Goal: Task Accomplishment & Management: Manage account settings

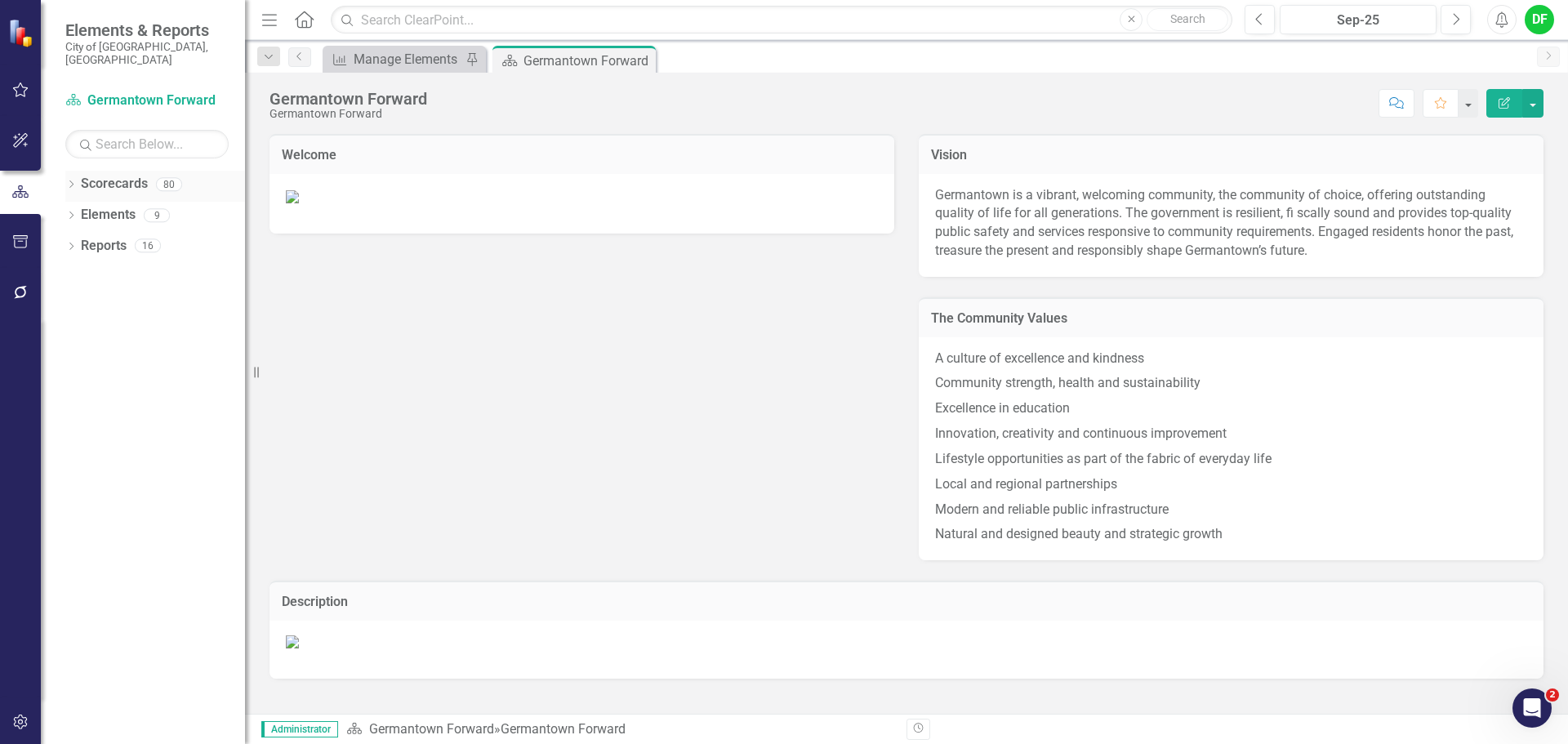
click at [74, 180] on div "Dropdown" at bounding box center [71, 186] width 11 height 14
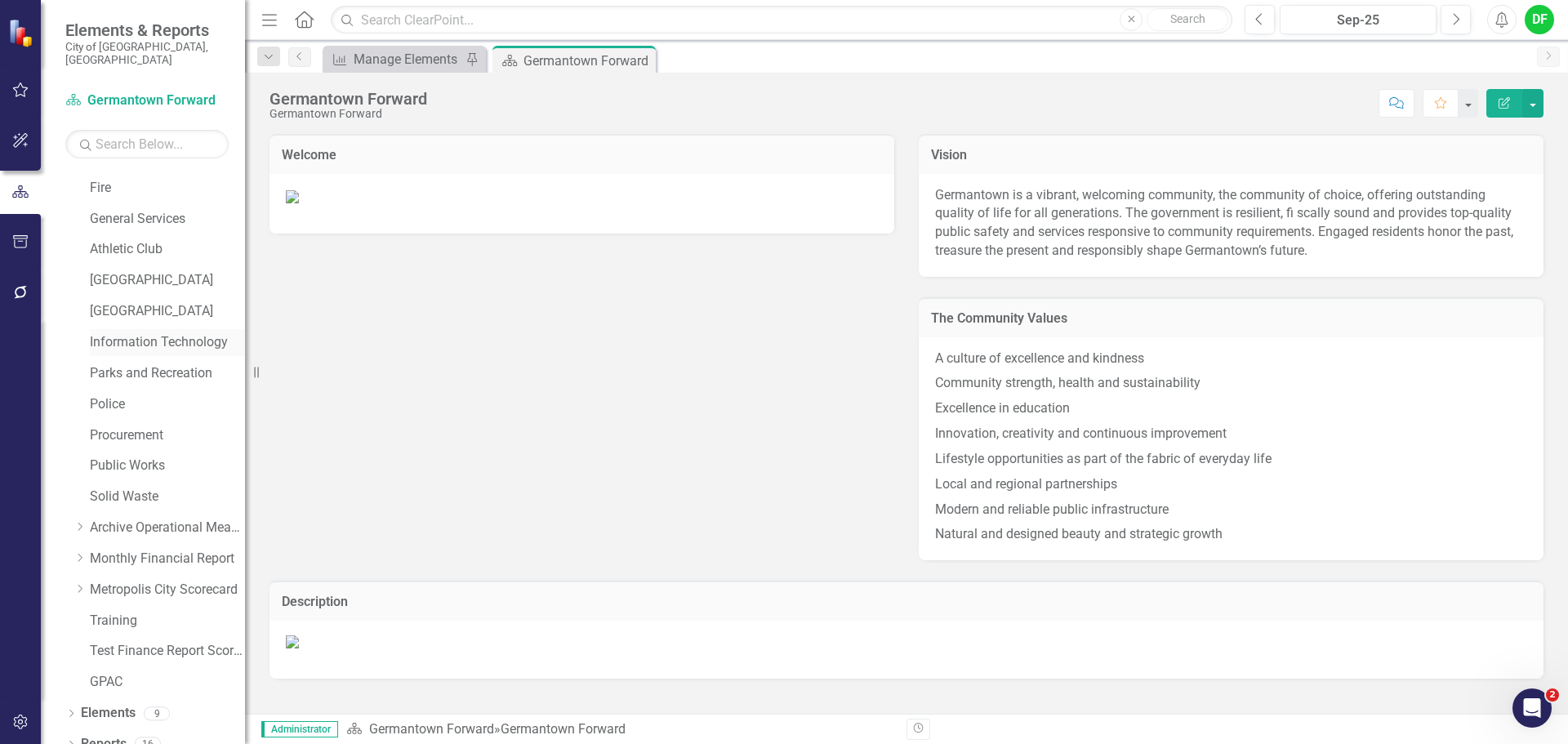
scroll to position [310, 0]
click at [1251, 19] on button "Previous" at bounding box center [1260, 19] width 30 height 29
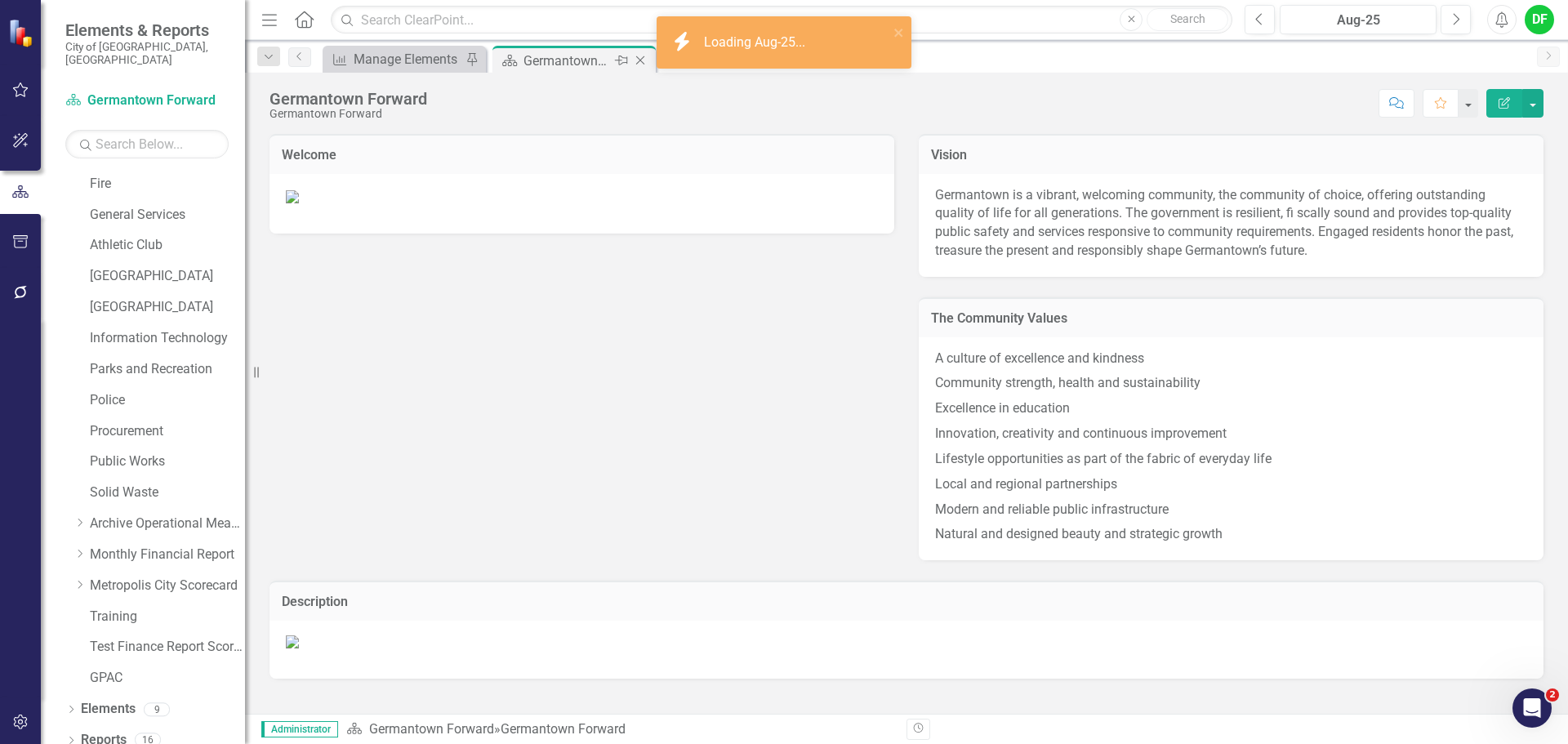
click at [641, 61] on icon "Close" at bounding box center [640, 61] width 16 height 13
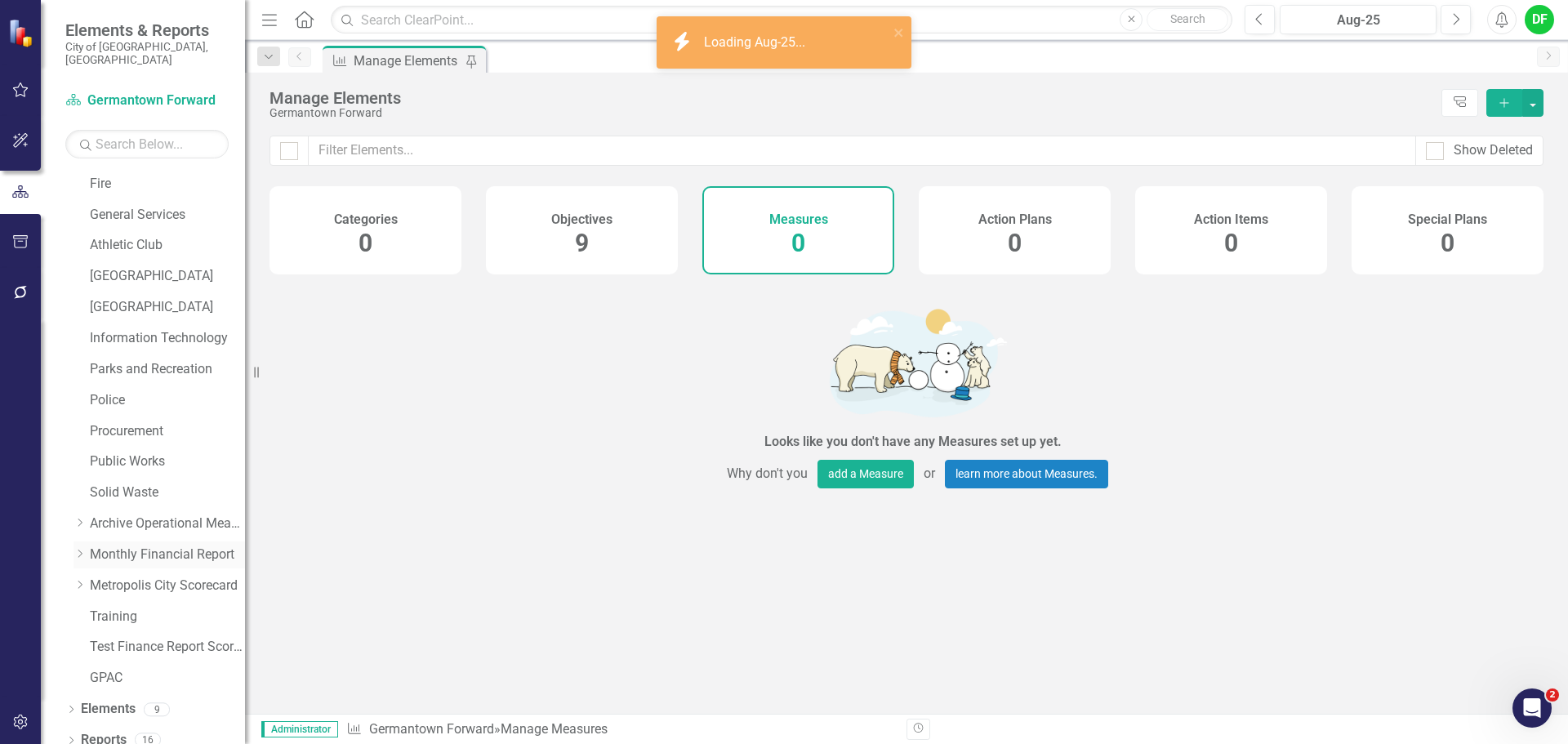
click at [77, 549] on icon "Dropdown" at bounding box center [79, 554] width 12 height 9
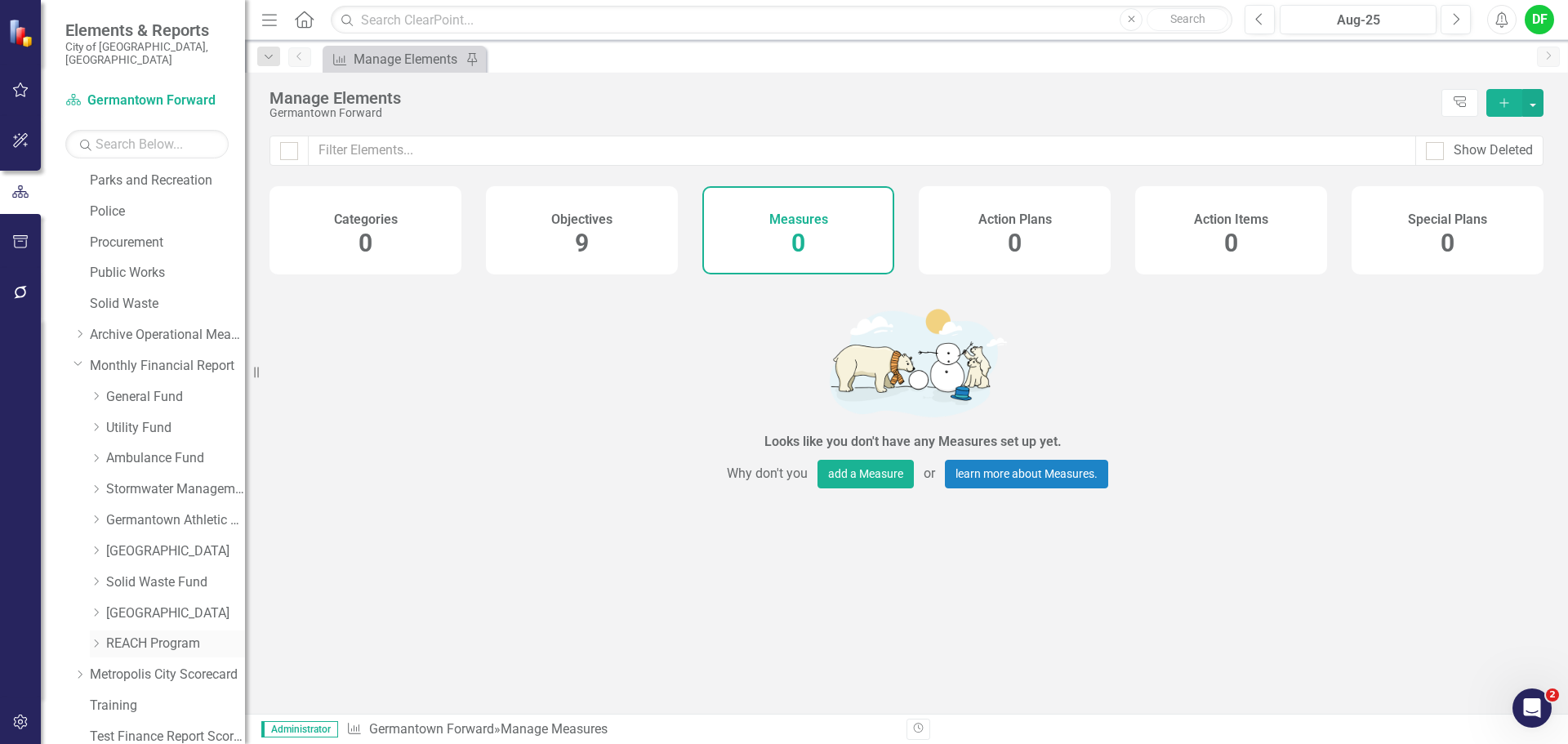
scroll to position [555, 0]
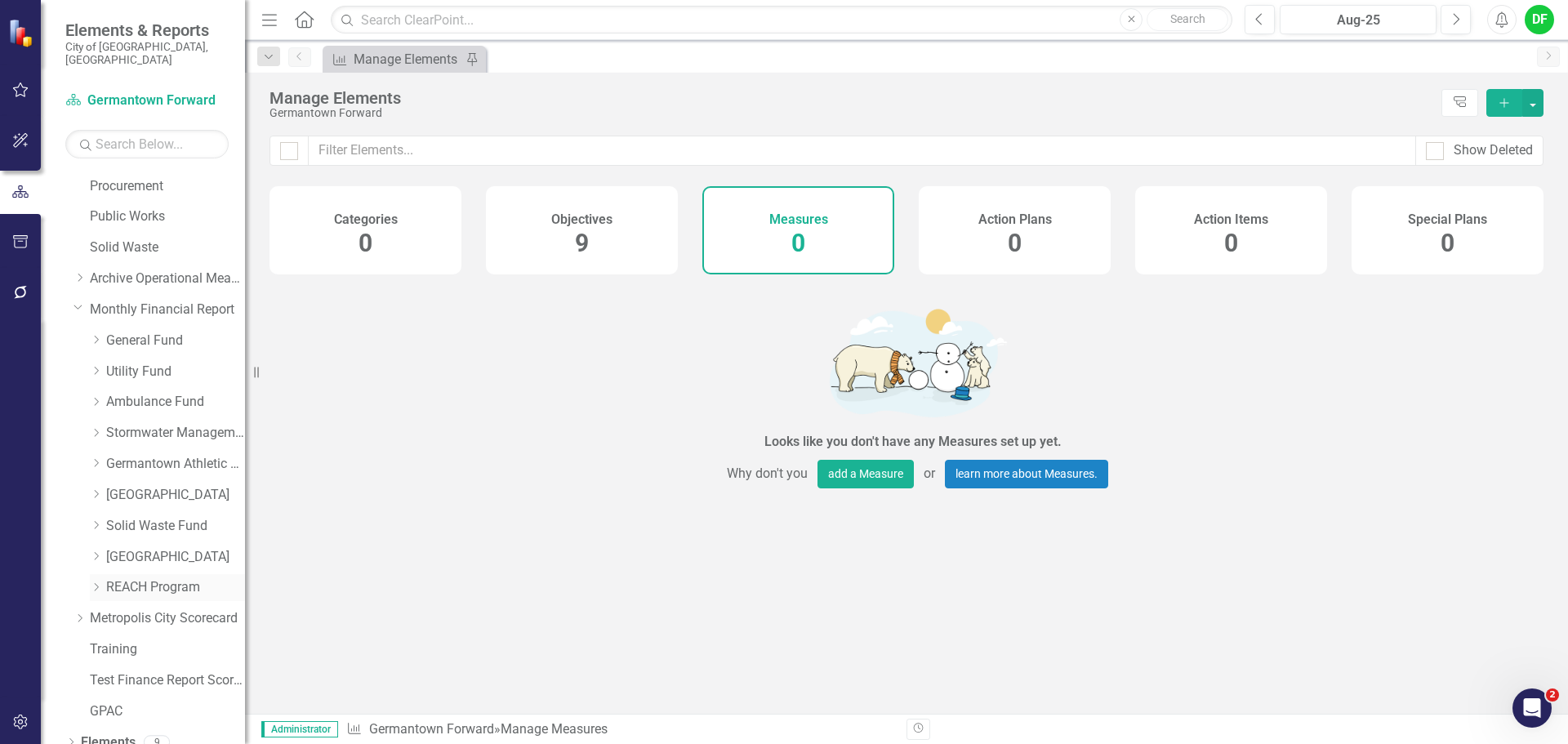
click at [138, 578] on link "REACH Program" at bounding box center [175, 588] width 139 height 19
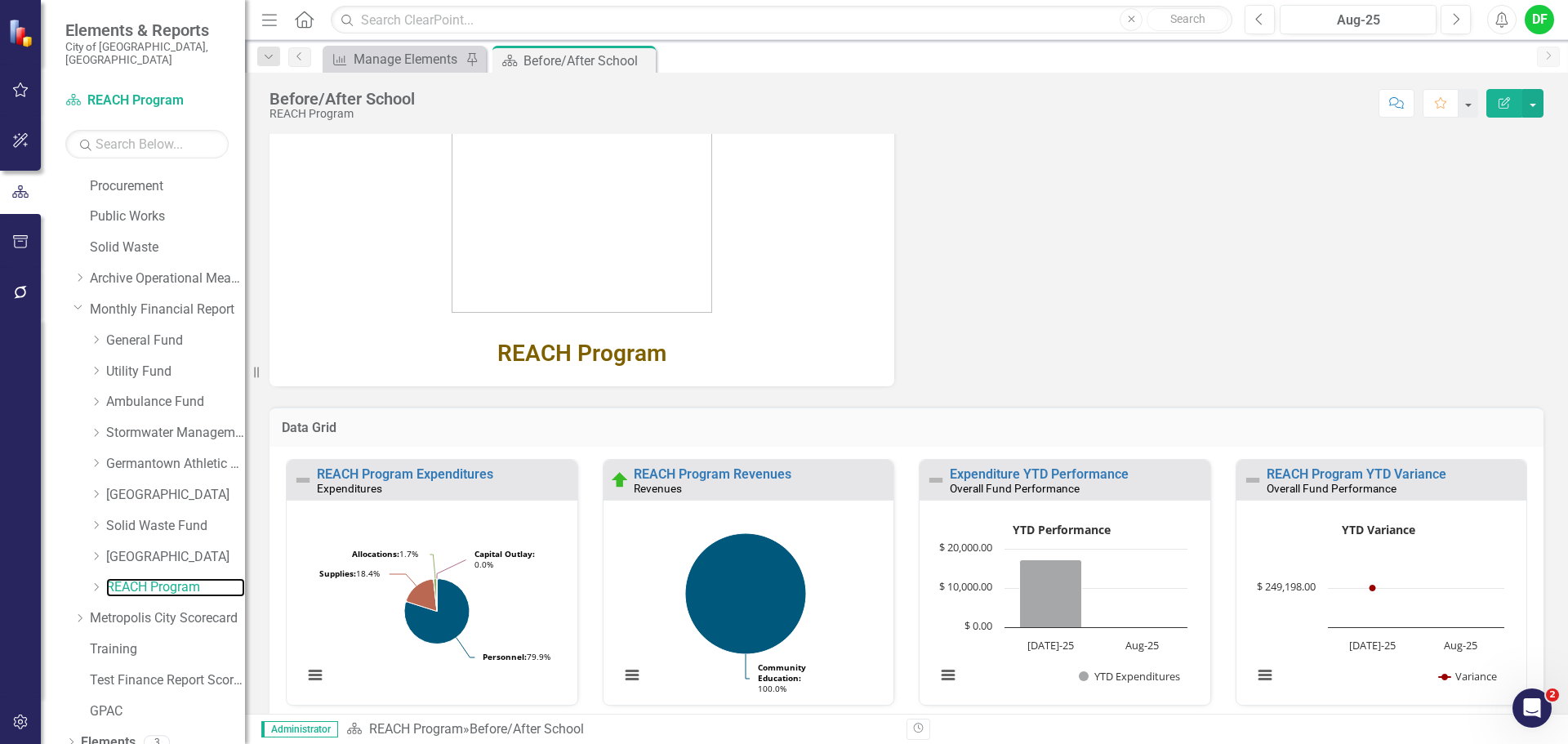
scroll to position [281, 0]
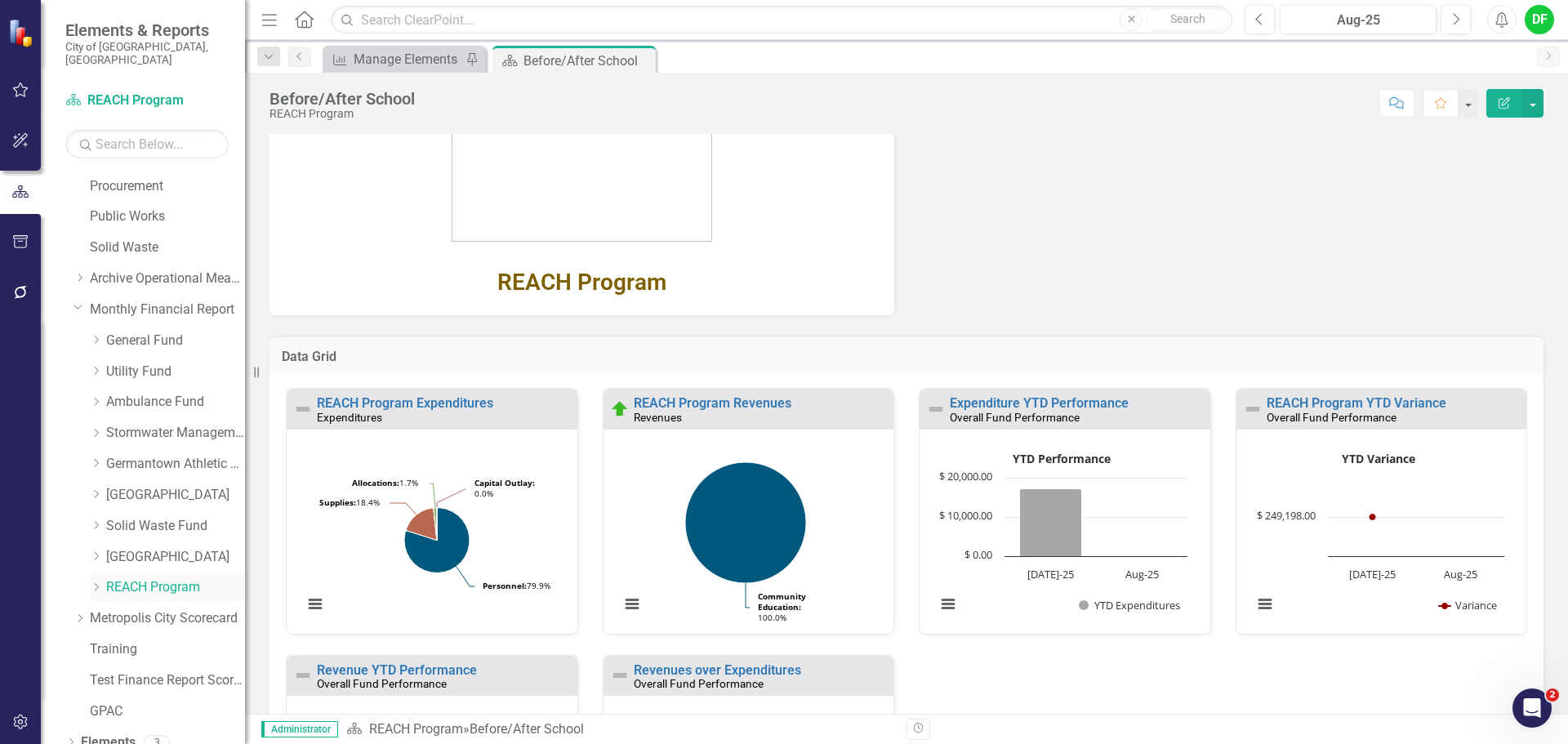
click at [97, 583] on icon "Dropdown" at bounding box center [96, 588] width 12 height 9
click at [160, 641] on link "REACH Program Expenditures" at bounding box center [184, 650] width 123 height 19
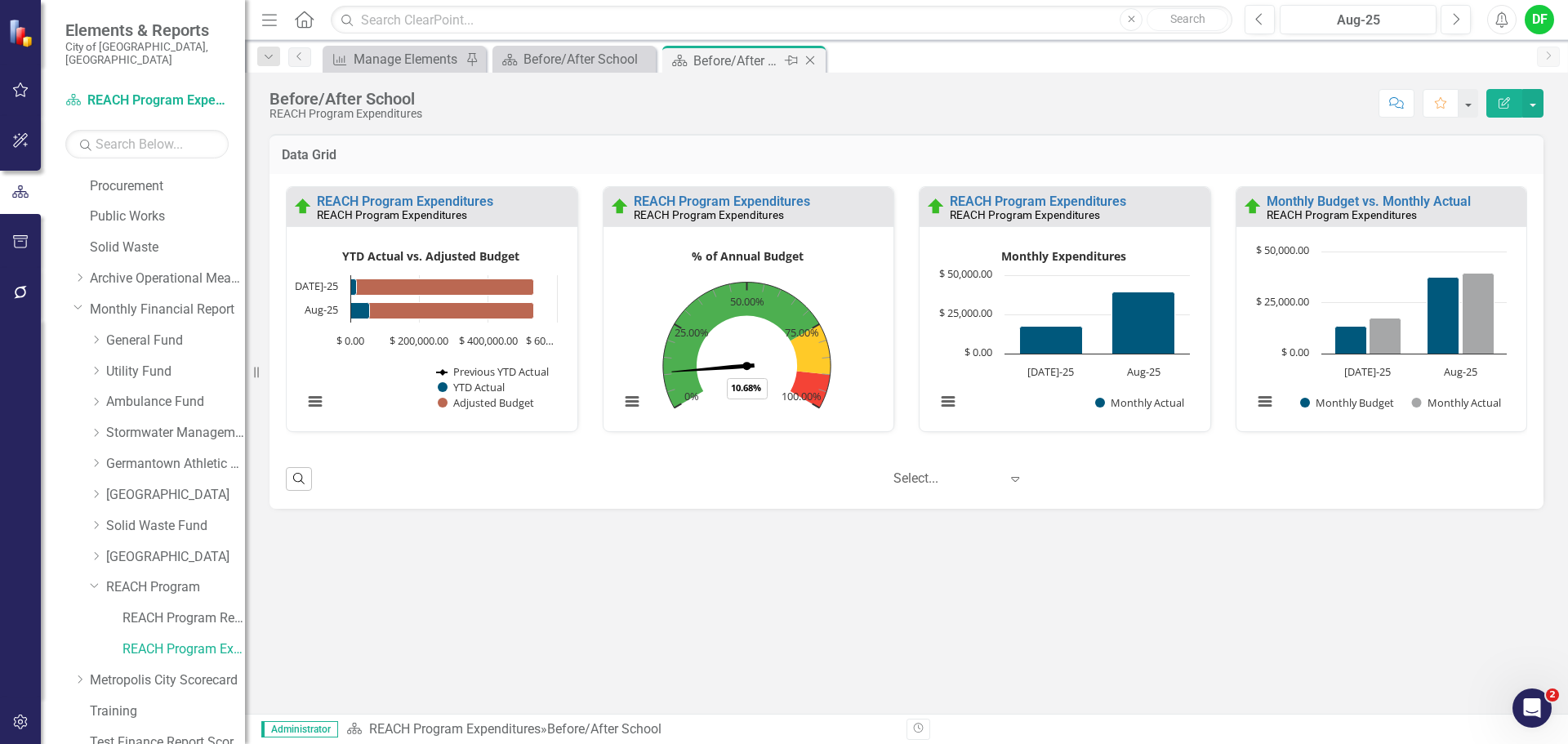
click at [812, 61] on icon "Close" at bounding box center [809, 61] width 16 height 13
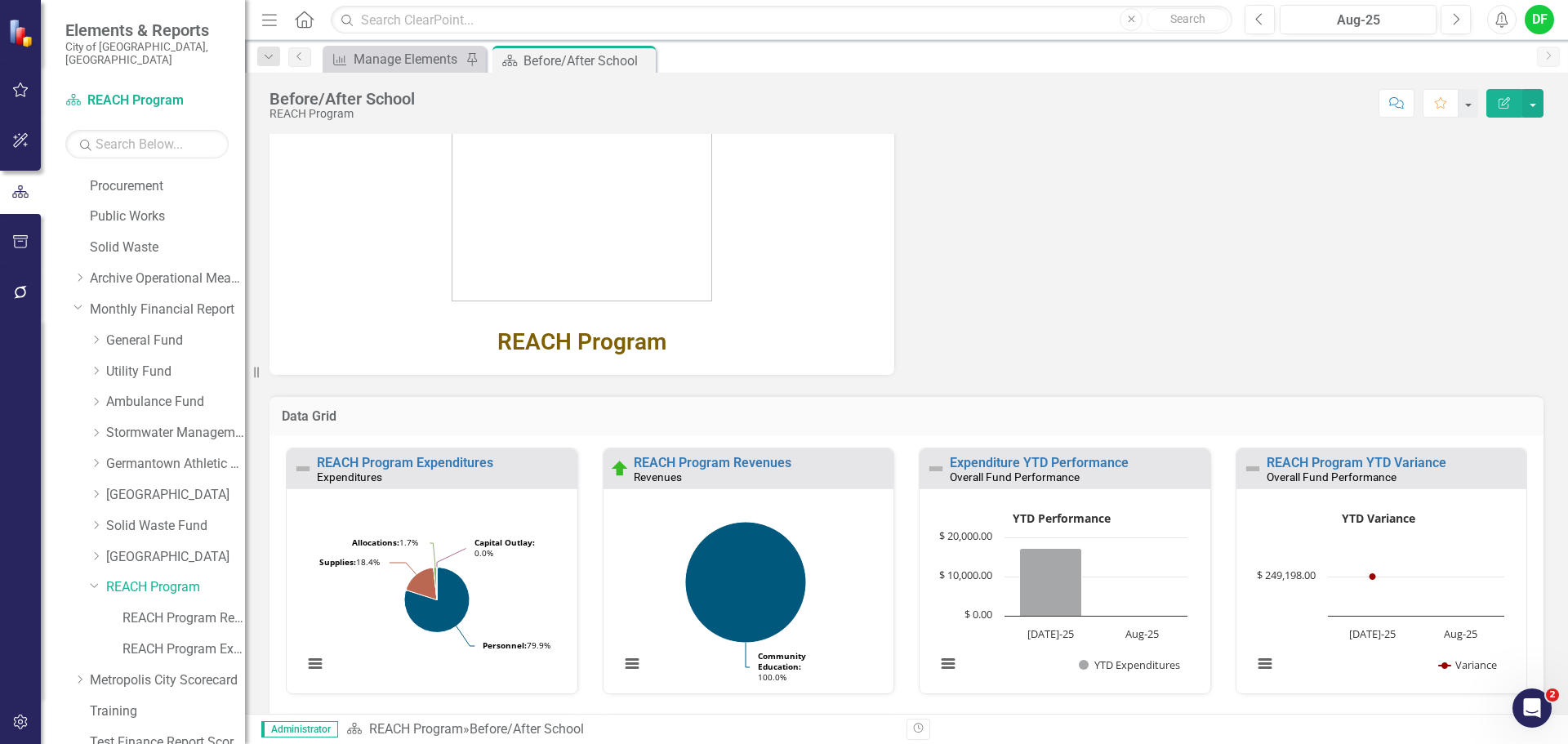
scroll to position [246, 0]
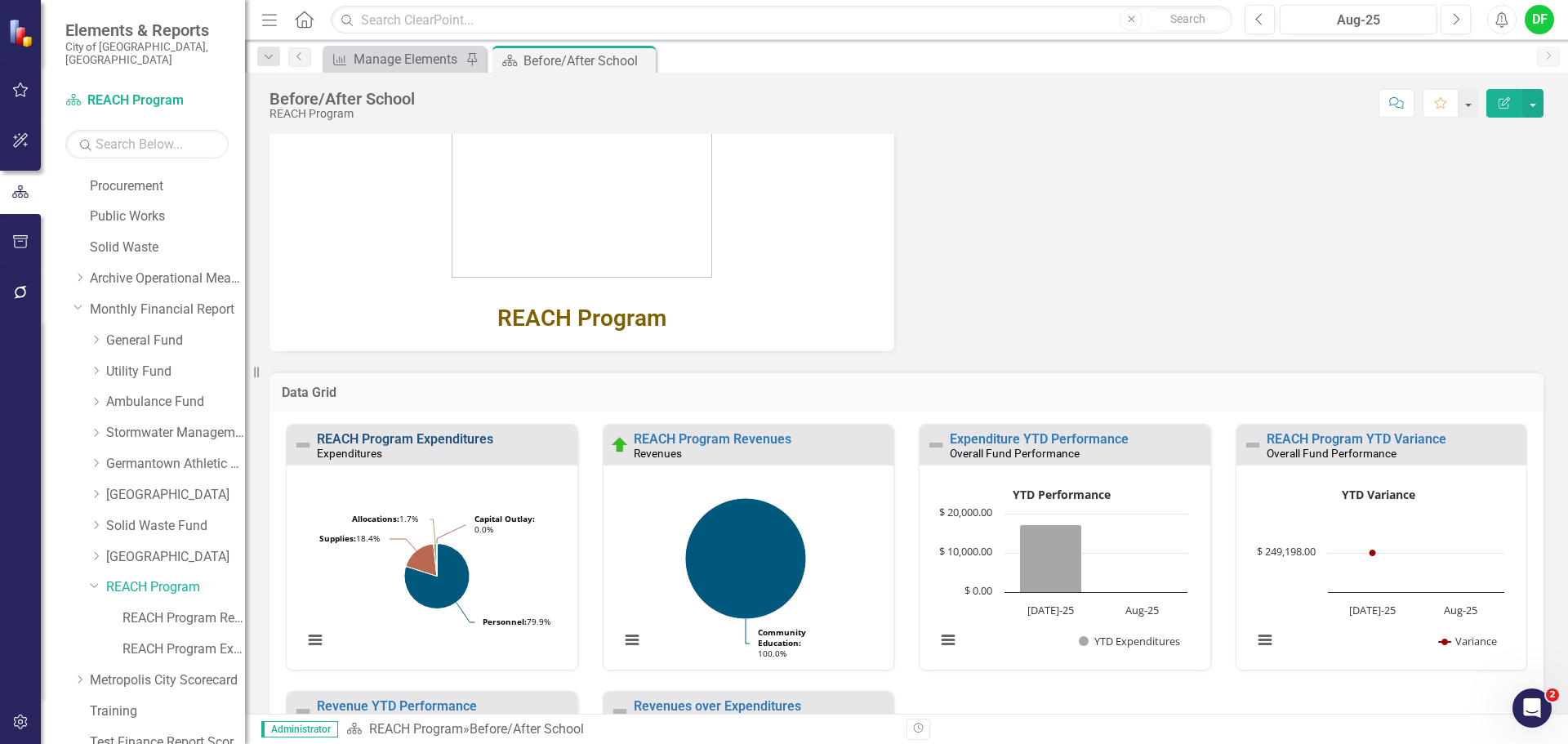
click at [459, 442] on link "REACH Program Expenditures" at bounding box center [405, 439] width 176 height 16
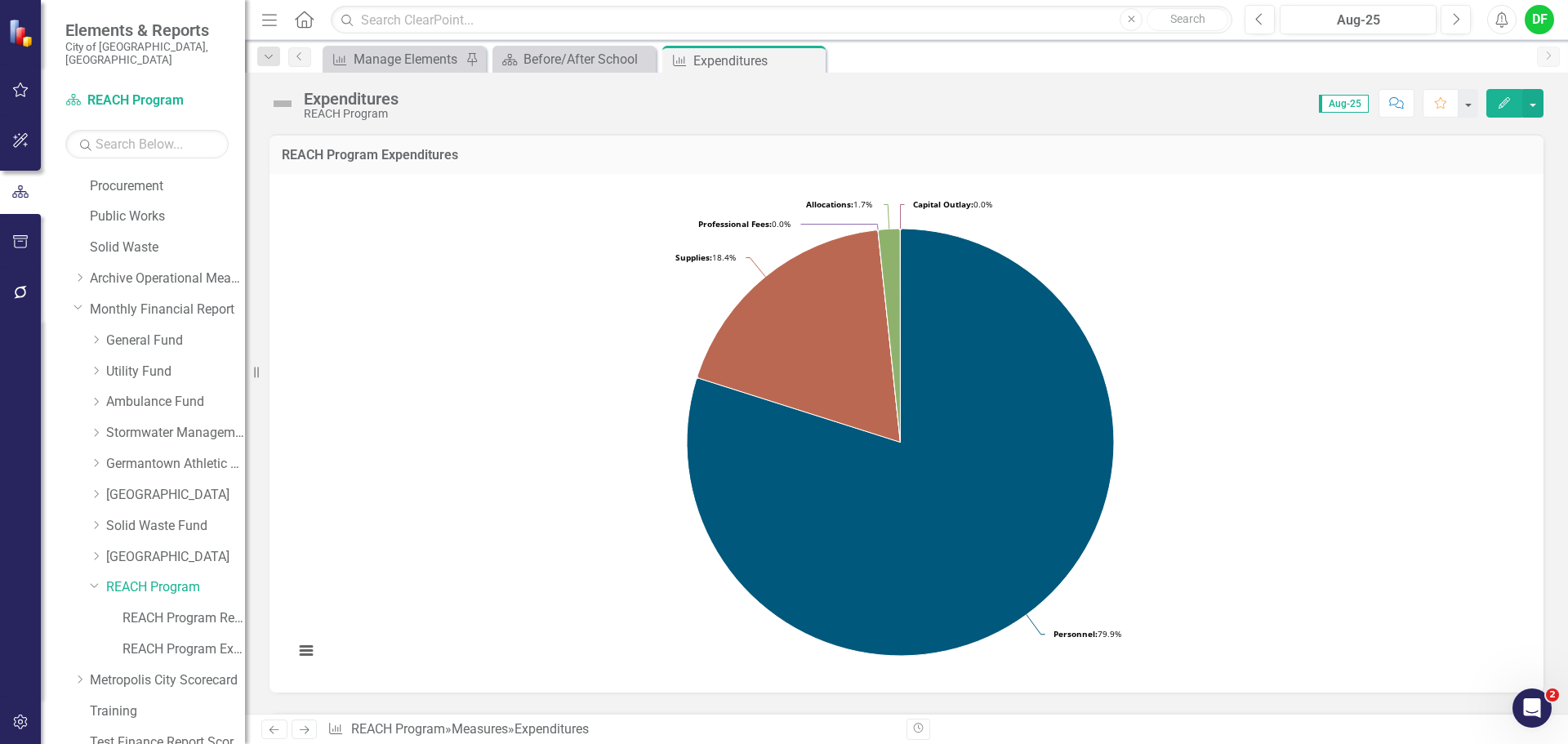
scroll to position [896, 0]
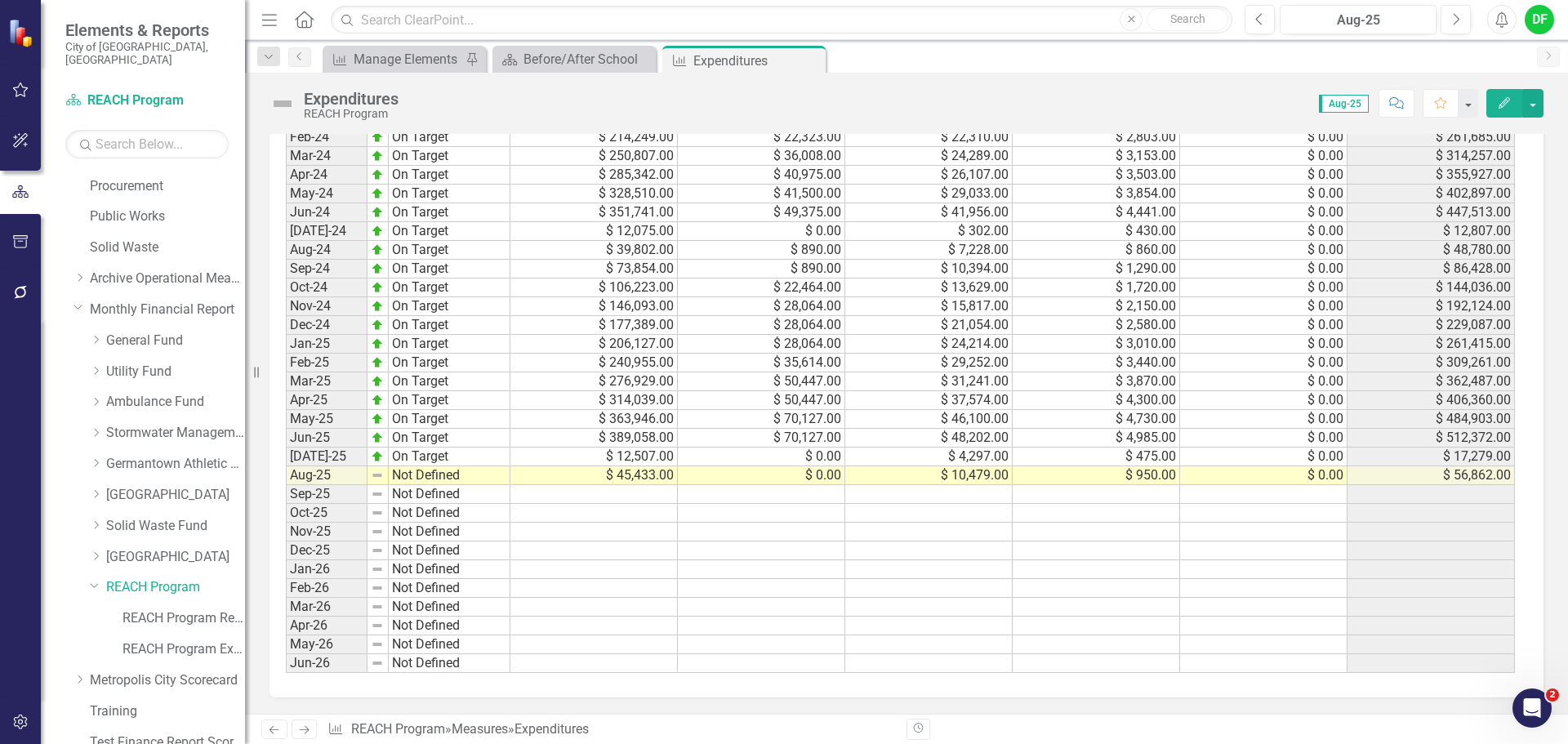
click at [287, 102] on img at bounding box center [283, 104] width 26 height 26
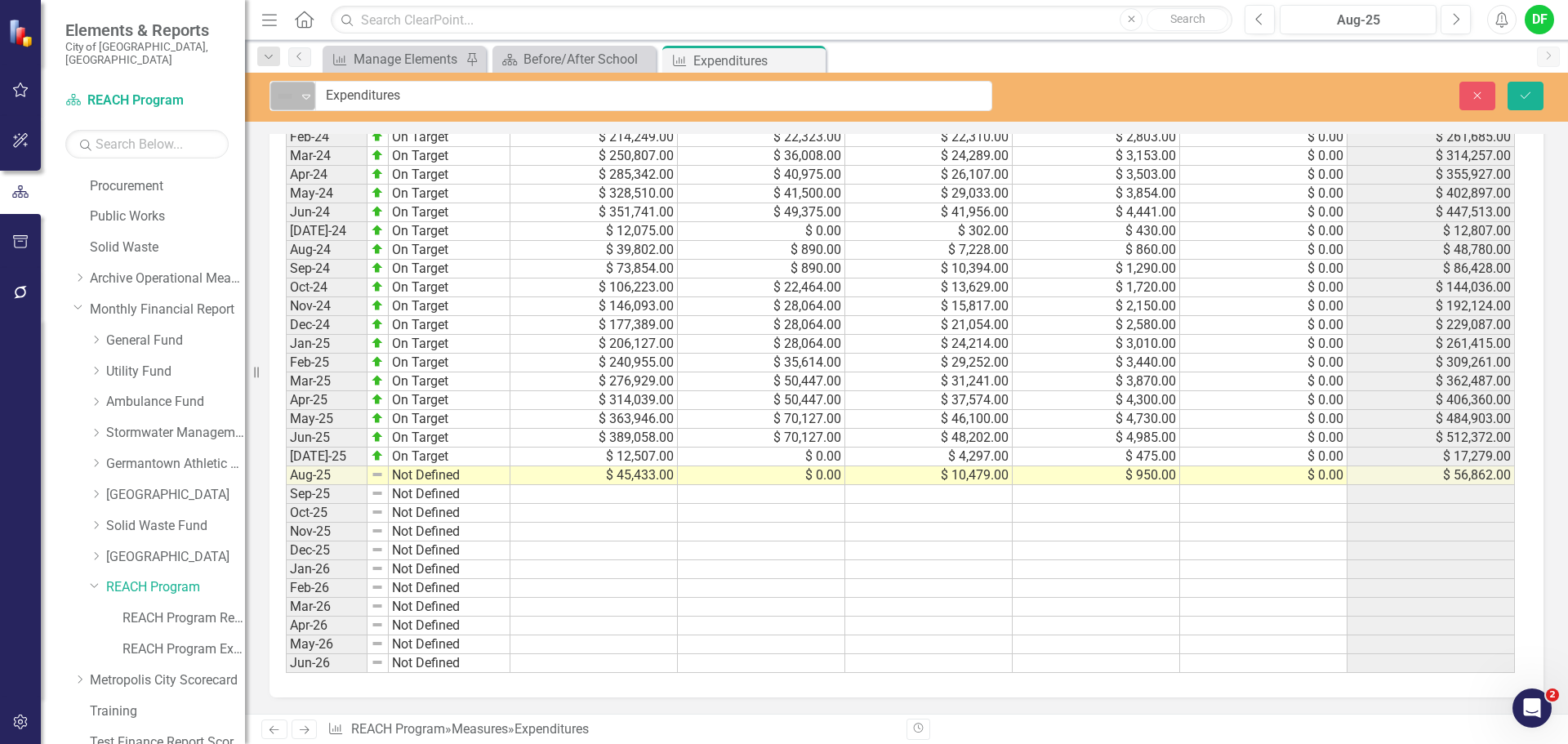
click at [313, 101] on icon "Expand" at bounding box center [305, 97] width 16 height 13
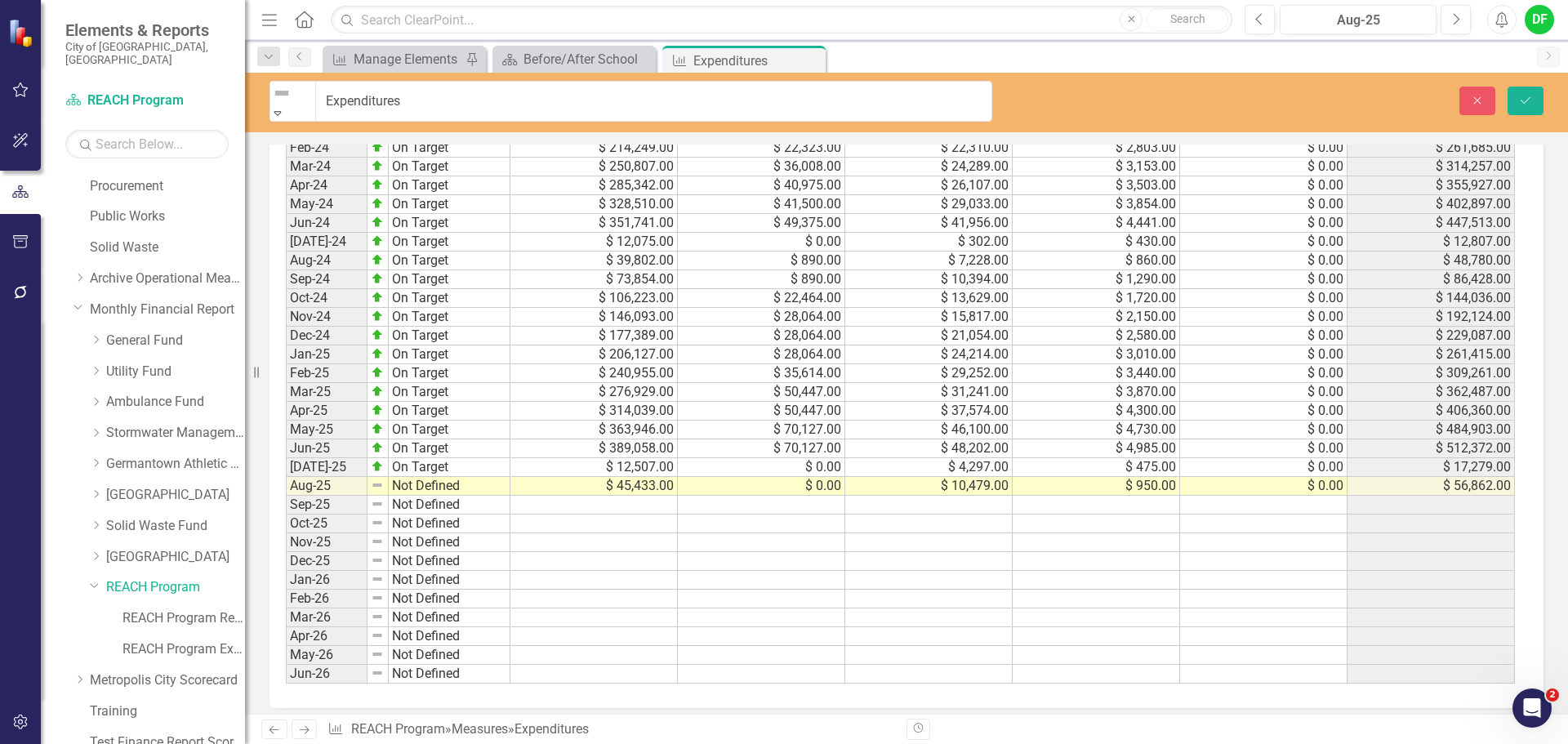
click at [1531, 95] on icon "Save" at bounding box center [1526, 100] width 15 height 11
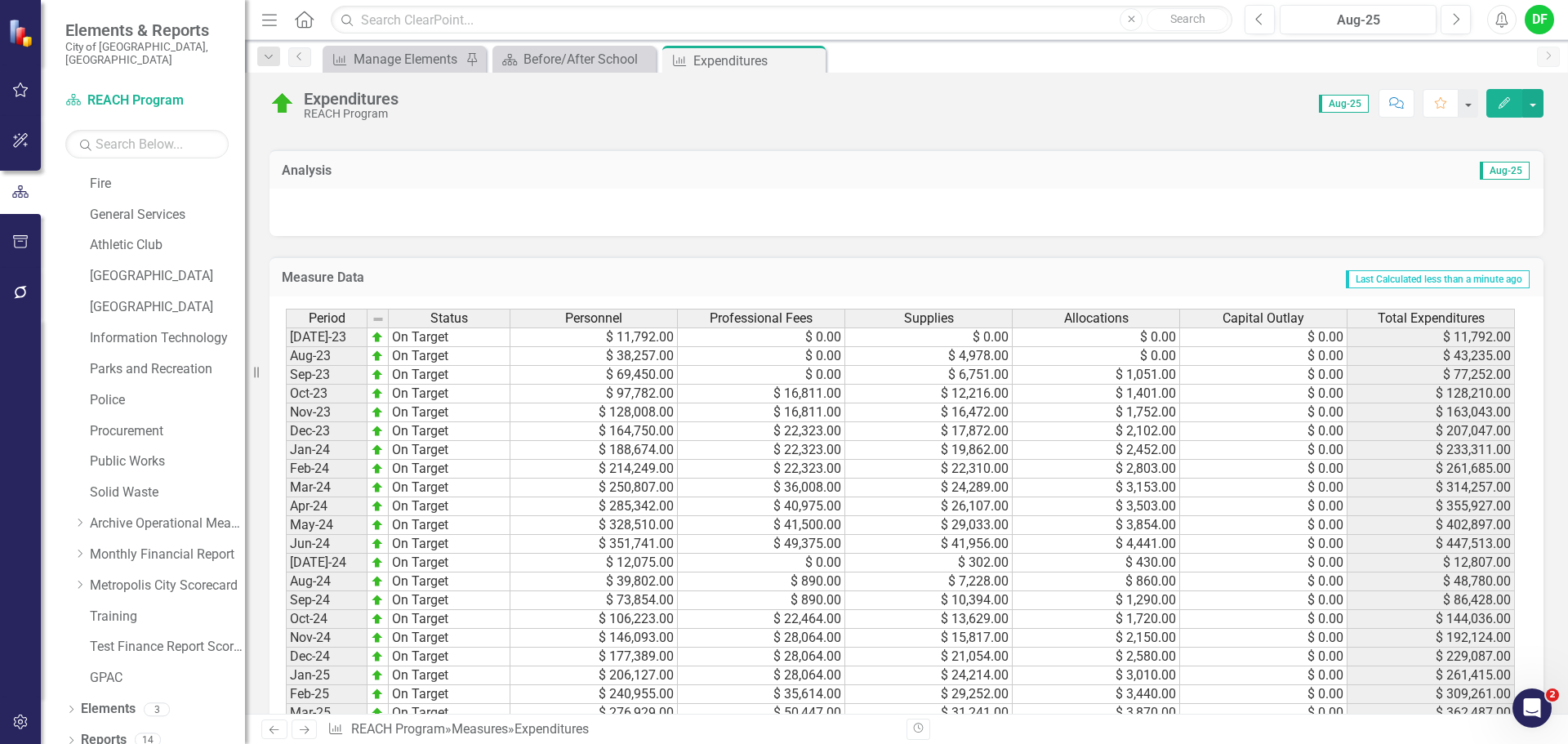
scroll to position [409, 0]
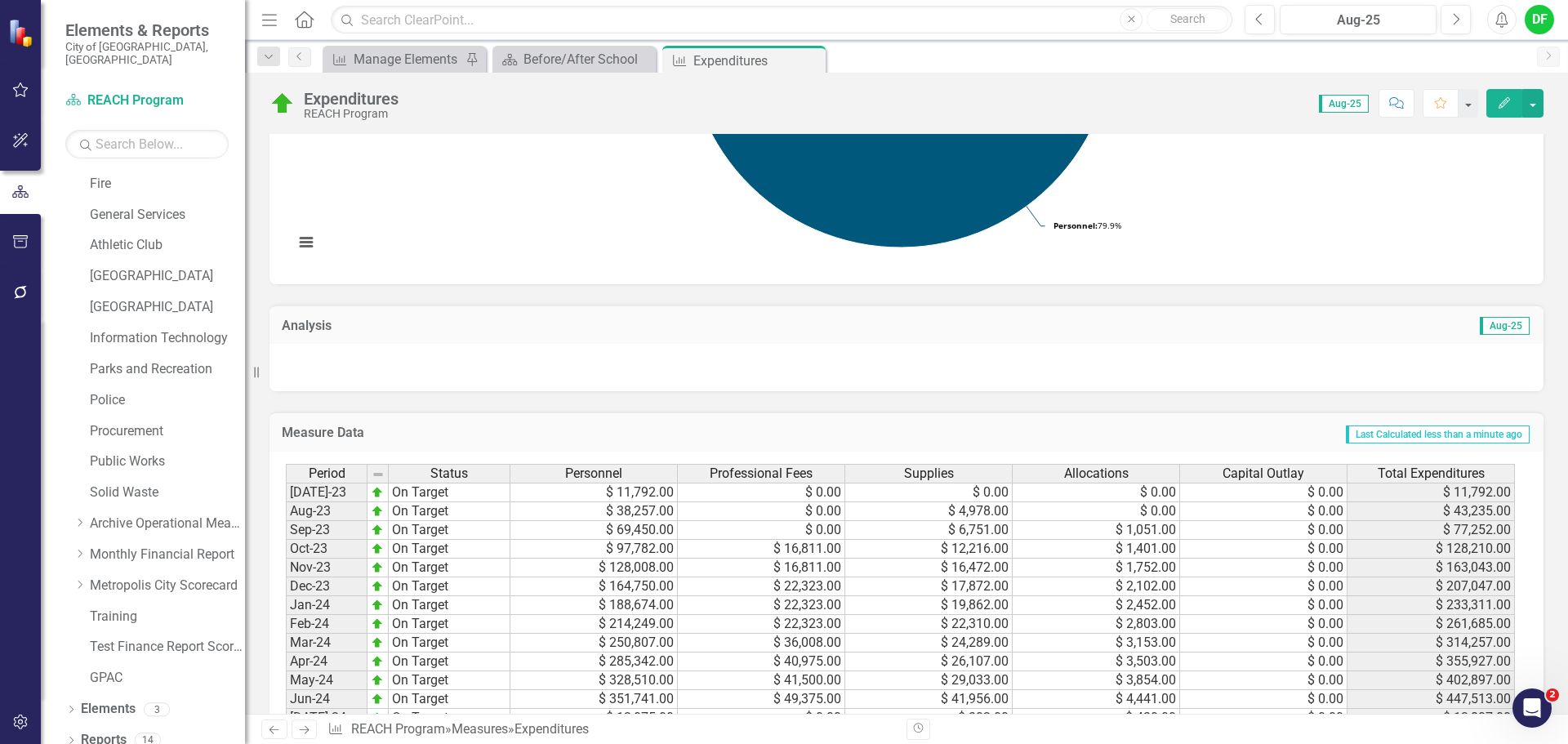
click at [429, 366] on div at bounding box center [907, 367] width 1274 height 48
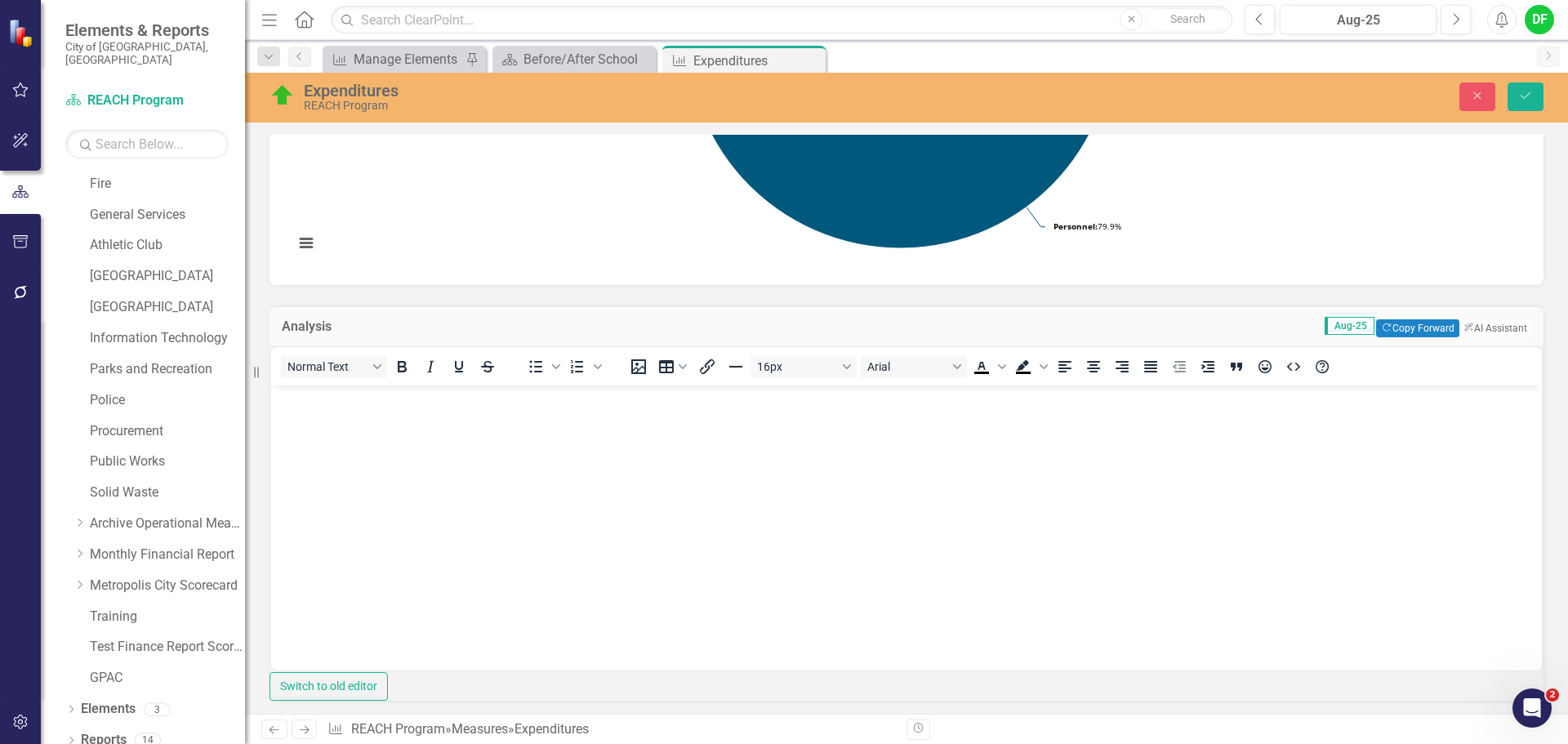
scroll to position [0, 0]
click at [486, 427] on body "Rich Text Area. Press ALT-0 for help." at bounding box center [907, 508] width 1271 height 246
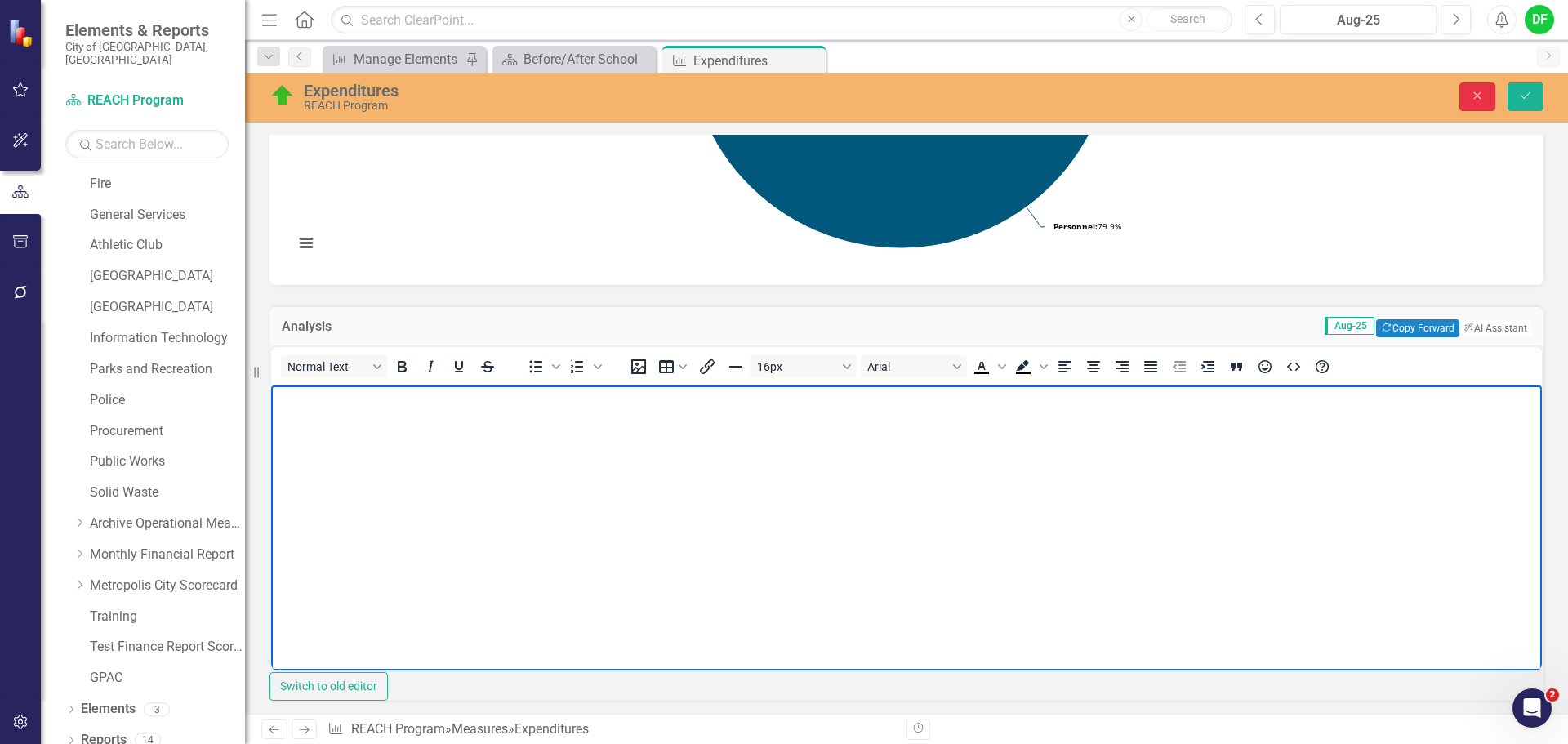
click at [1482, 97] on icon "Close" at bounding box center [1478, 96] width 15 height 11
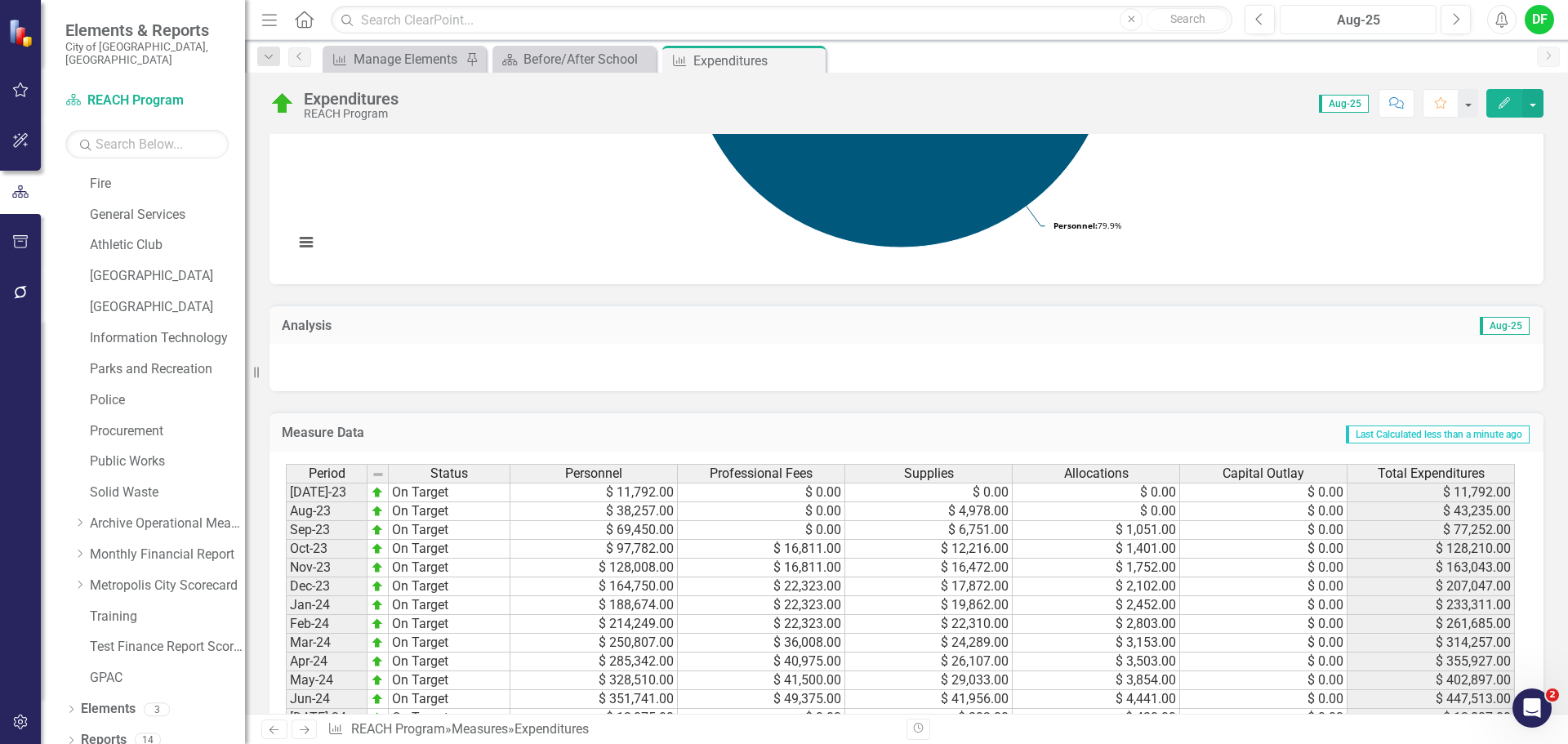
click at [1349, 6] on button "Aug-25" at bounding box center [1358, 19] width 156 height 29
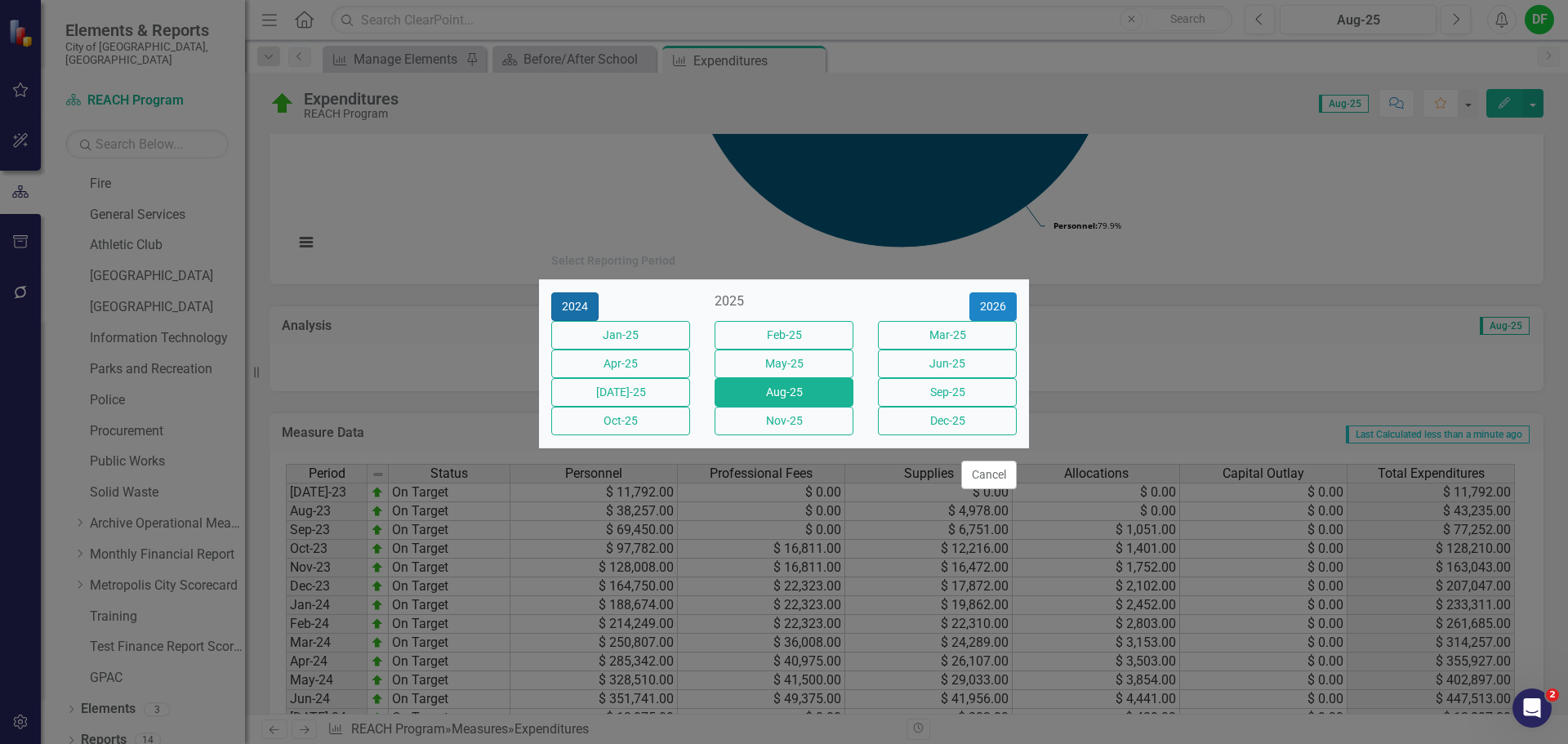
click at [586, 292] on button "2024" at bounding box center [575, 306] width 48 height 29
click at [757, 402] on button "Aug-24" at bounding box center [784, 393] width 139 height 29
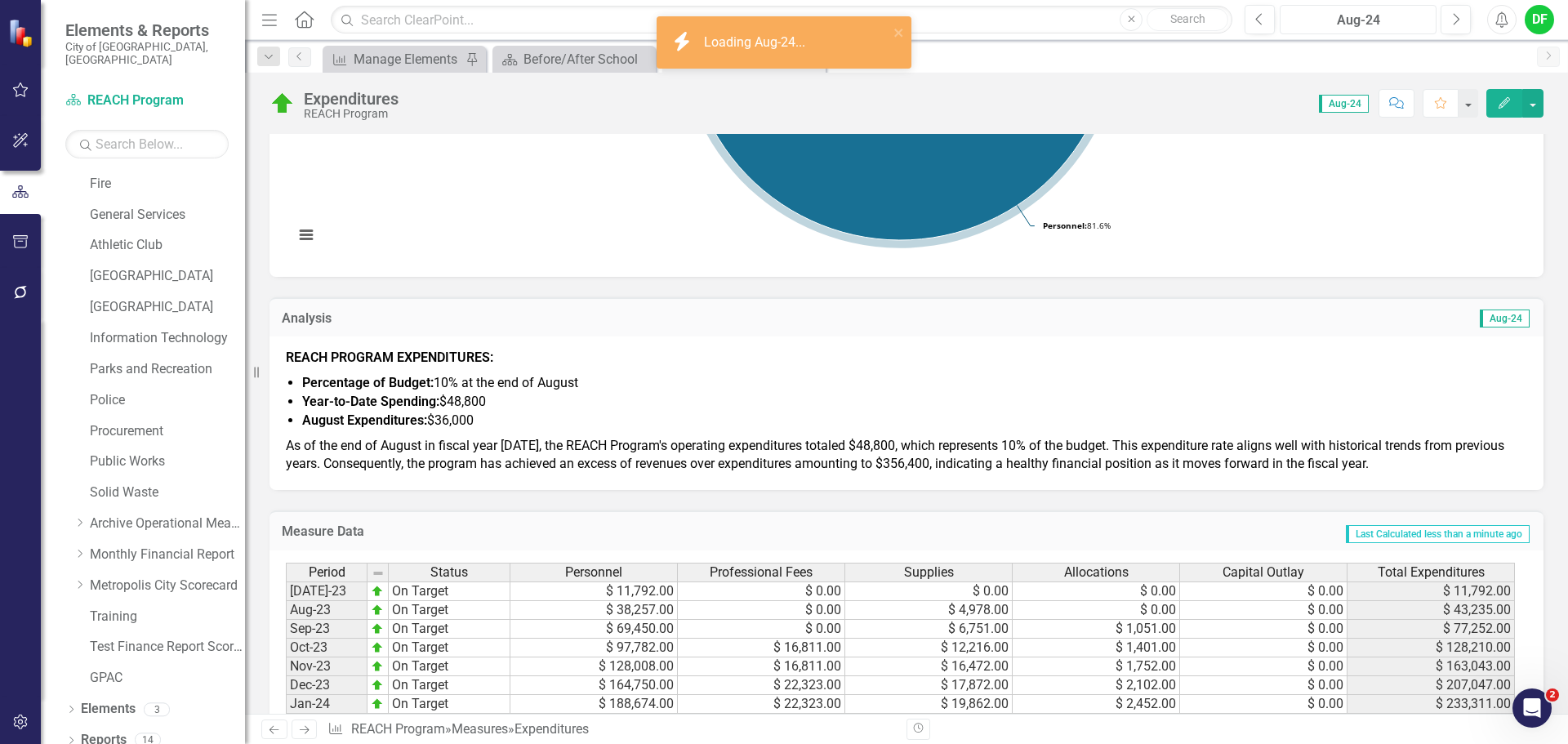
scroll to position [490, 0]
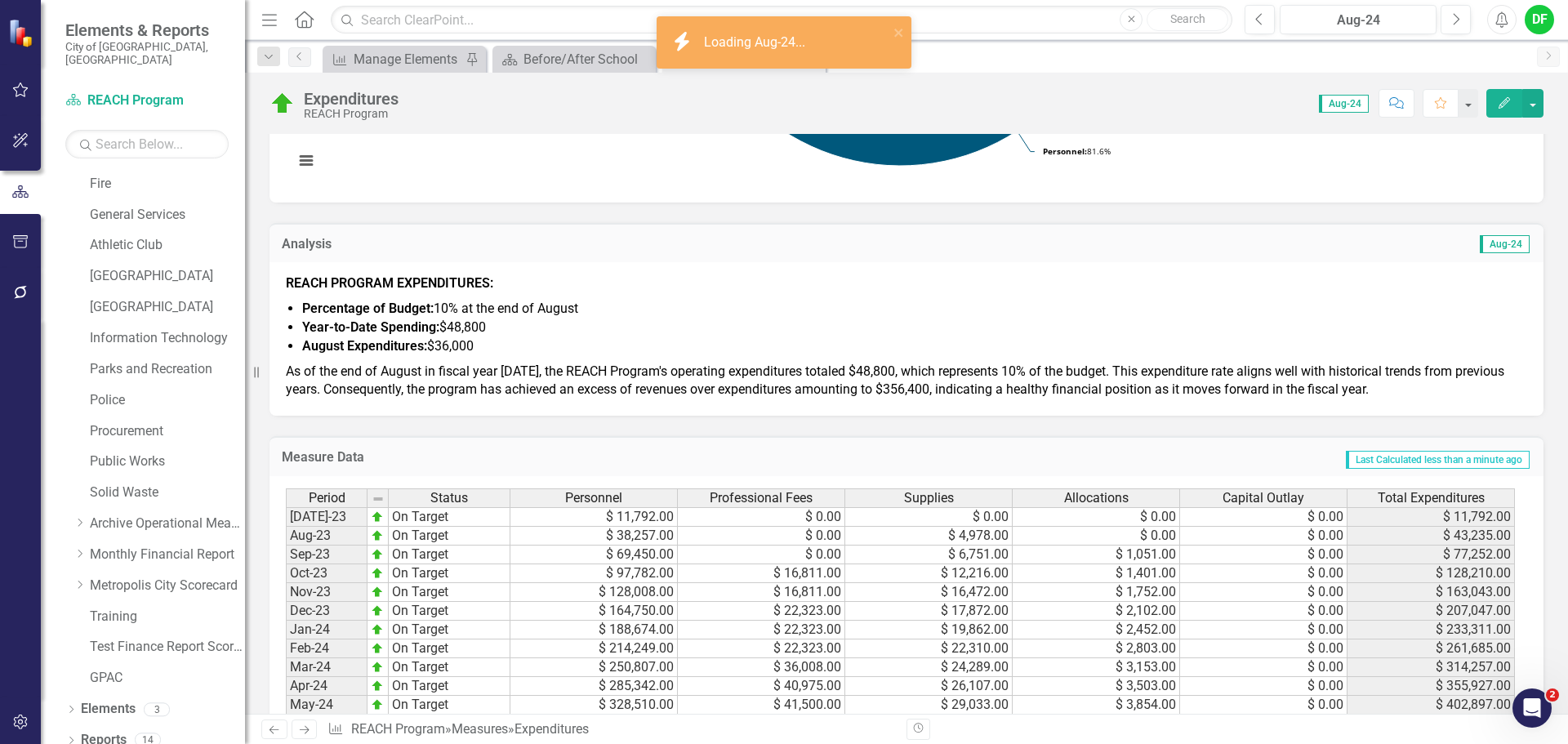
click at [506, 364] on span "As of the end of August in fiscal year 2025, the REACH Program's operating expe…" at bounding box center [895, 380] width 1219 height 35
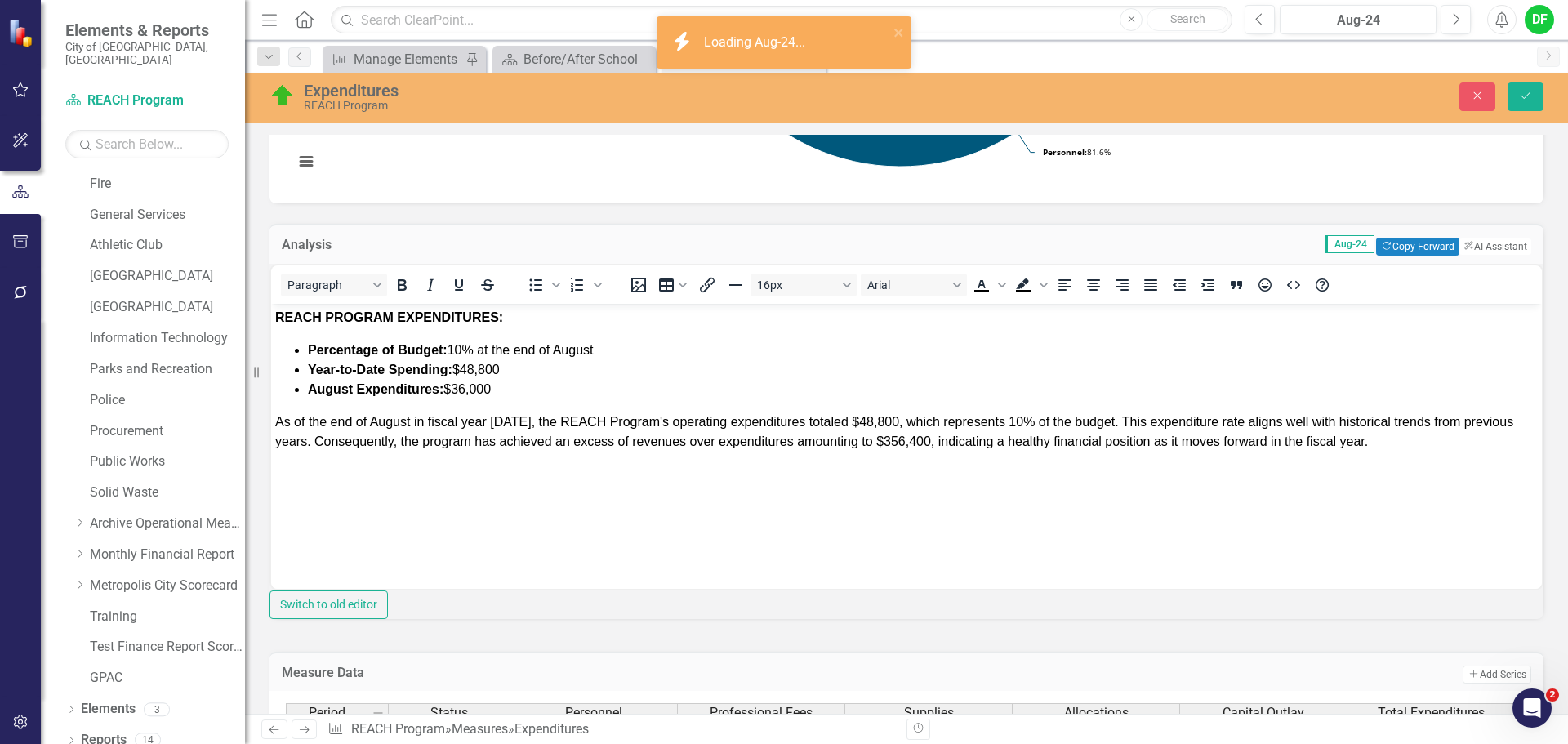
scroll to position [0, 0]
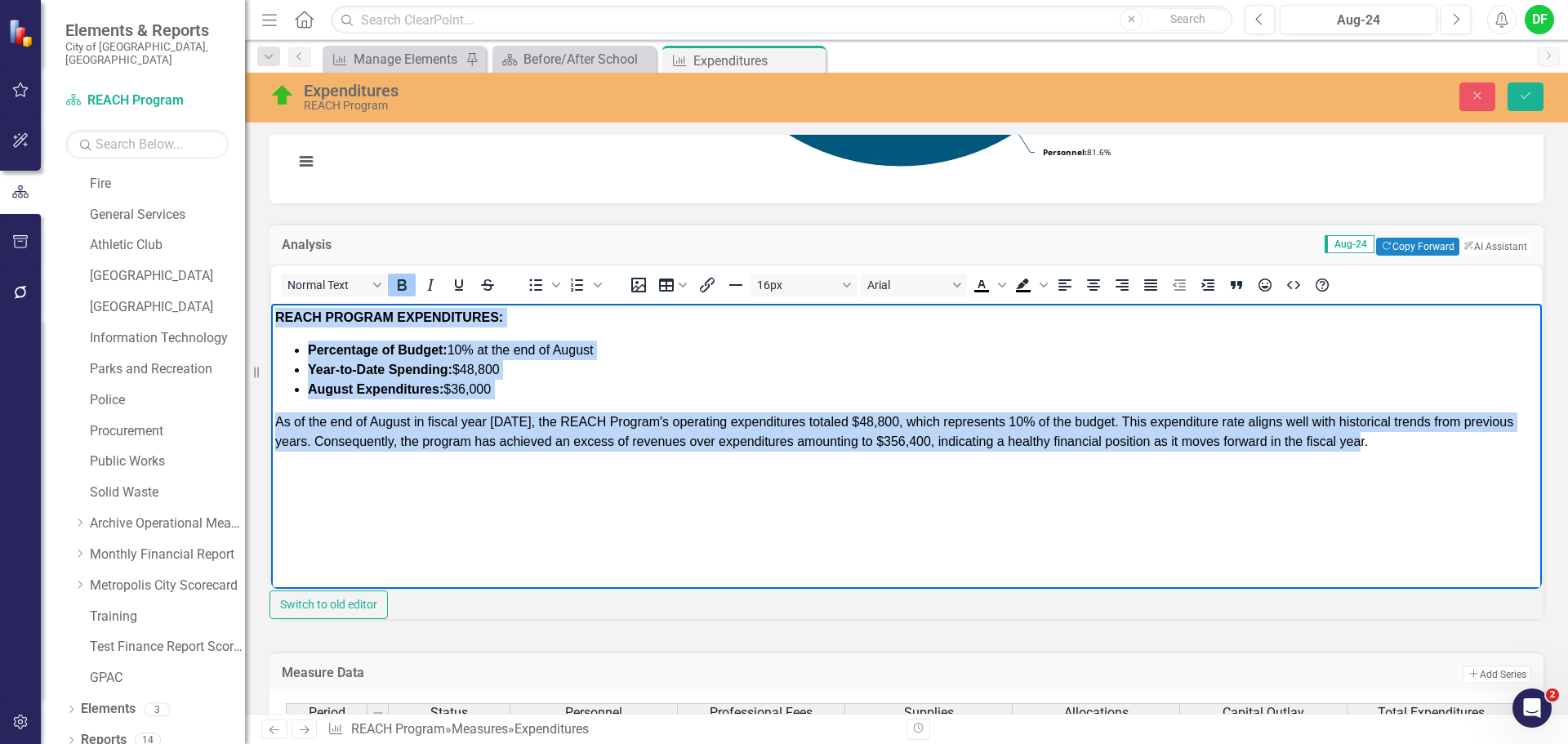
drag, startPoint x: 274, startPoint y: 317, endPoint x: 1490, endPoint y: 472, distance: 1225.8
click at [1490, 472] on body "REACH PROGRAM EXPENDITURES: Percentage of Budget: 10% at the end of August Year…" at bounding box center [907, 426] width 1271 height 246
copy body "REACH PROGRAM EXPENDITURES: Percentage of Budget: 10% at the end of August Year…"
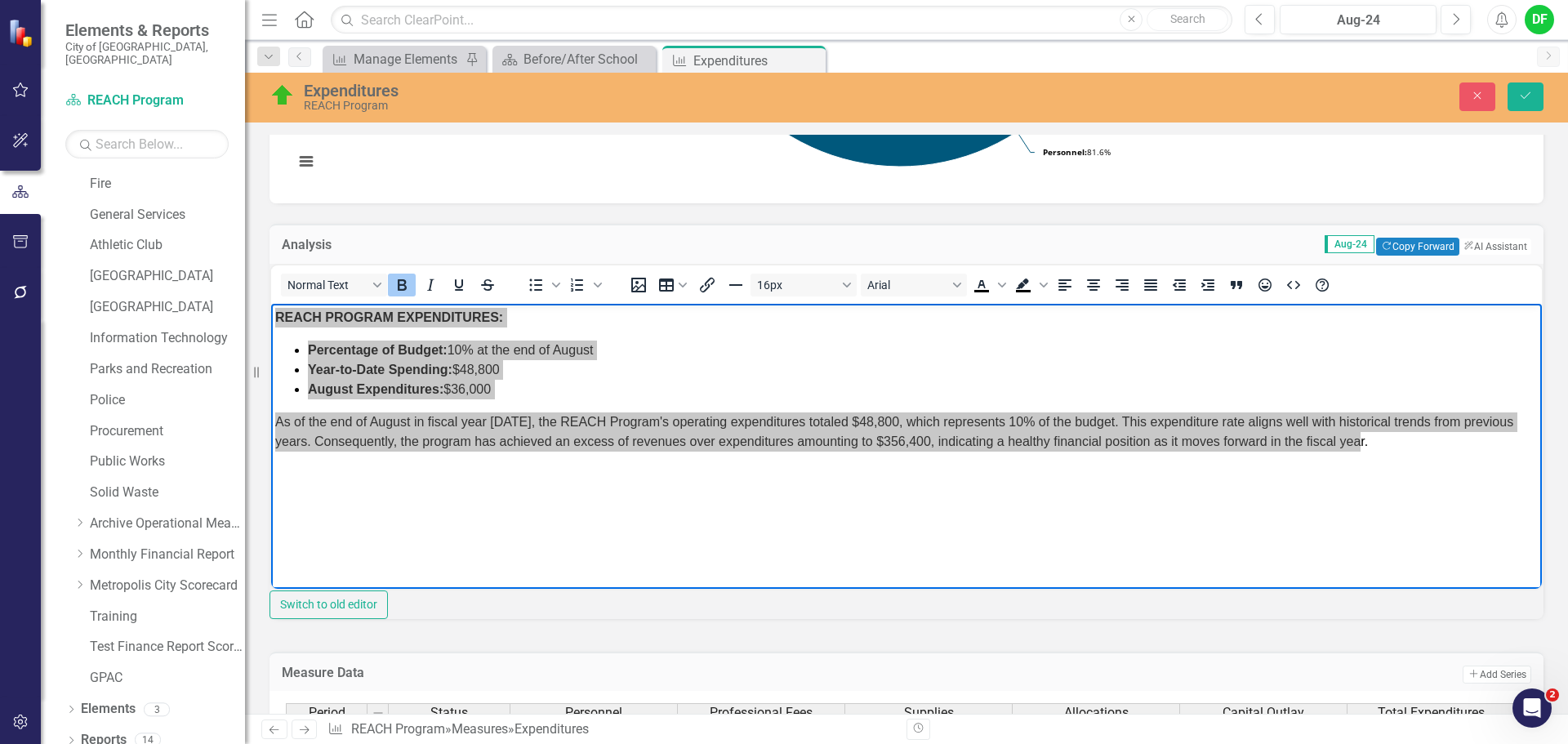
click at [1503, 96] on div "Close Save" at bounding box center [1293, 97] width 526 height 29
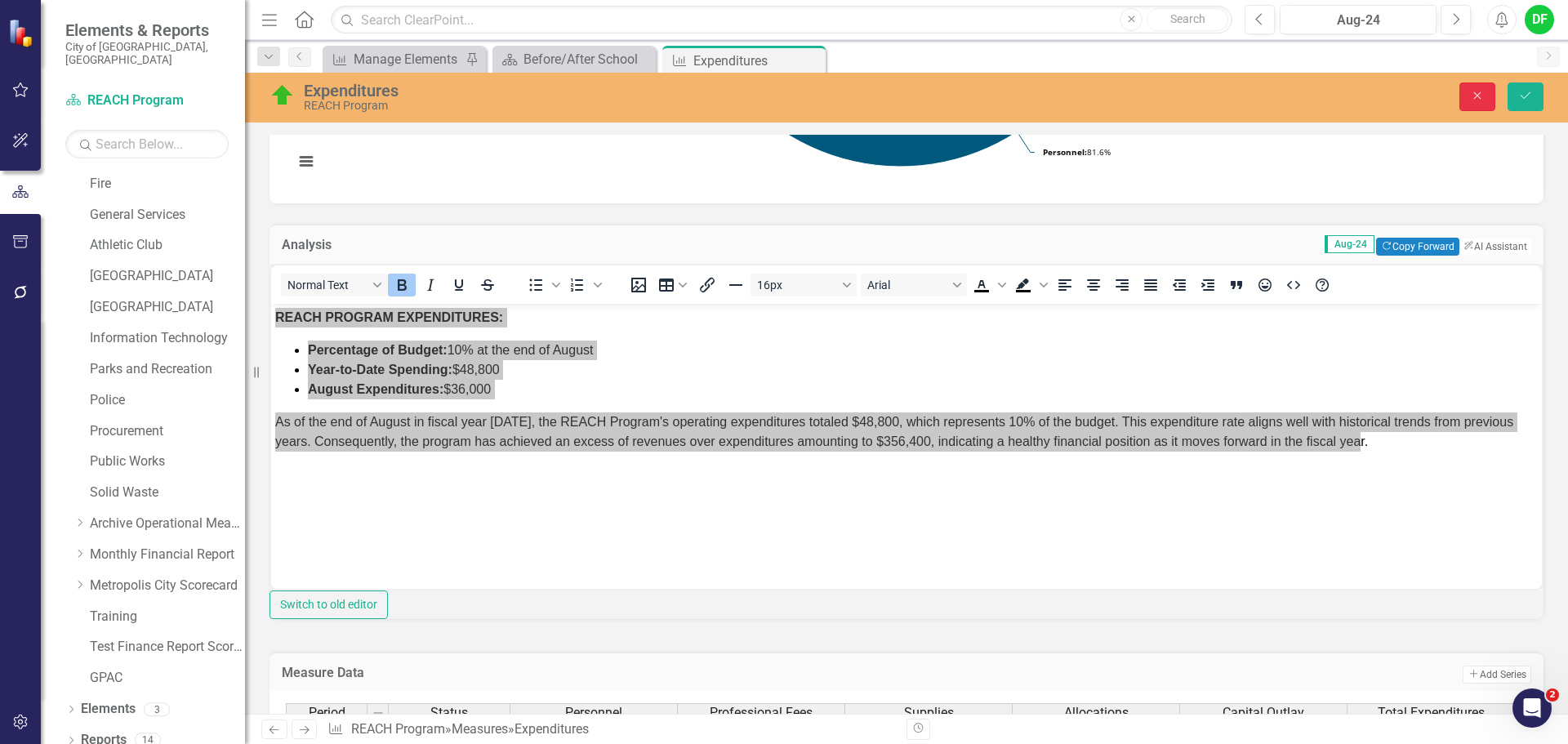
click at [1482, 99] on icon "Close" at bounding box center [1478, 96] width 15 height 11
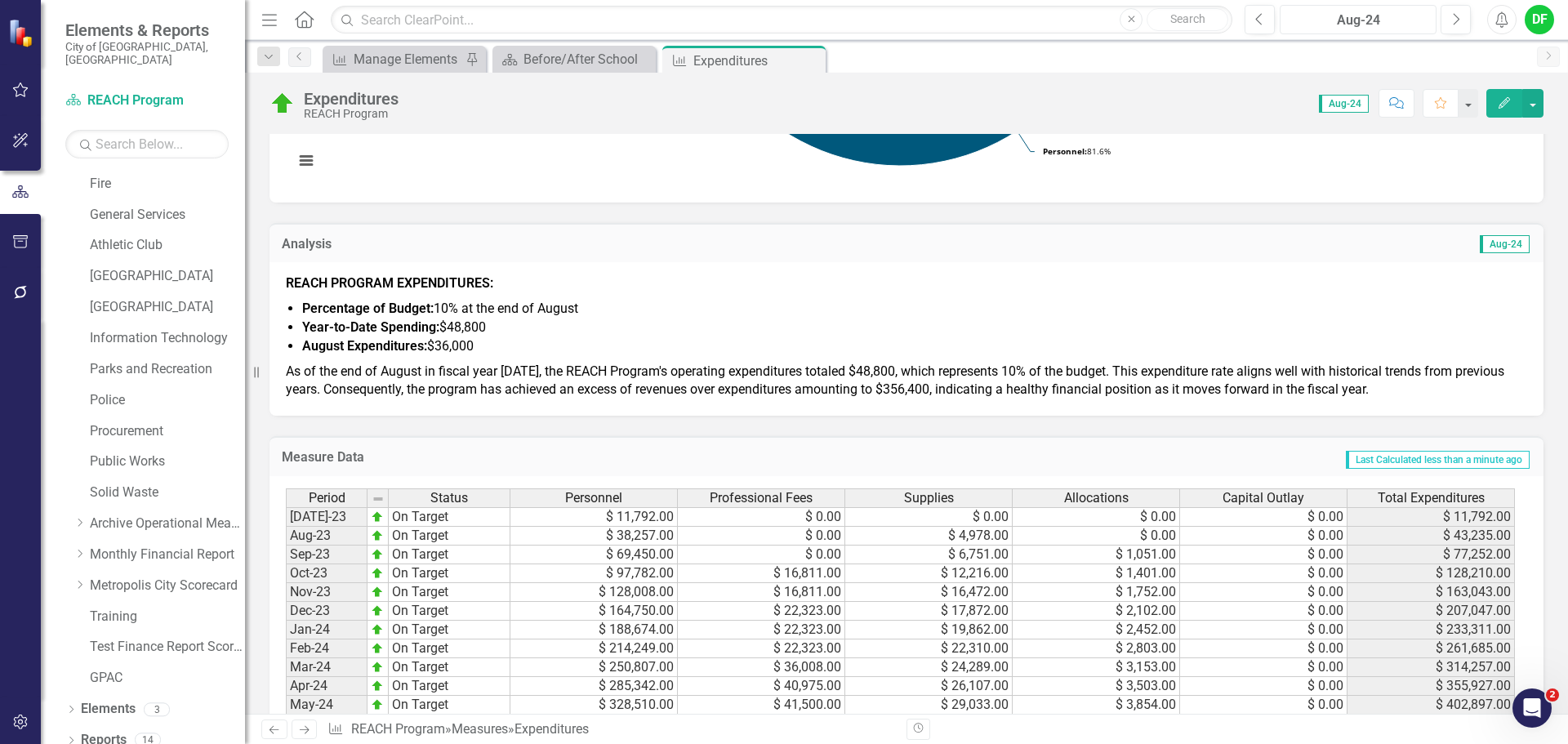
click at [1397, 23] on div "Aug-24" at bounding box center [1358, 20] width 145 height 20
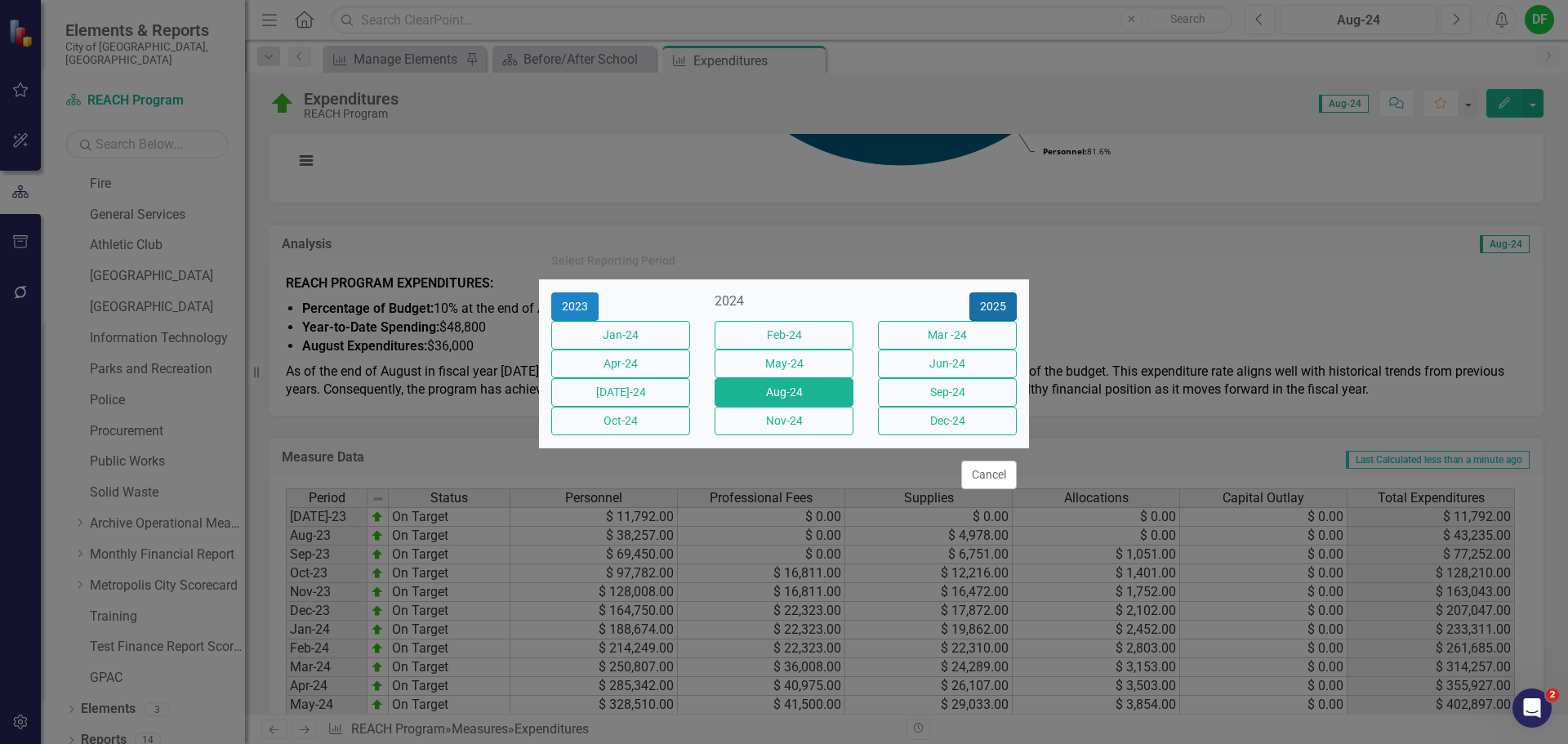
click at [982, 292] on button "2025" at bounding box center [993, 306] width 48 height 29
click at [799, 393] on button "Aug-25" at bounding box center [784, 393] width 139 height 29
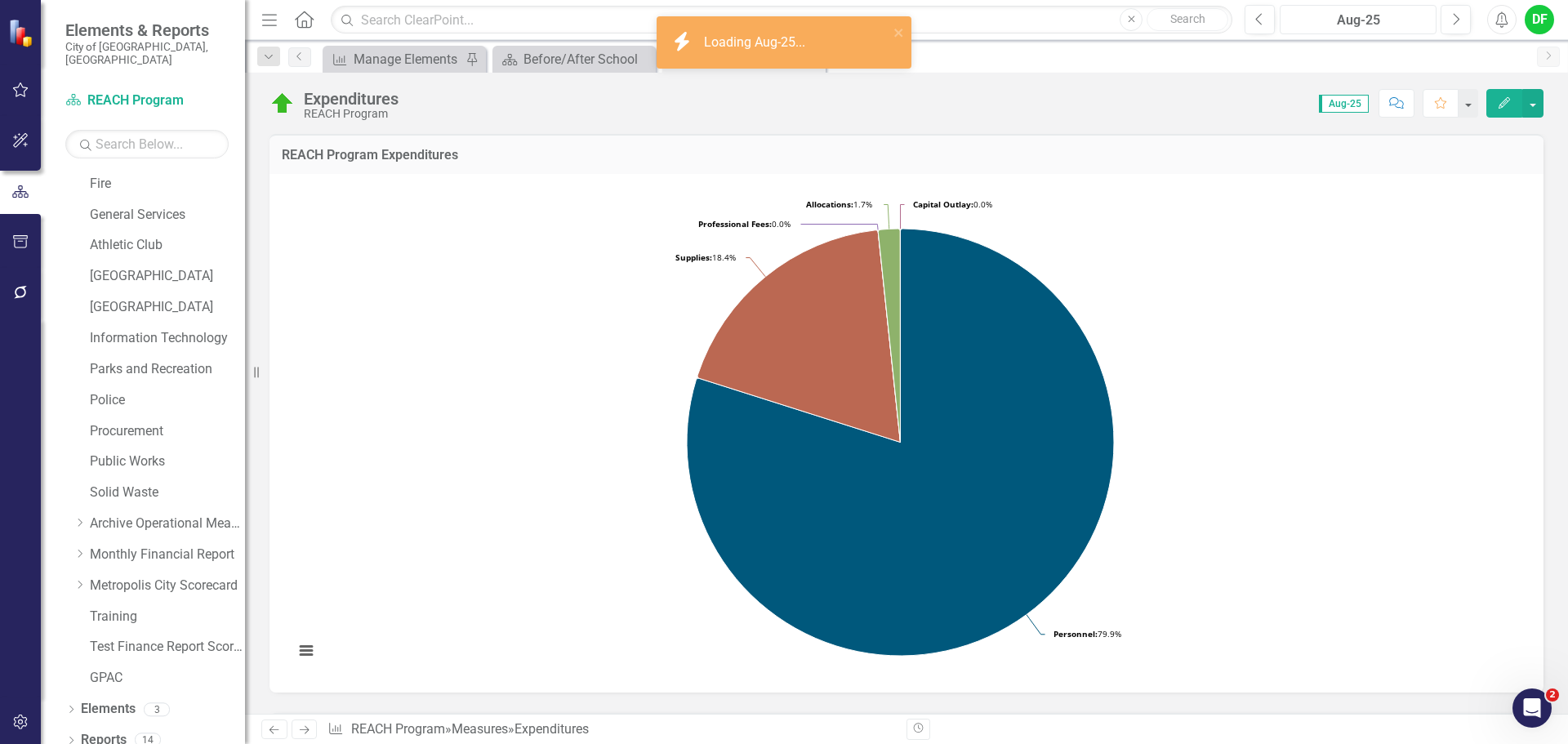
scroll to position [409, 0]
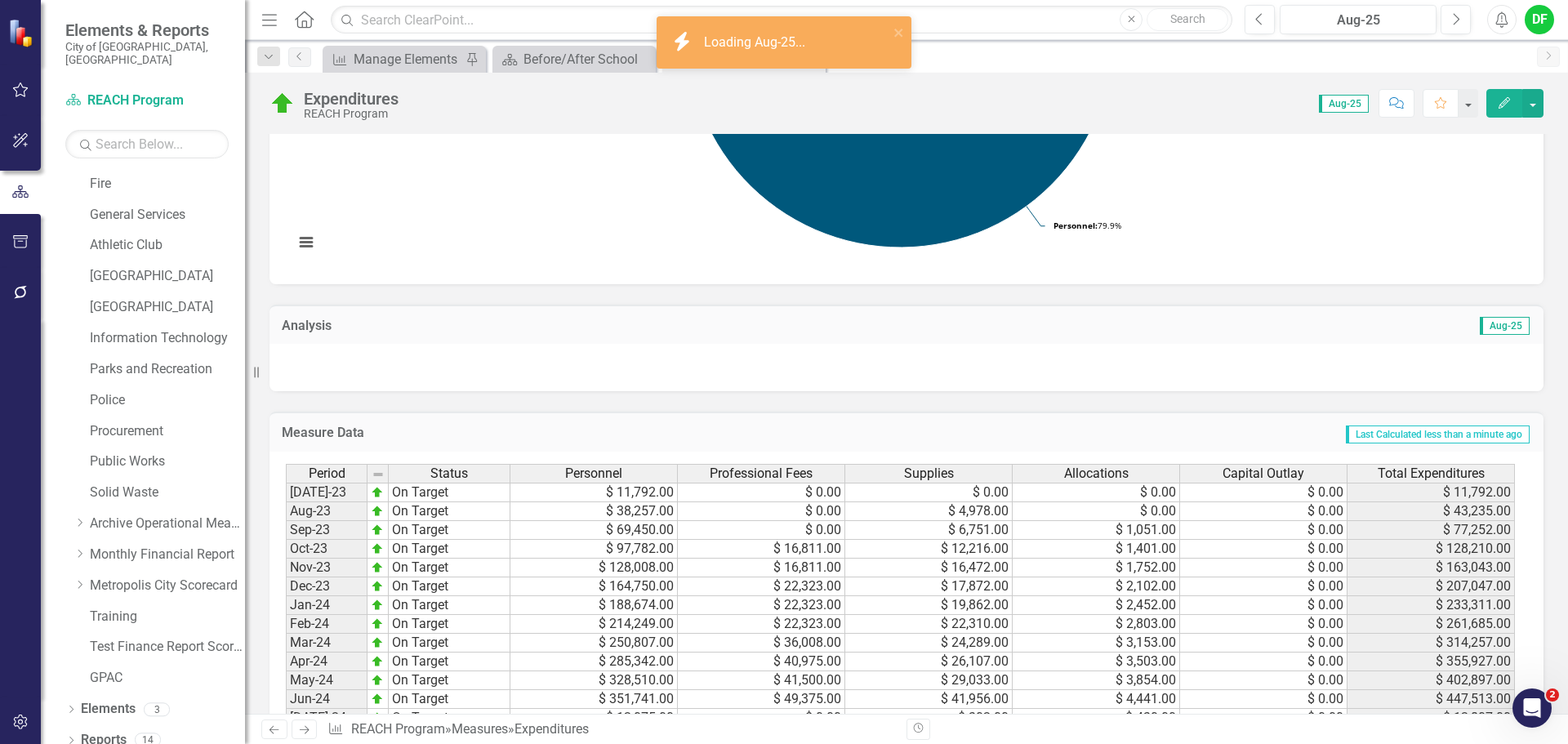
click at [385, 374] on div at bounding box center [907, 367] width 1274 height 48
click at [386, 374] on div at bounding box center [907, 367] width 1274 height 48
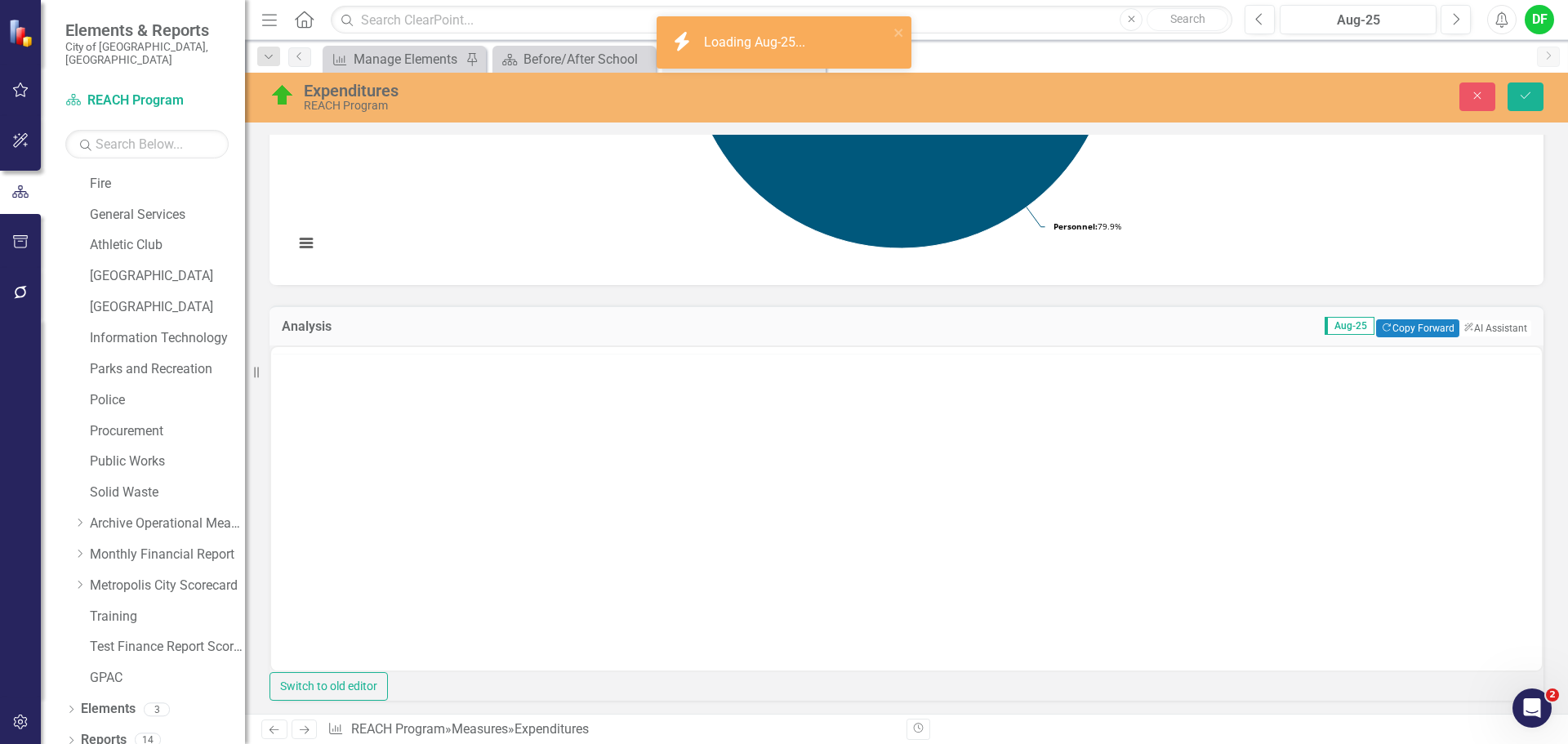
scroll to position [0, 0]
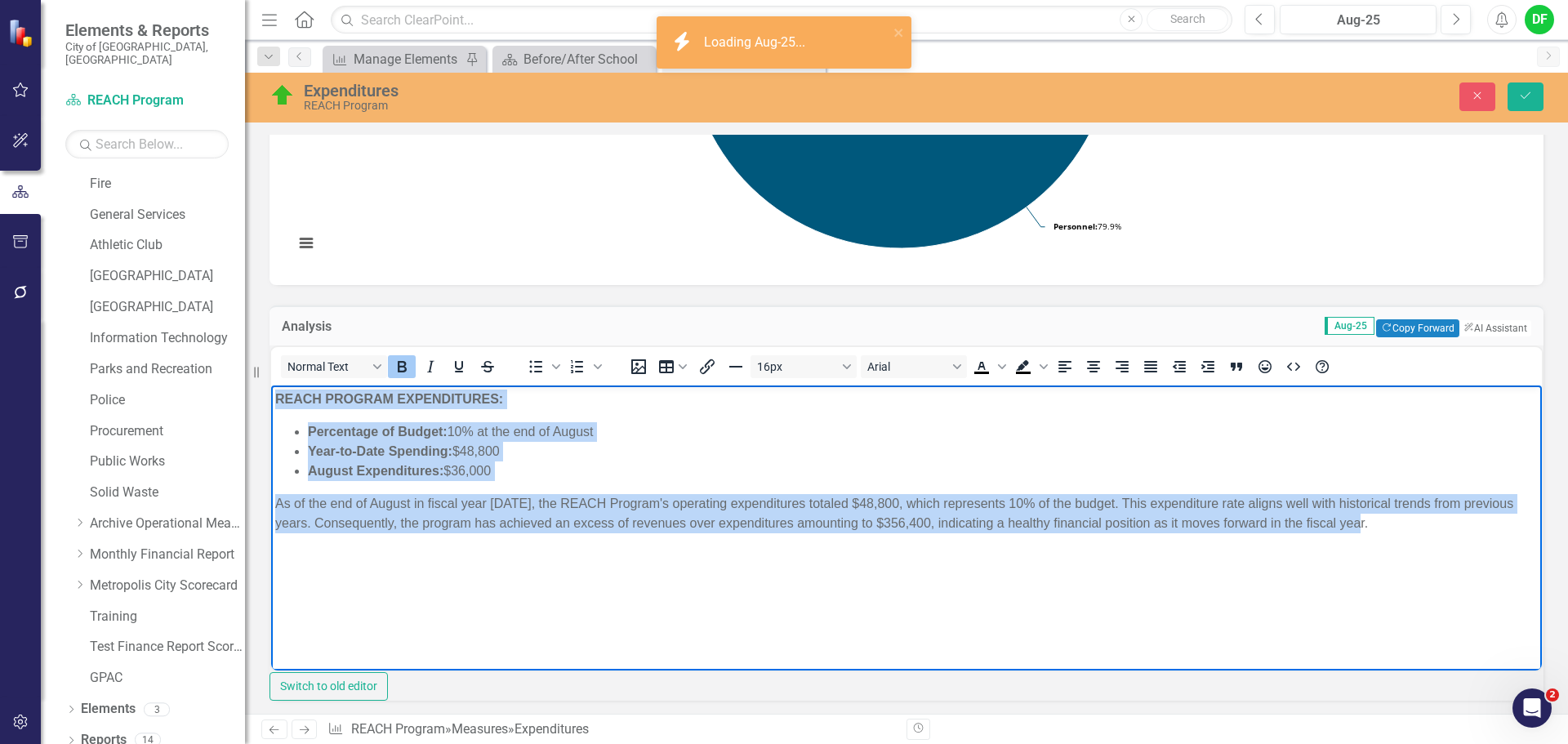
drag, startPoint x: 1368, startPoint y: 528, endPoint x: 245, endPoint y: 390, distance: 1131.4
click at [272, 390] on html "REACH PROGRAM EXPENDITURES: Percentage of Budget: 10% at the end of August Year…" at bounding box center [907, 508] width 1271 height 246
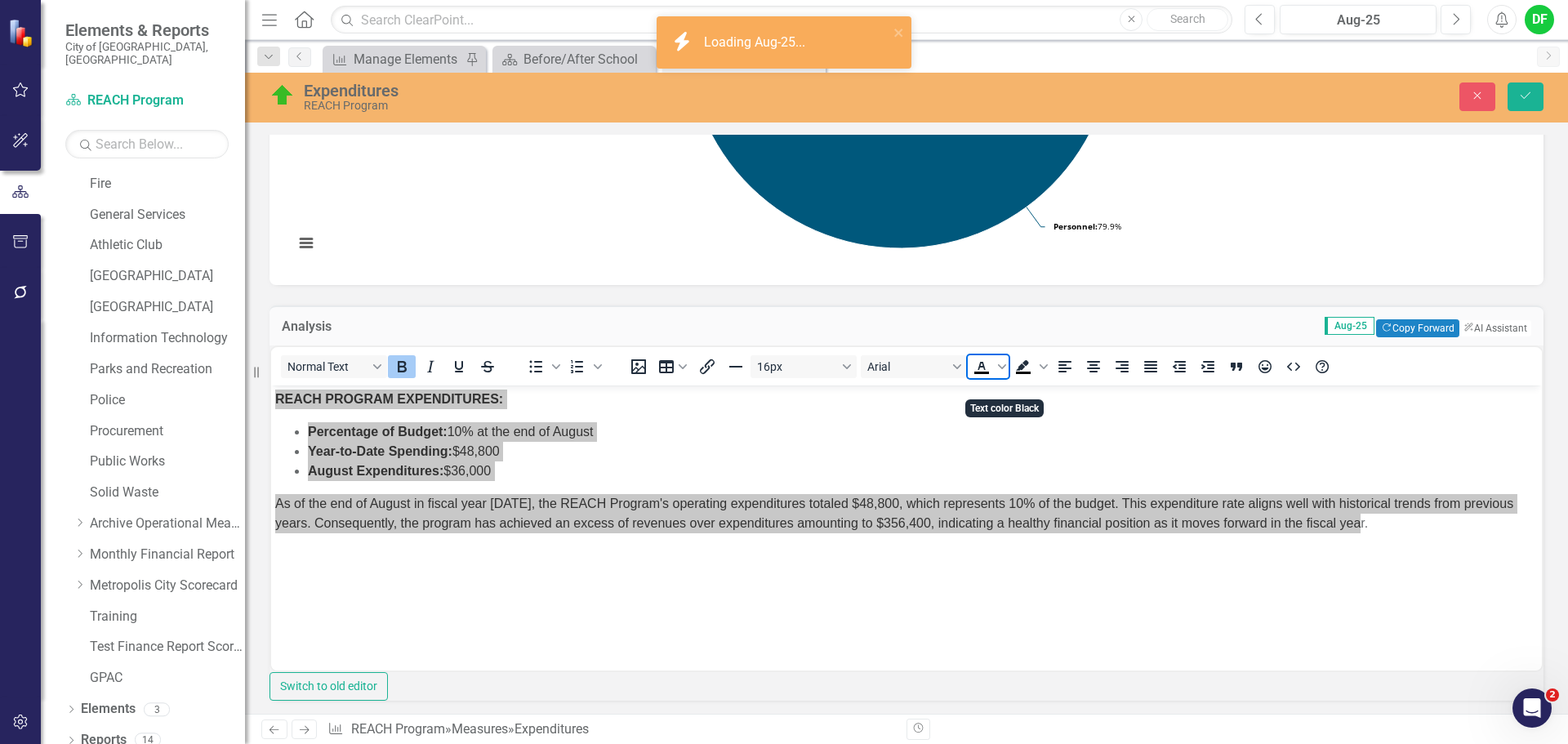
click at [992, 377] on icon "Text color Black" at bounding box center [982, 366] width 20 height 20
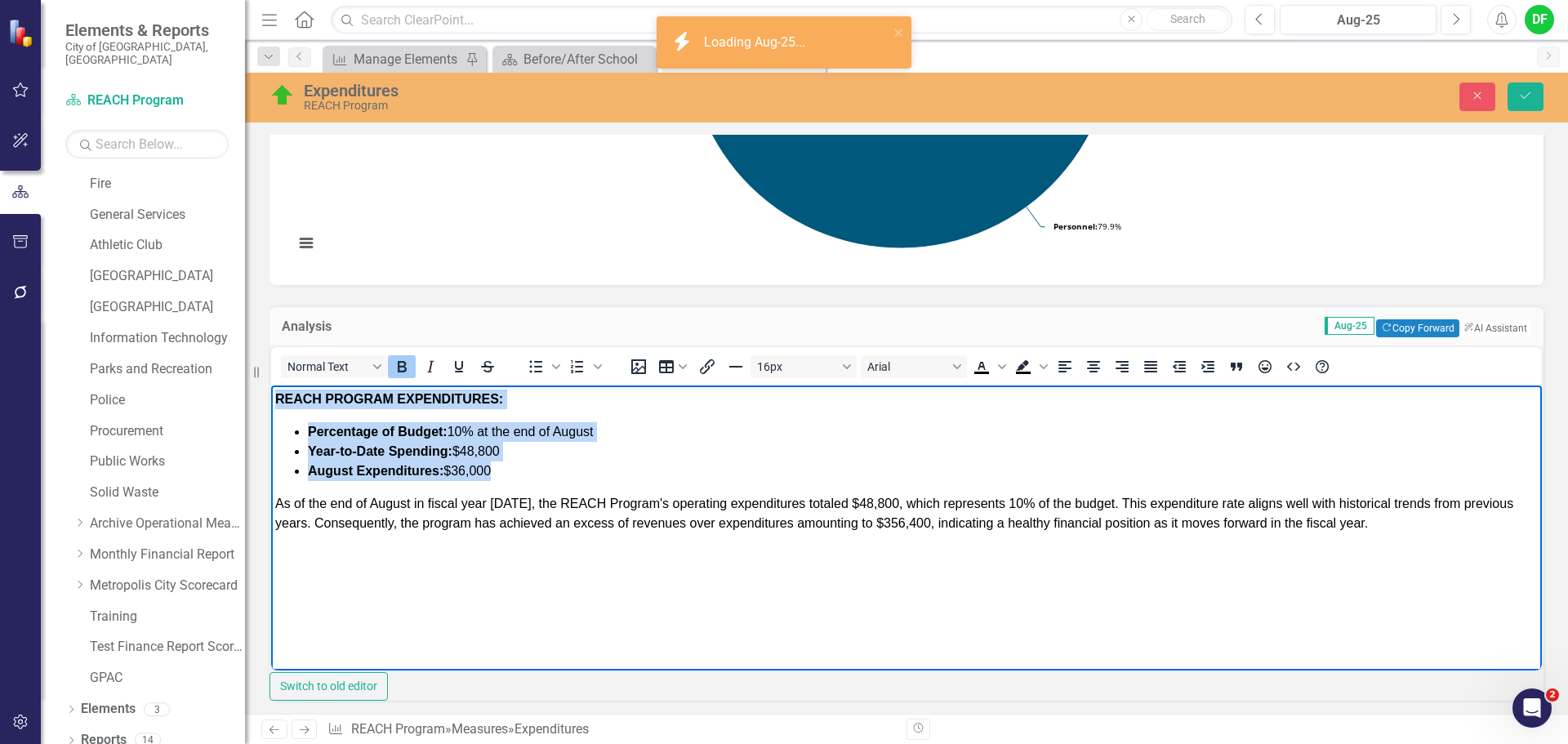
click at [1108, 572] on body "REACH PROGRAM EXPENDITURES: Percentage of Budget: 10% at the end of August Year…" at bounding box center [907, 508] width 1271 height 246
click at [1442, 528] on p "As of the end of August in fiscal year 2025, the REACH Program's operating expe…" at bounding box center [907, 513] width 1263 height 39
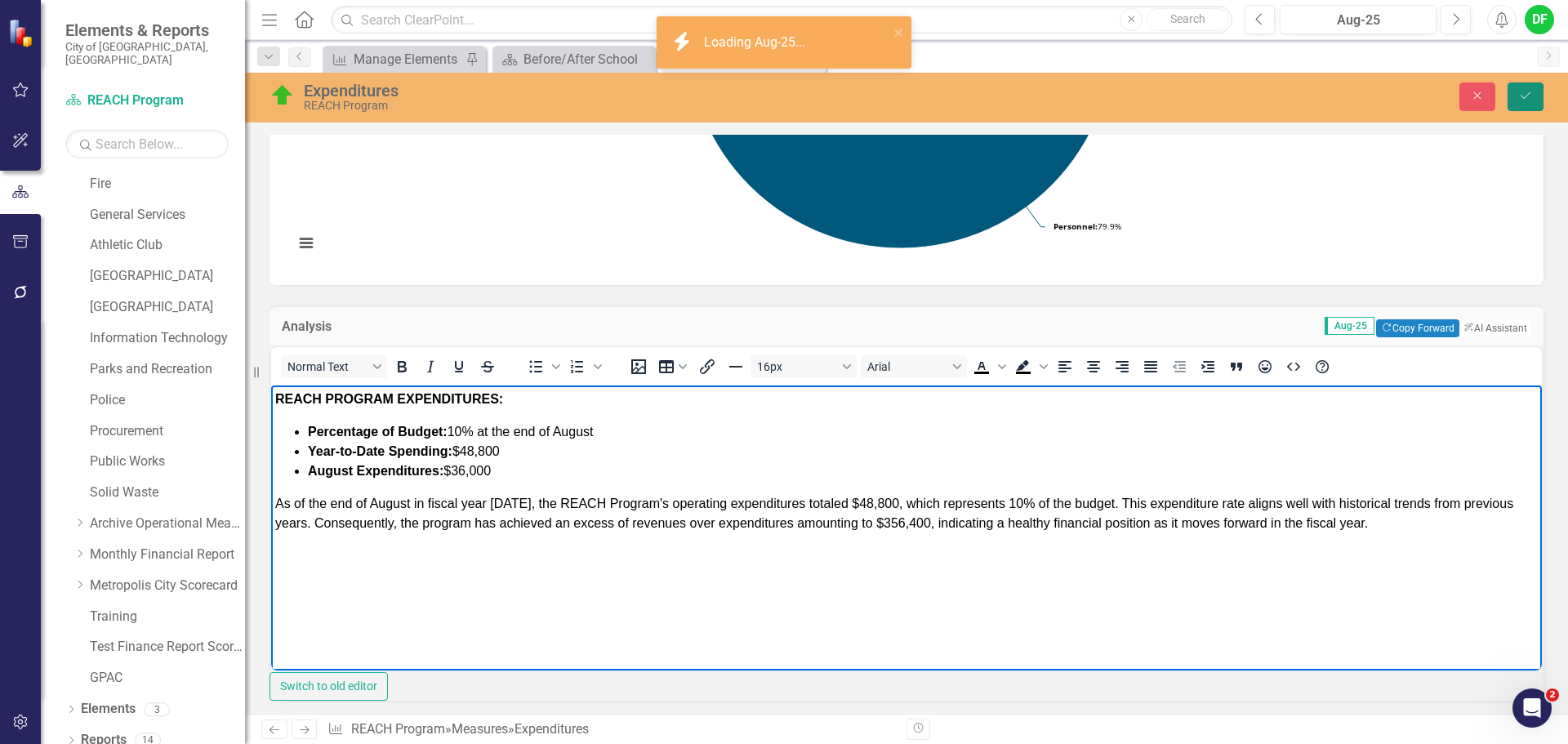
click at [1516, 95] on button "Save" at bounding box center [1526, 97] width 36 height 29
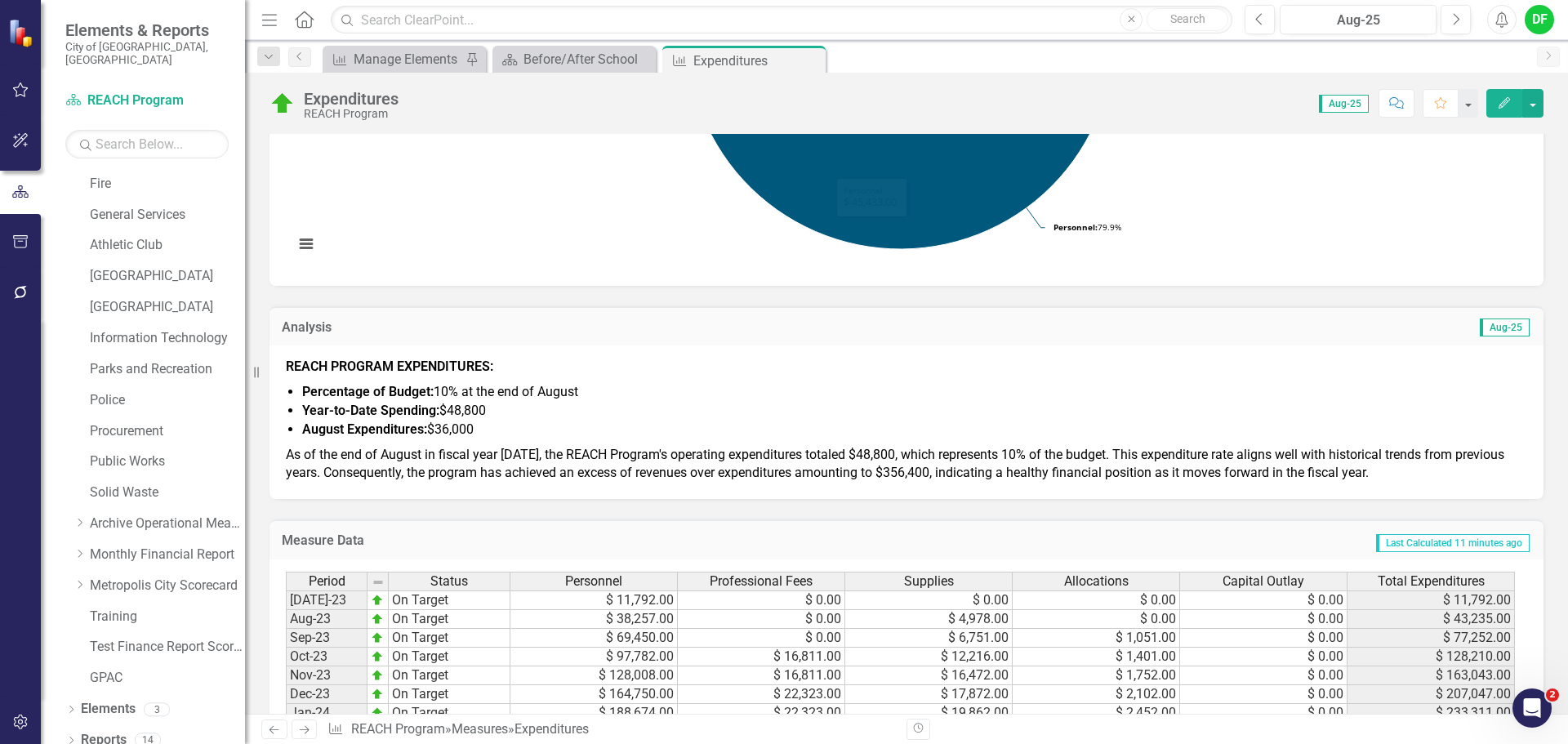
scroll to position [409, 0]
click at [453, 393] on span "Percentage of Budget: 10% at the end of August" at bounding box center [440, 390] width 276 height 16
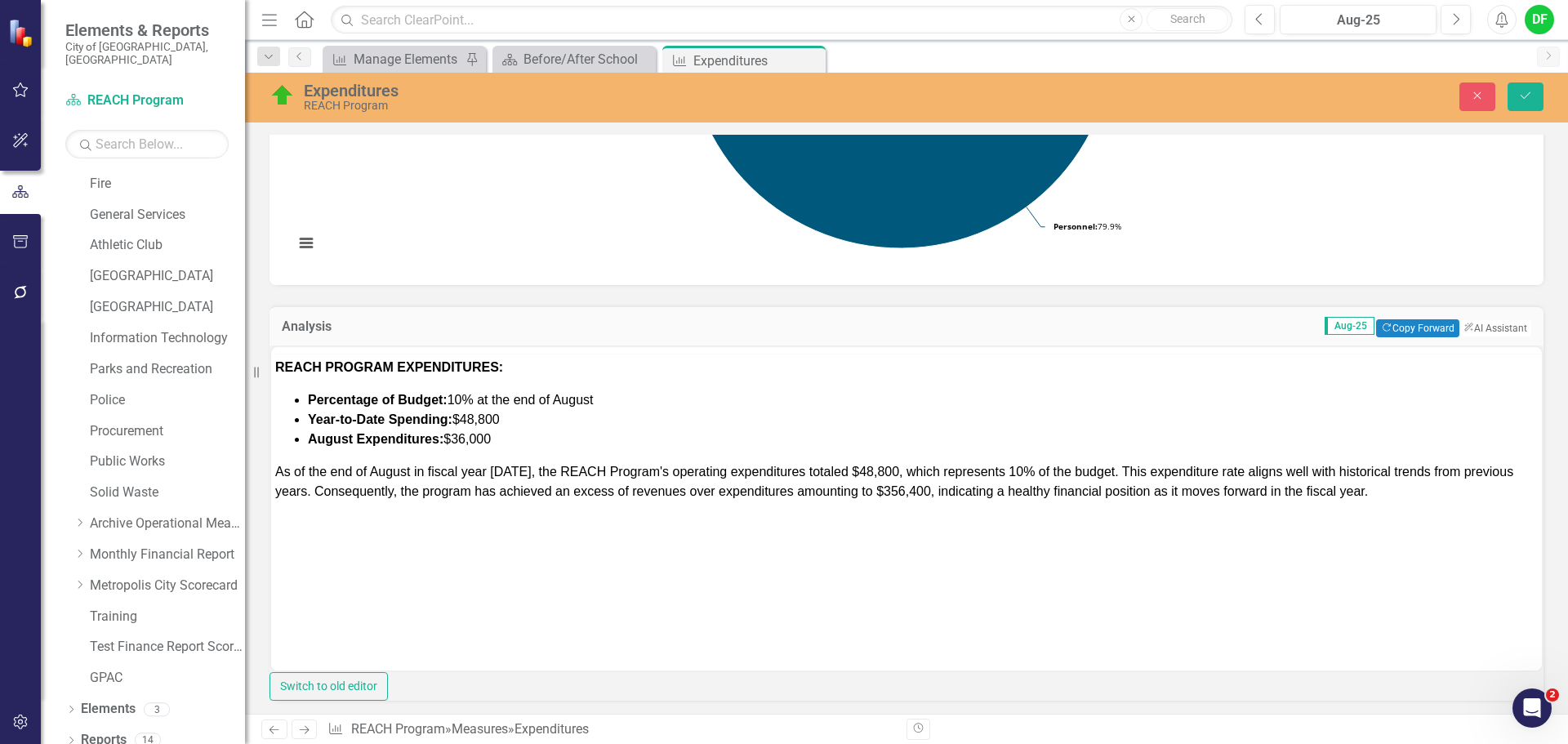
scroll to position [0, 0]
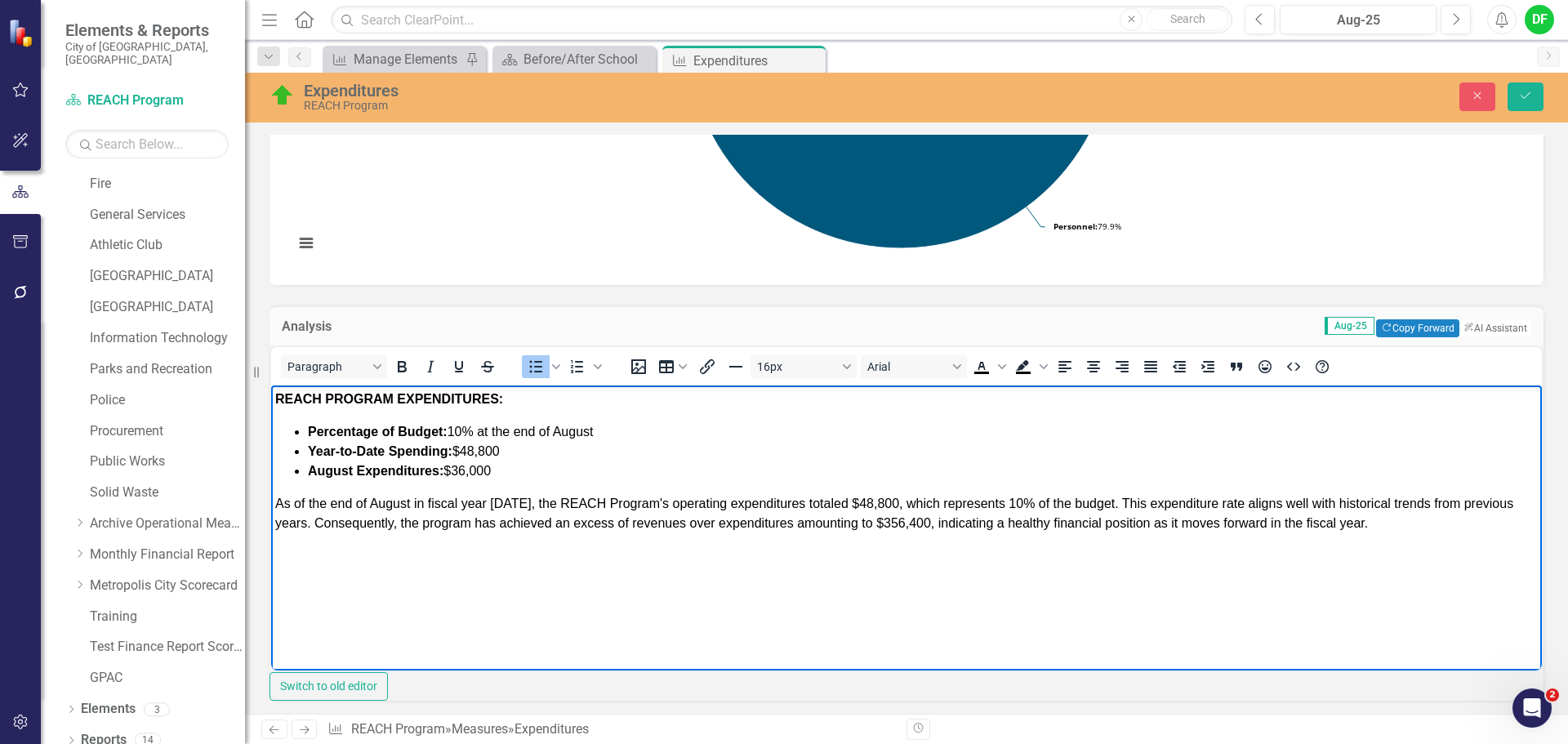
click at [467, 434] on span "Percentage of Budget: 10% at the end of August" at bounding box center [451, 431] width 286 height 14
click at [508, 451] on li "Year-to-Date Spending: $48,800" at bounding box center [923, 451] width 1230 height 20
click at [510, 478] on li "August Expenditures: $36,000" at bounding box center [923, 470] width 1230 height 20
click at [521, 508] on span "As of the end of August in fiscal year 2025, the REACH Program's operating expe…" at bounding box center [895, 513] width 1238 height 34
click at [884, 503] on span "As of the end of August in fiscal year 2026, the REACH Program's operating expe…" at bounding box center [895, 513] width 1238 height 34
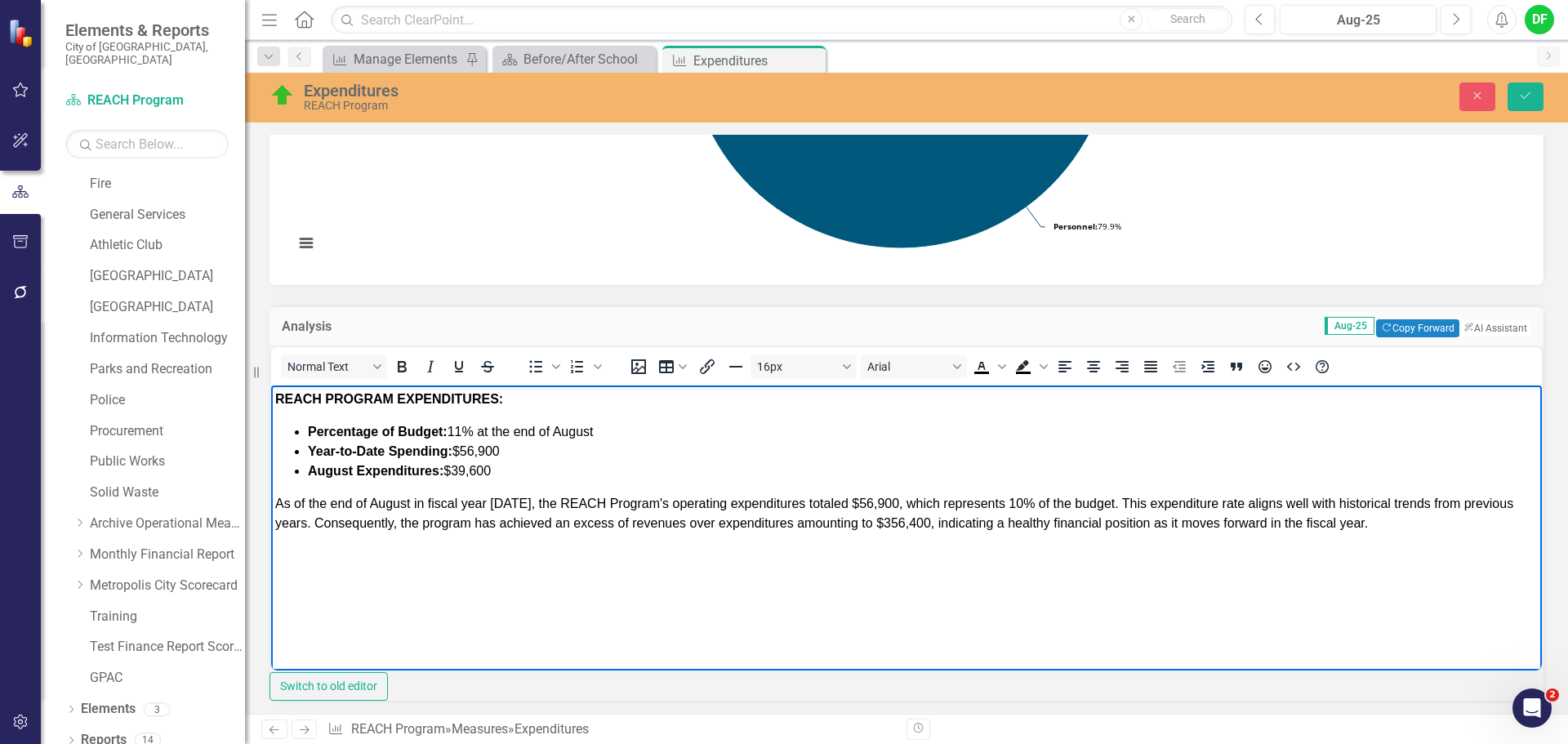
click at [1015, 500] on span "As of the end of August in fiscal year 2026, the REACH Program's operating expe…" at bounding box center [895, 513] width 1238 height 34
drag, startPoint x: 367, startPoint y: 521, endPoint x: 445, endPoint y: 521, distance: 78.0
click at [445, 521] on span "As of the end of August in fiscal year 2026, the REACH Program's operating expe…" at bounding box center [895, 513] width 1238 height 34
click at [996, 521] on span "As of the end of August in fiscal year 2026, the REACH Program's operating expe…" at bounding box center [895, 513] width 1238 height 34
drag, startPoint x: 1005, startPoint y: 524, endPoint x: 1485, endPoint y: 518, distance: 480.0
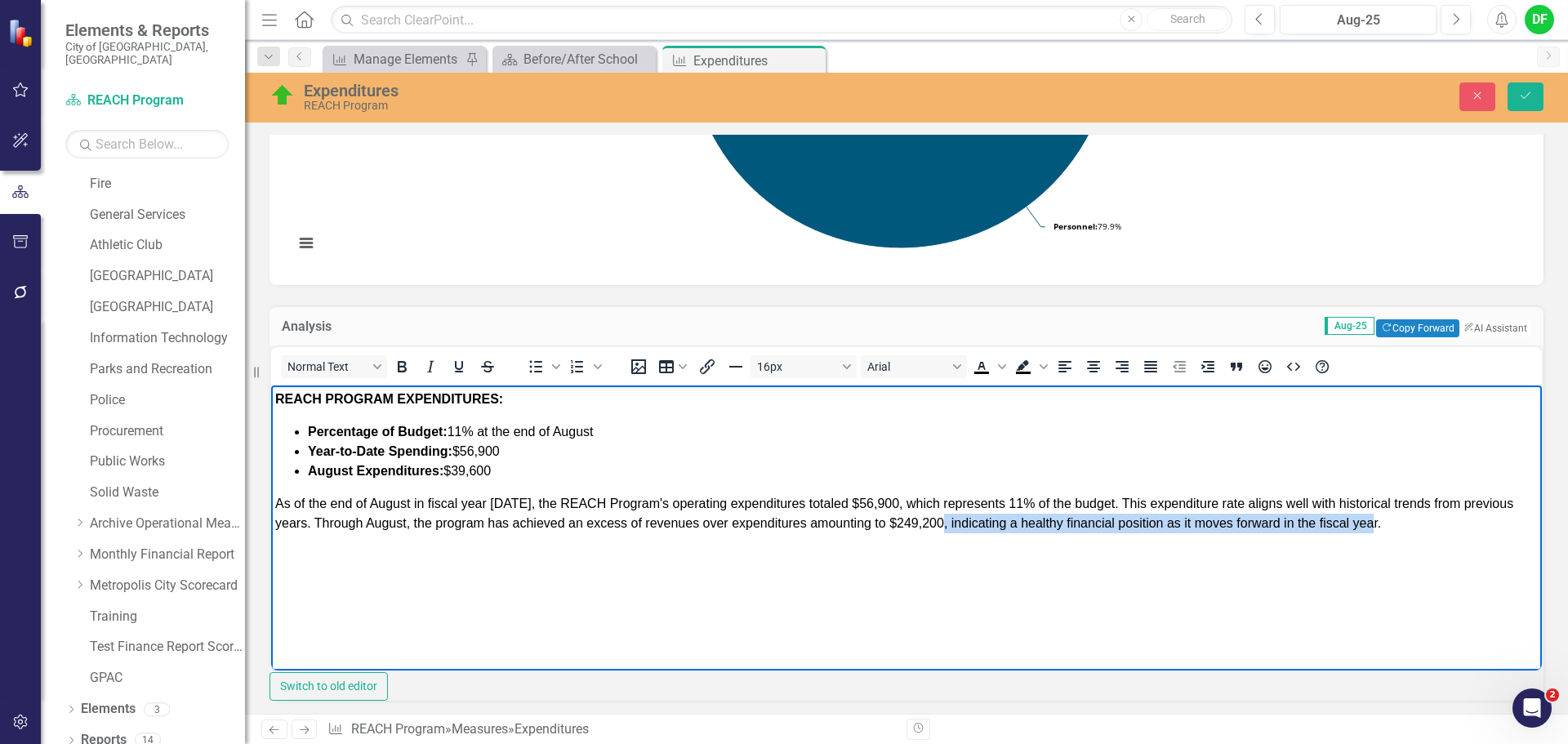
click at [1485, 518] on p "As of the end of August in fiscal year 2026, the REACH Program's operating expe…" at bounding box center [907, 513] width 1263 height 39
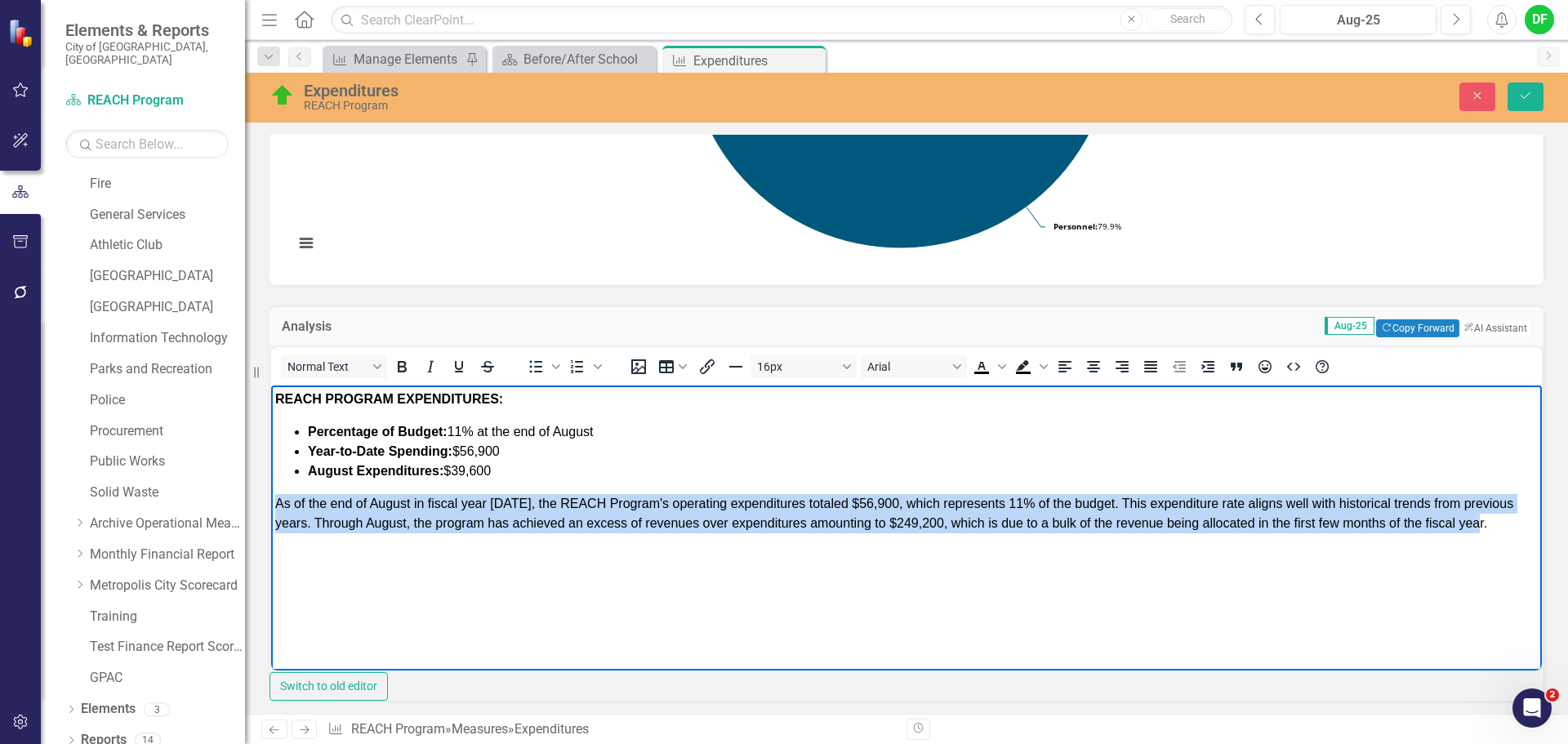
drag, startPoint x: 347, startPoint y: 551, endPoint x: 276, endPoint y: 501, distance: 86.8
click at [276, 501] on p "As of the end of August in fiscal year [DATE], the REACH Program's operating ex…" at bounding box center [907, 513] width 1263 height 39
copy span "As of the end of August in fiscal year [DATE], the REACH Program's operating ex…"
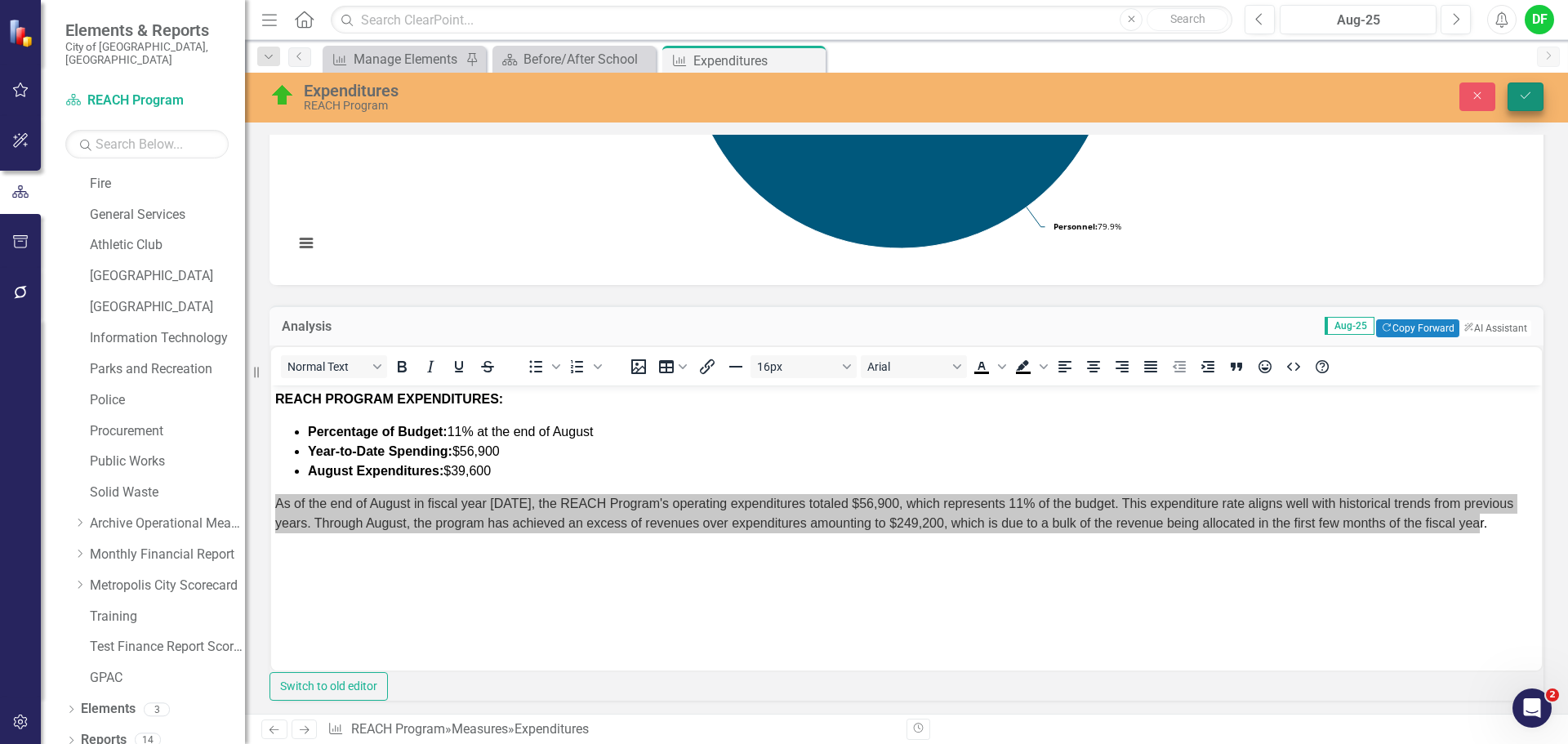
click at [1517, 94] on button "Save" at bounding box center [1526, 97] width 36 height 29
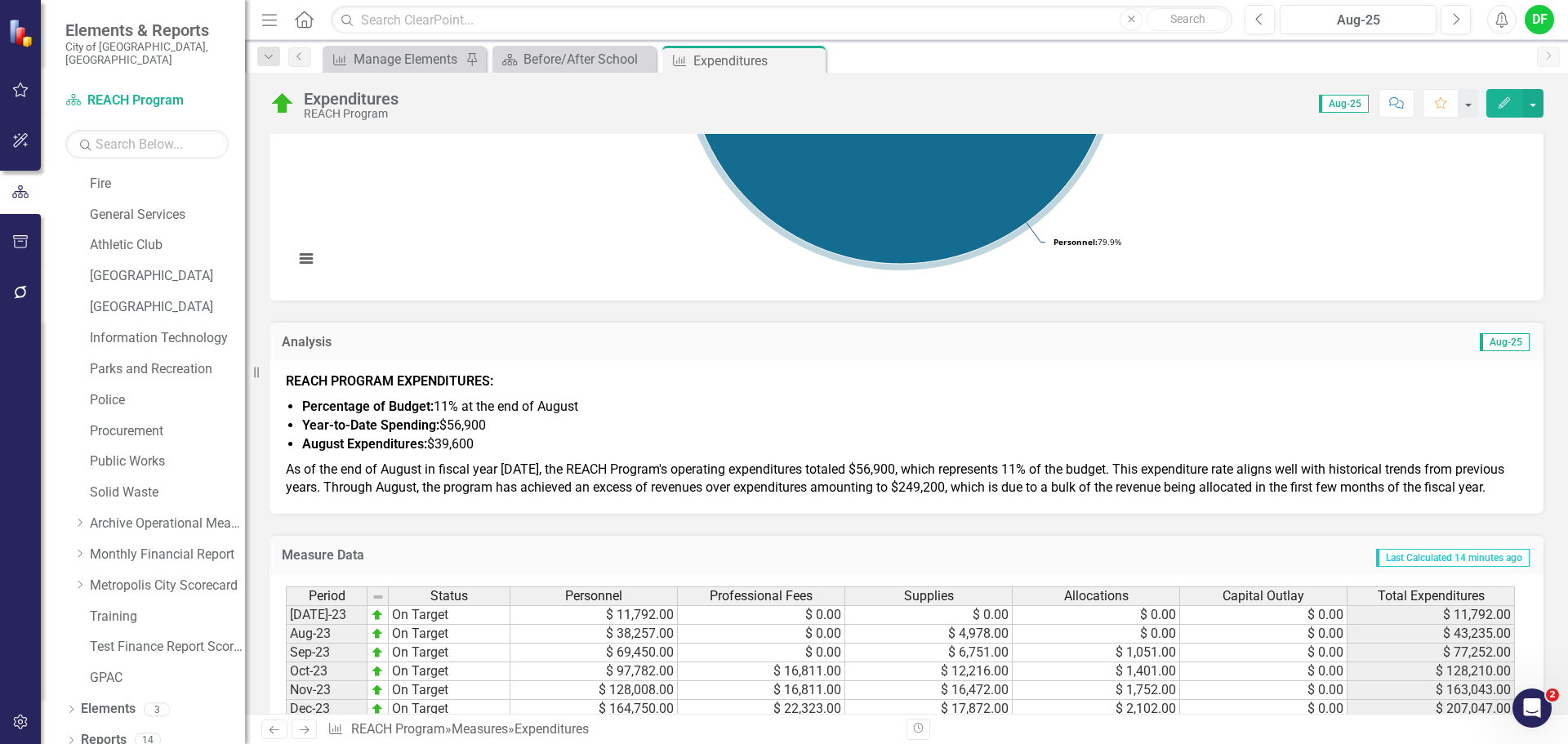
scroll to position [409, 0]
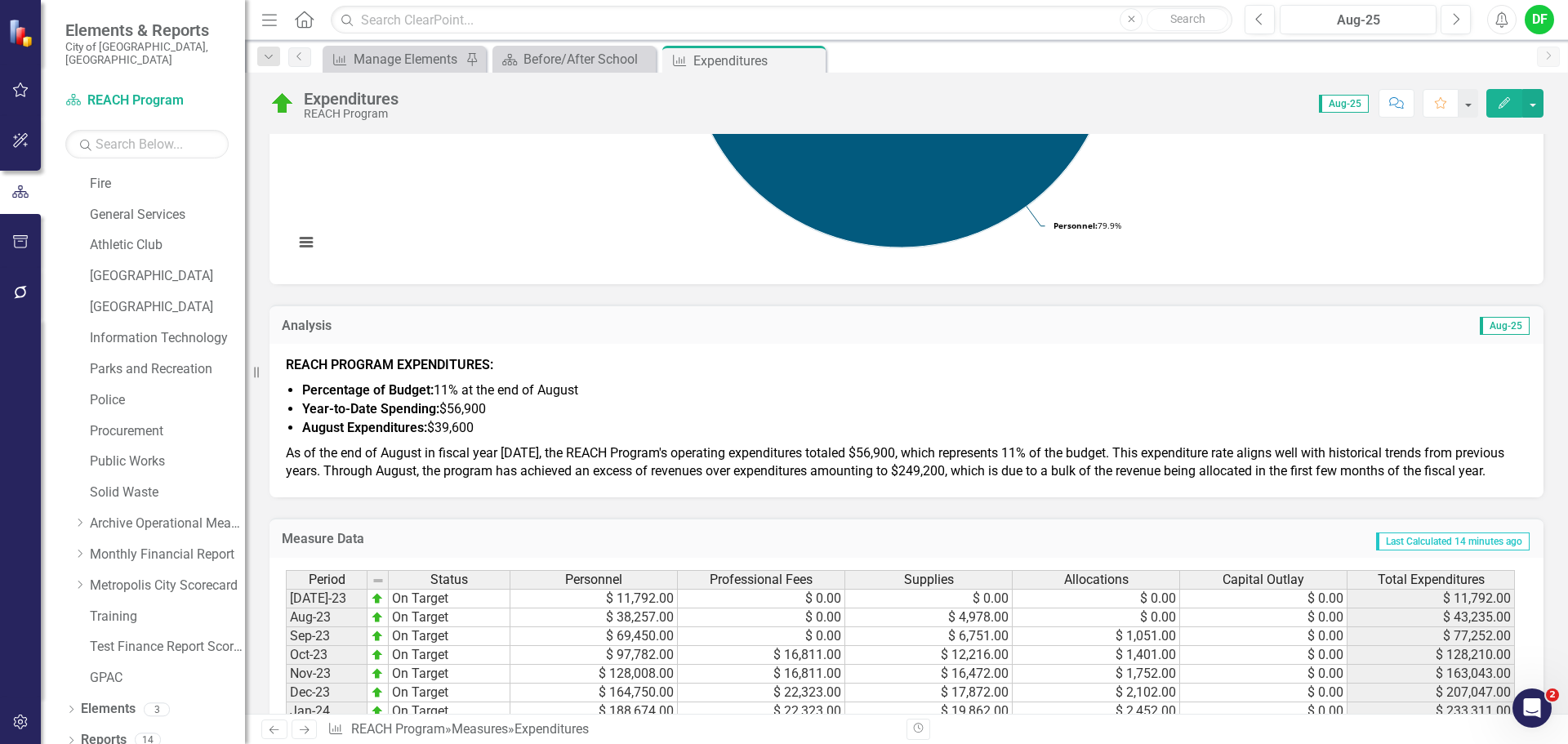
click at [629, 463] on p "As of the end of August in fiscal year [DATE], the REACH Program's operating ex…" at bounding box center [907, 462] width 1242 height 41
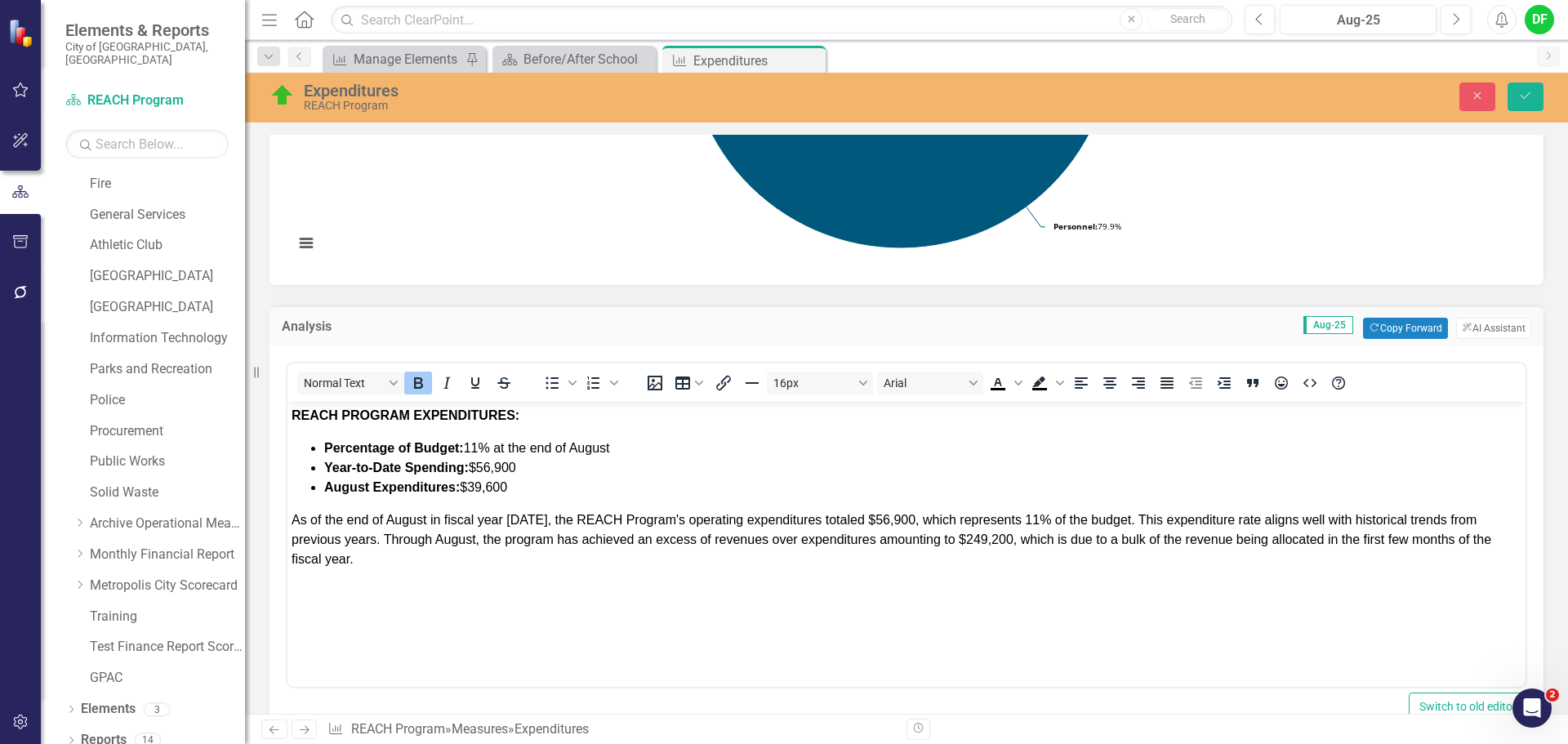
scroll to position [0, 0]
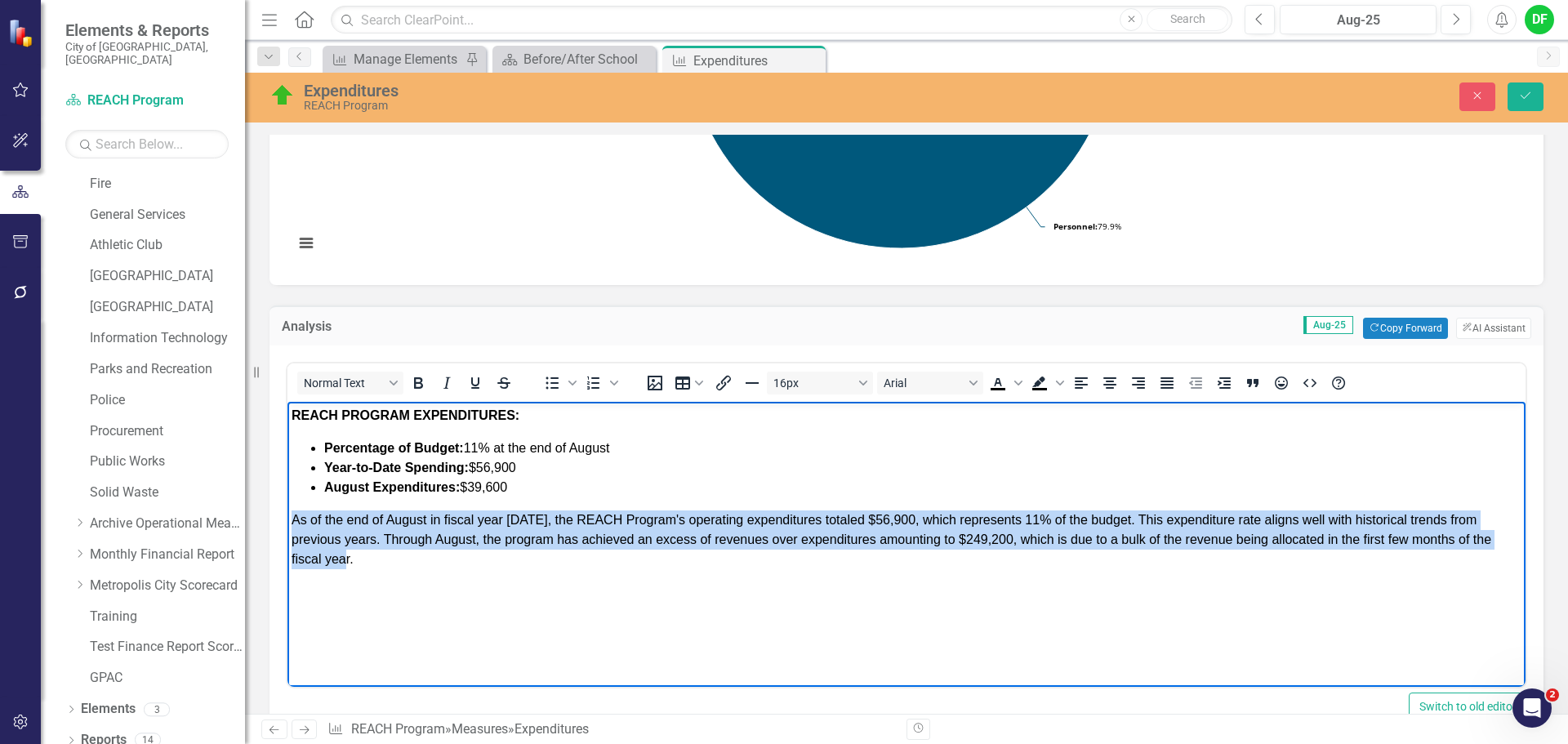
drag, startPoint x: 367, startPoint y: 560, endPoint x: 290, endPoint y: 522, distance: 85.9
click at [290, 522] on body "REACH PROGRAM EXPENDITURES: Percentage of Budget: 11% at the end of August Year…" at bounding box center [907, 525] width 1238 height 246
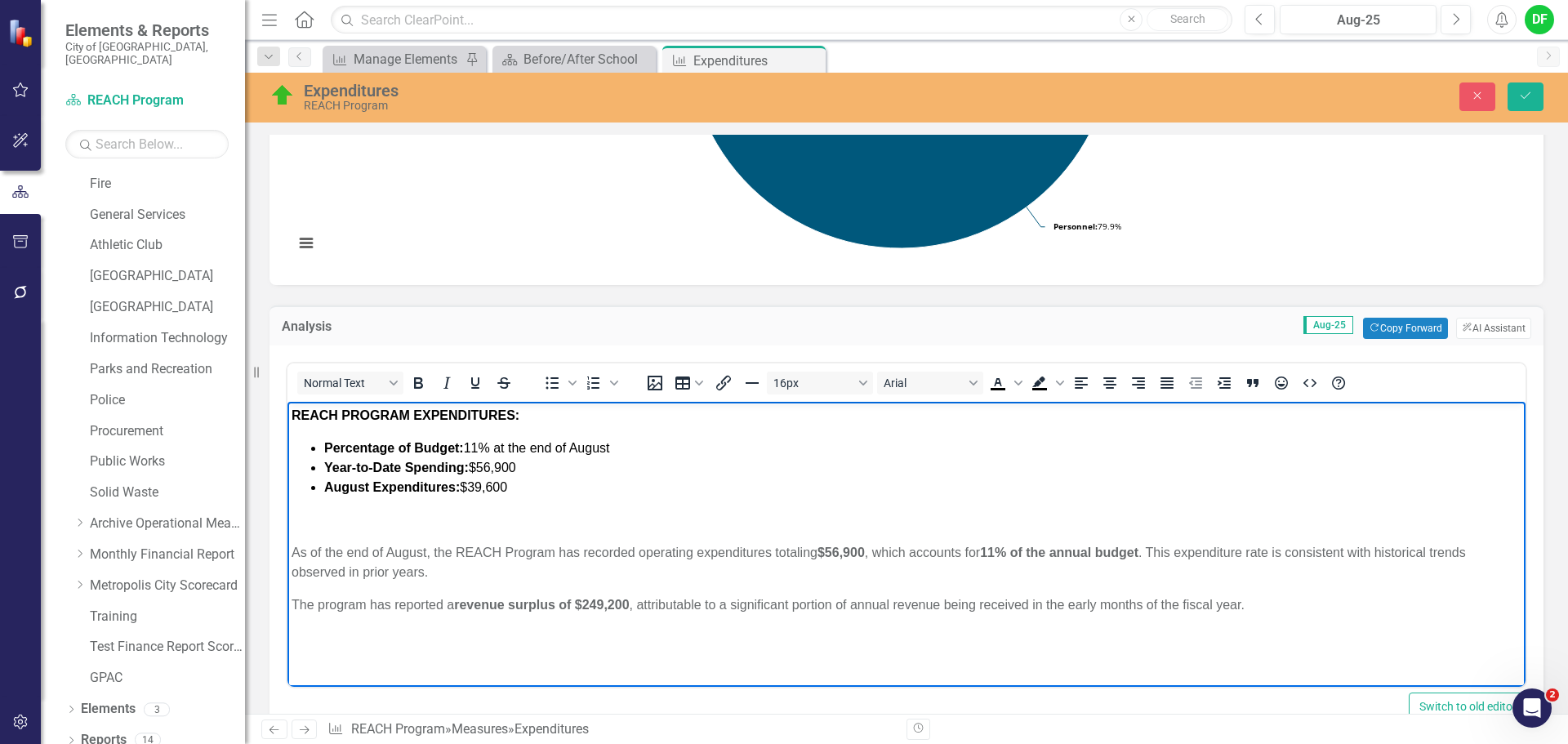
click at [293, 603] on p "The program has reported a revenue surplus of $249,200 , attributable to a sign…" at bounding box center [906, 605] width 1230 height 20
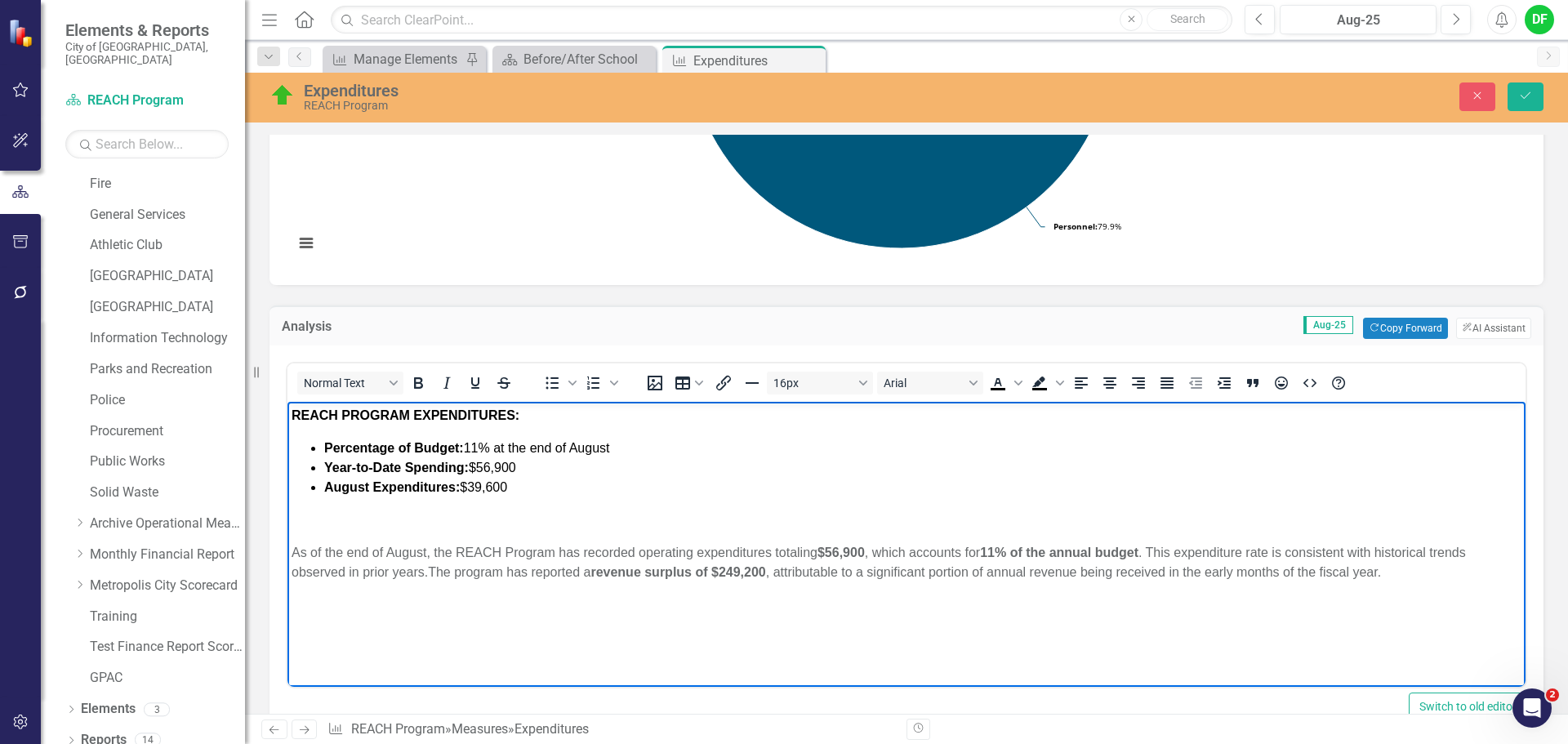
click at [328, 530] on body "REACH PROGRAM EXPENDITURES: Percentage of Budget: 11% at the end of August Year…" at bounding box center [907, 525] width 1238 height 246
click at [320, 518] on p "﻿" at bounding box center [906, 520] width 1230 height 20
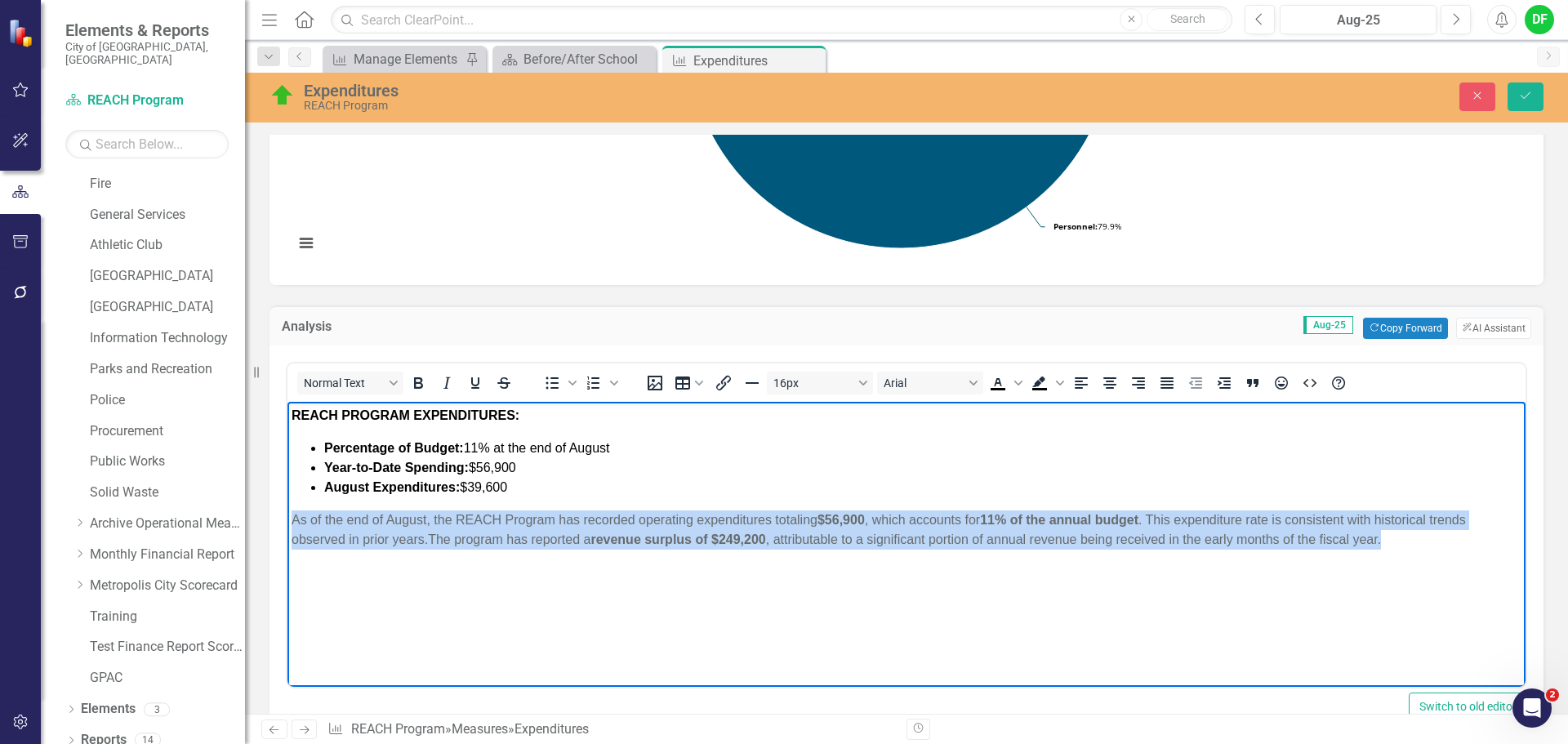
drag, startPoint x: 1413, startPoint y: 542, endPoint x: 284, endPoint y: 526, distance: 1129.1
click at [288, 526] on html "REACH PROGRAM EXPENDITURES: Percentage of Budget: 11% at the end of August Year…" at bounding box center [907, 525] width 1238 height 246
click at [417, 379] on icon "Bold" at bounding box center [419, 383] width 9 height 11
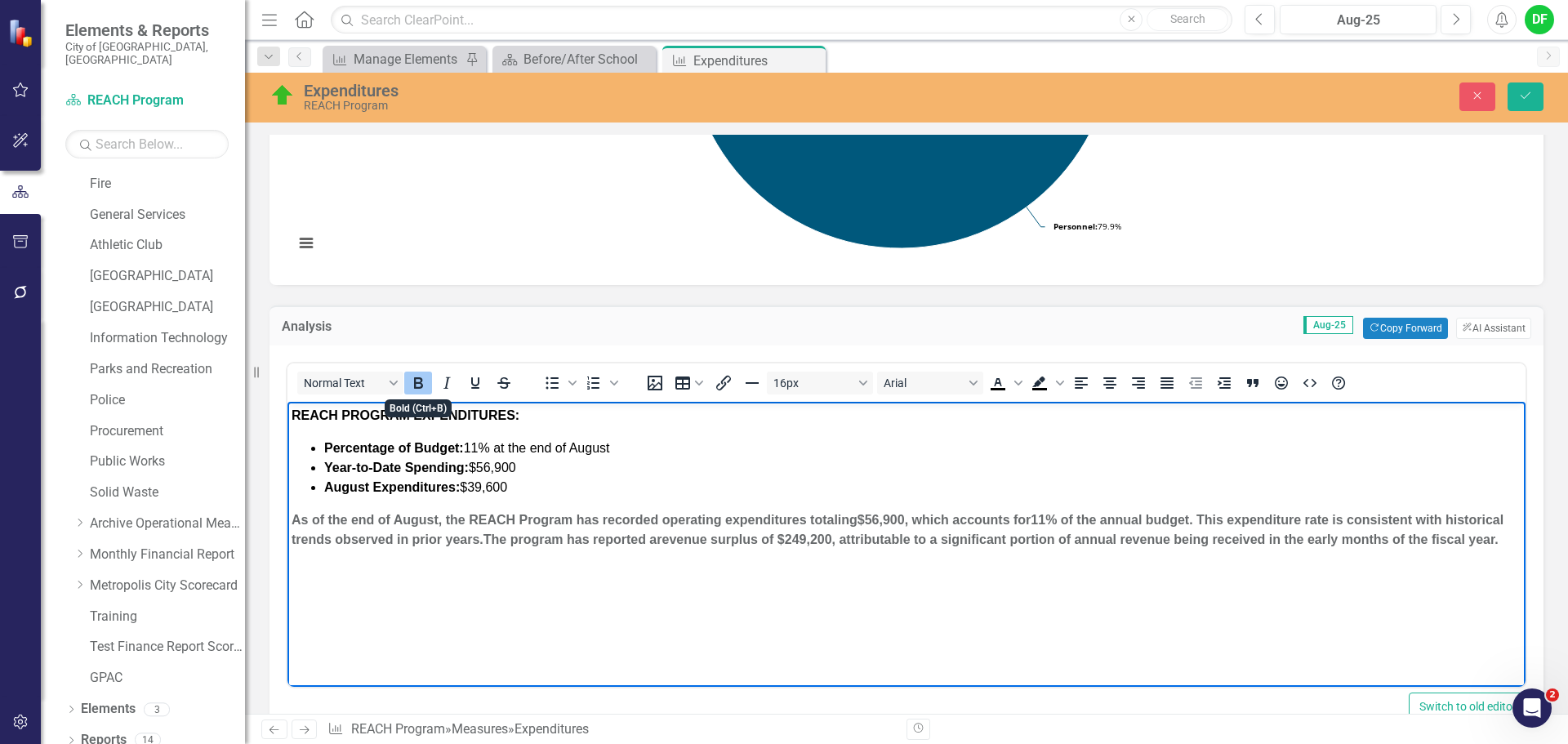
click at [417, 379] on icon "Bold" at bounding box center [419, 383] width 9 height 11
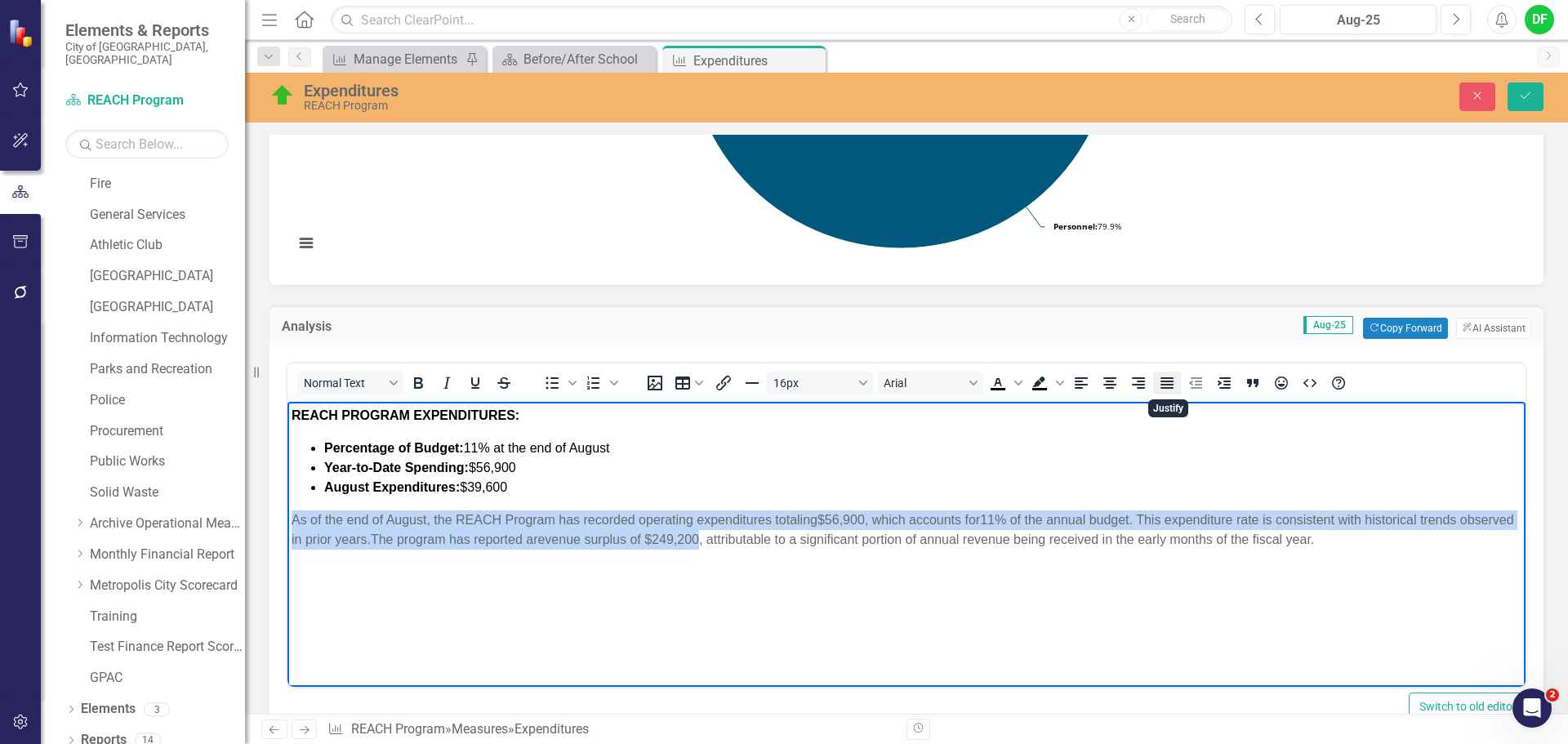
click at [1161, 384] on icon "Justify" at bounding box center [1167, 383] width 20 height 20
click at [1395, 540] on p "As of the end of August, the REACH Program has recorded operating expenditures …" at bounding box center [906, 530] width 1230 height 39
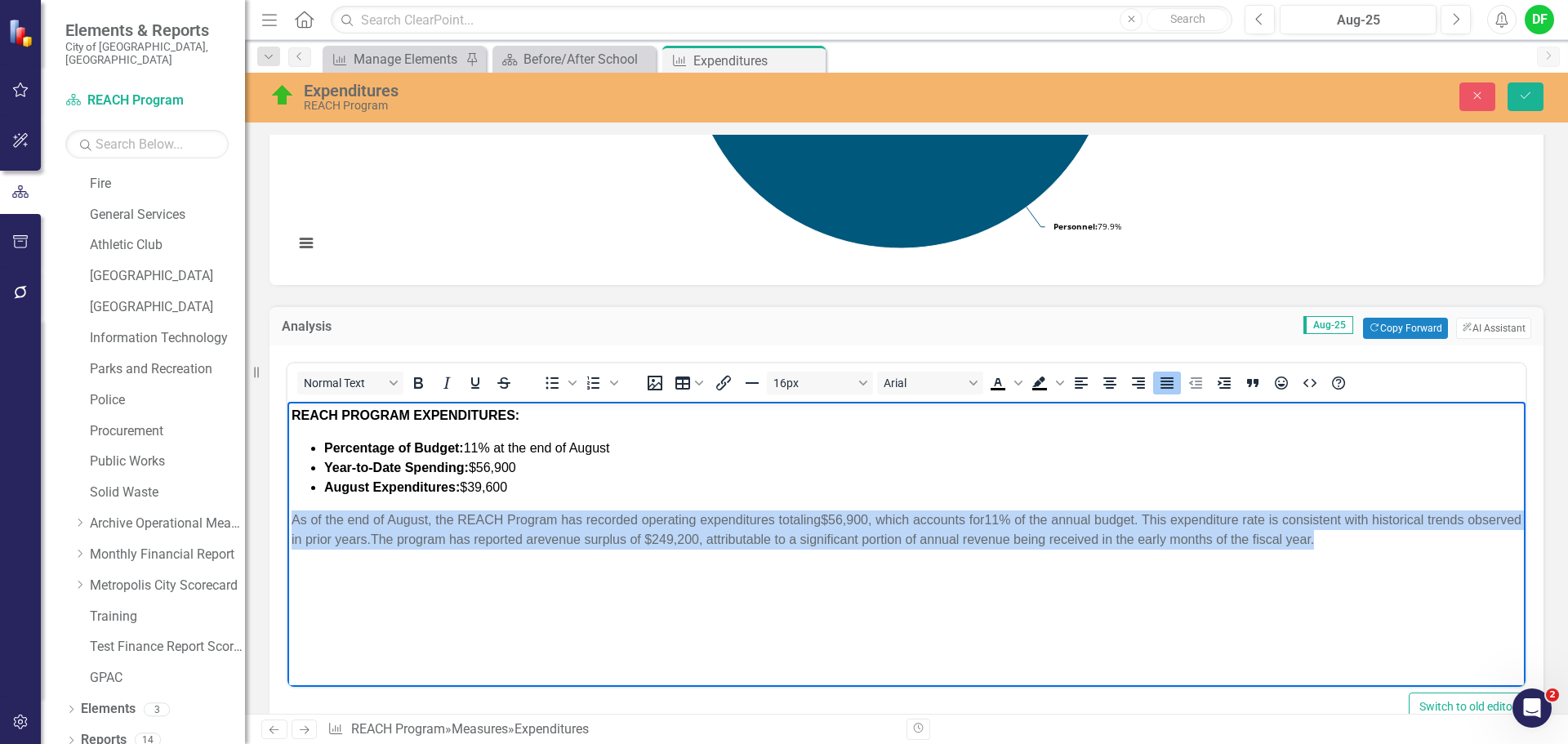
drag, startPoint x: 1385, startPoint y: 540, endPoint x: 276, endPoint y: 512, distance: 1109.4
click at [288, 512] on html "REACH PROGRAM EXPENDITURES: Percentage of Budget: 11% at the end of August Year…" at bounding box center [907, 525] width 1238 height 246
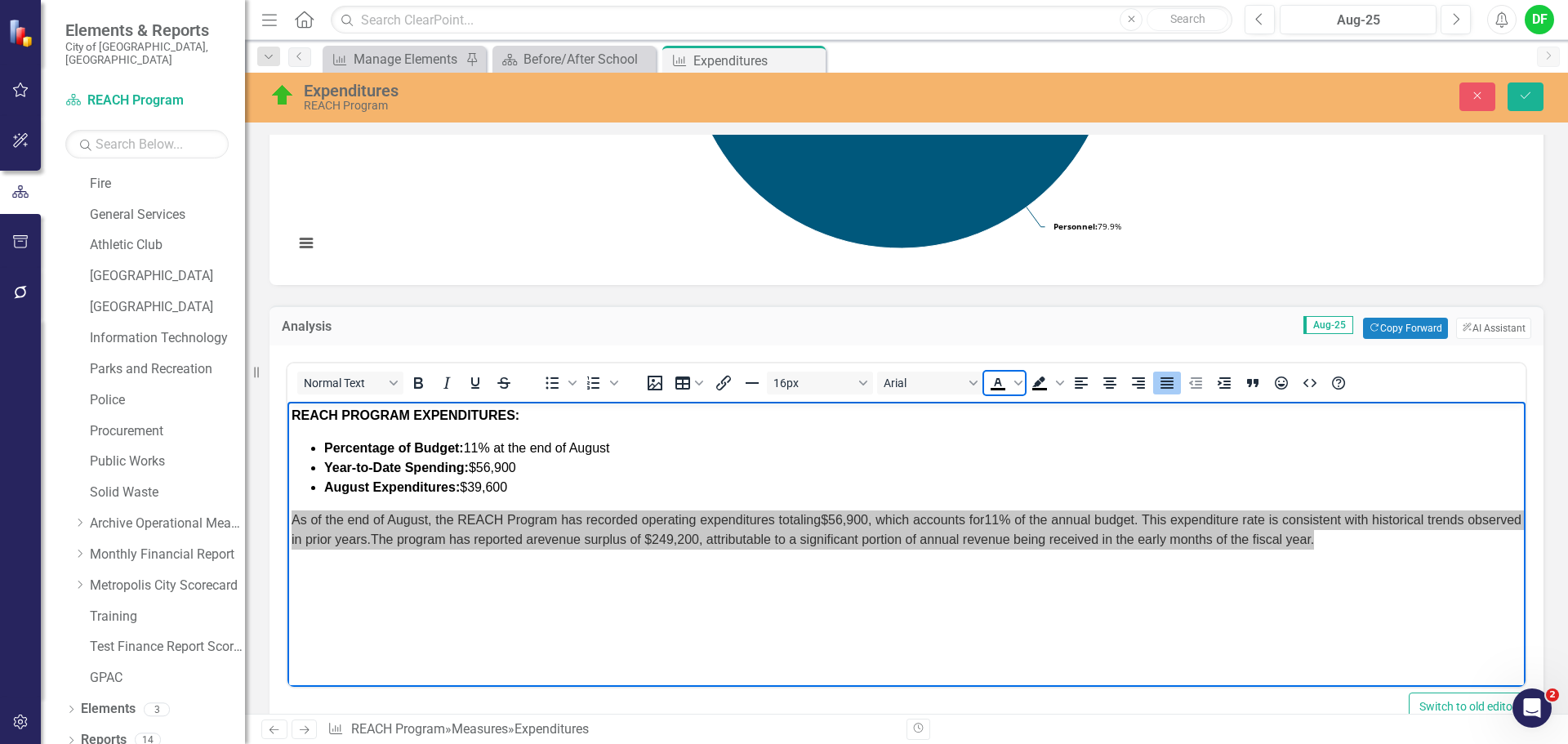
click at [998, 386] on icon "Text color Black" at bounding box center [998, 383] width 20 height 20
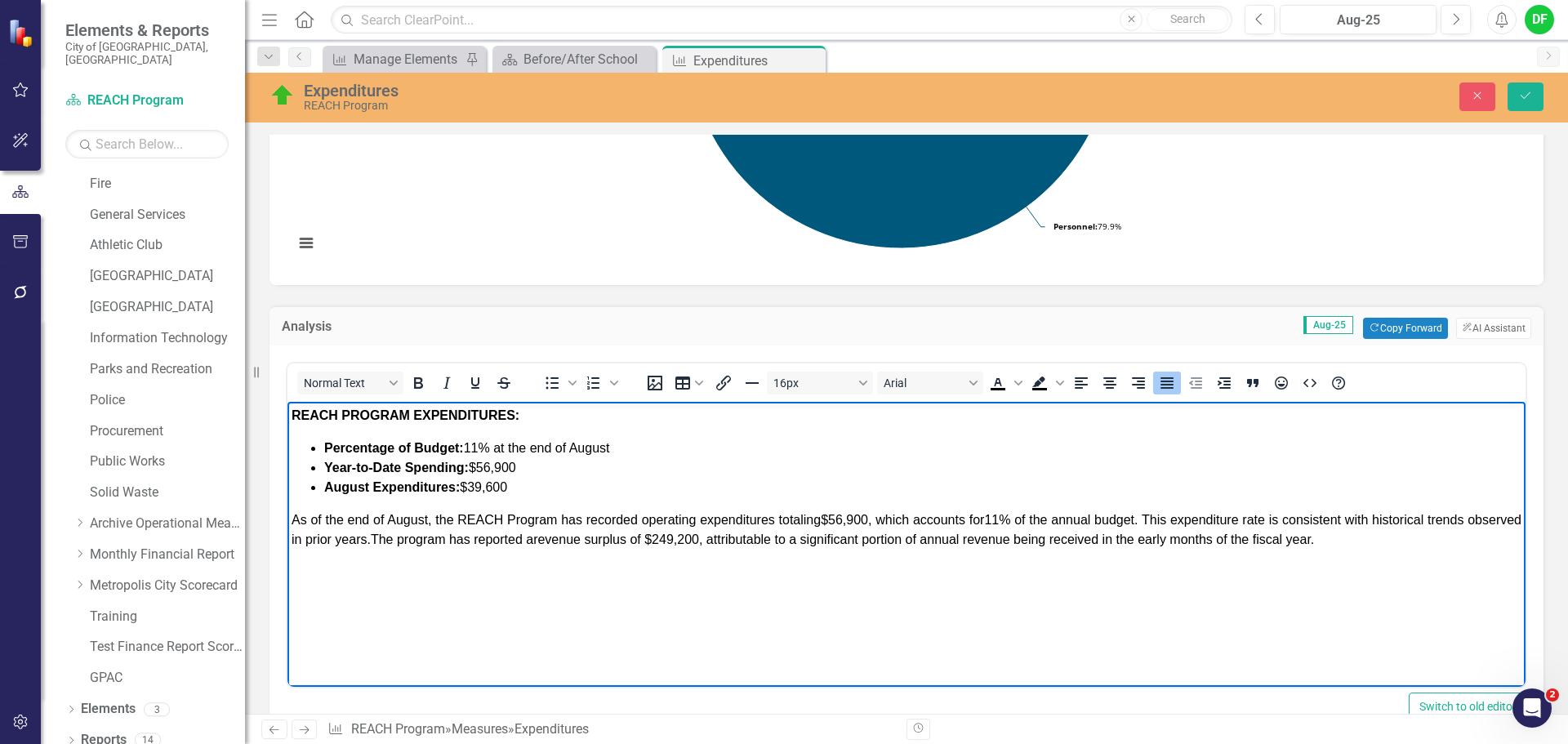
click at [1415, 543] on p "As of the end of August, the REACH Program has recorded operating expenditures …" at bounding box center [906, 530] width 1230 height 39
click at [1530, 105] on button "Save" at bounding box center [1526, 97] width 36 height 29
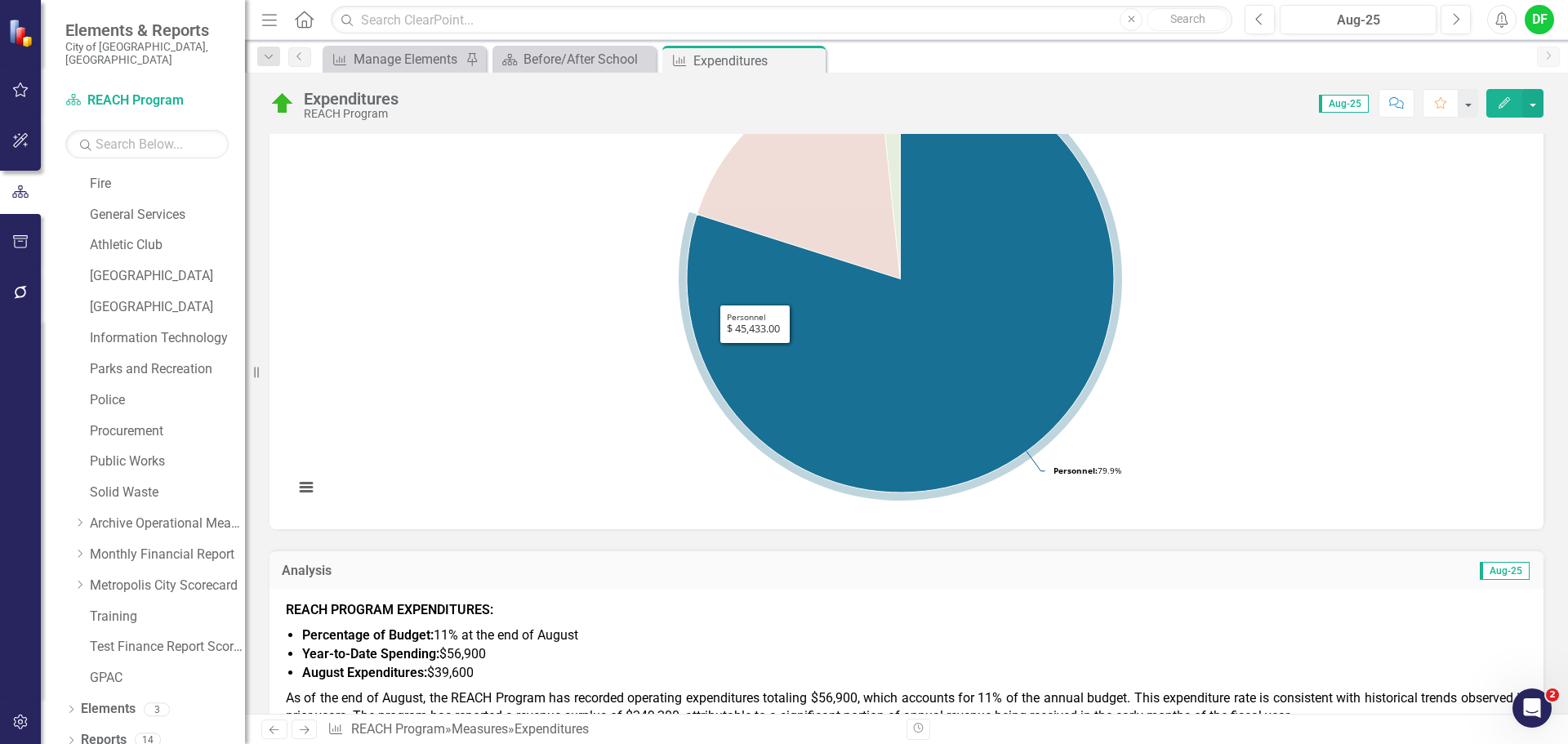
scroll to position [327, 0]
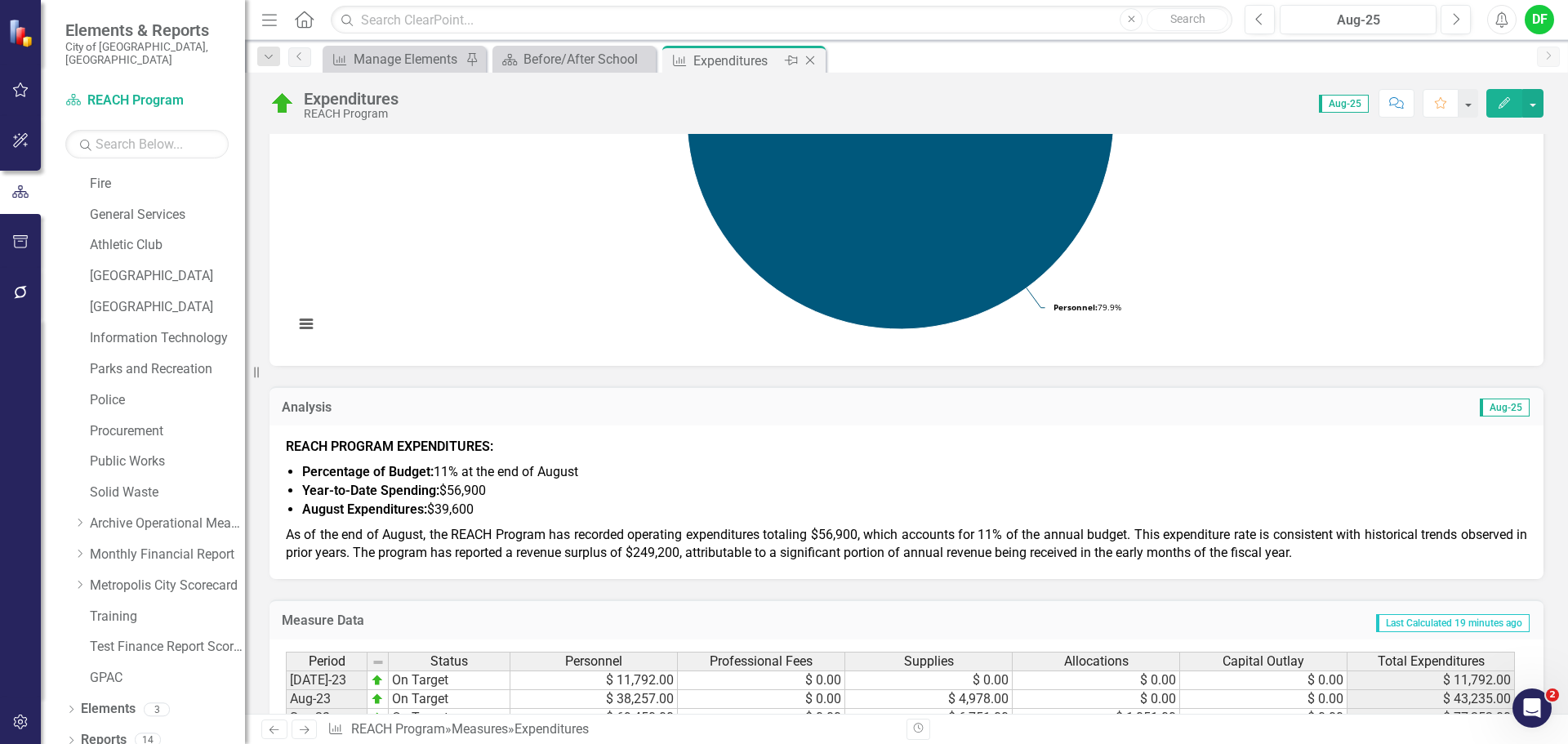
click at [812, 62] on icon at bounding box center [811, 61] width 9 height 9
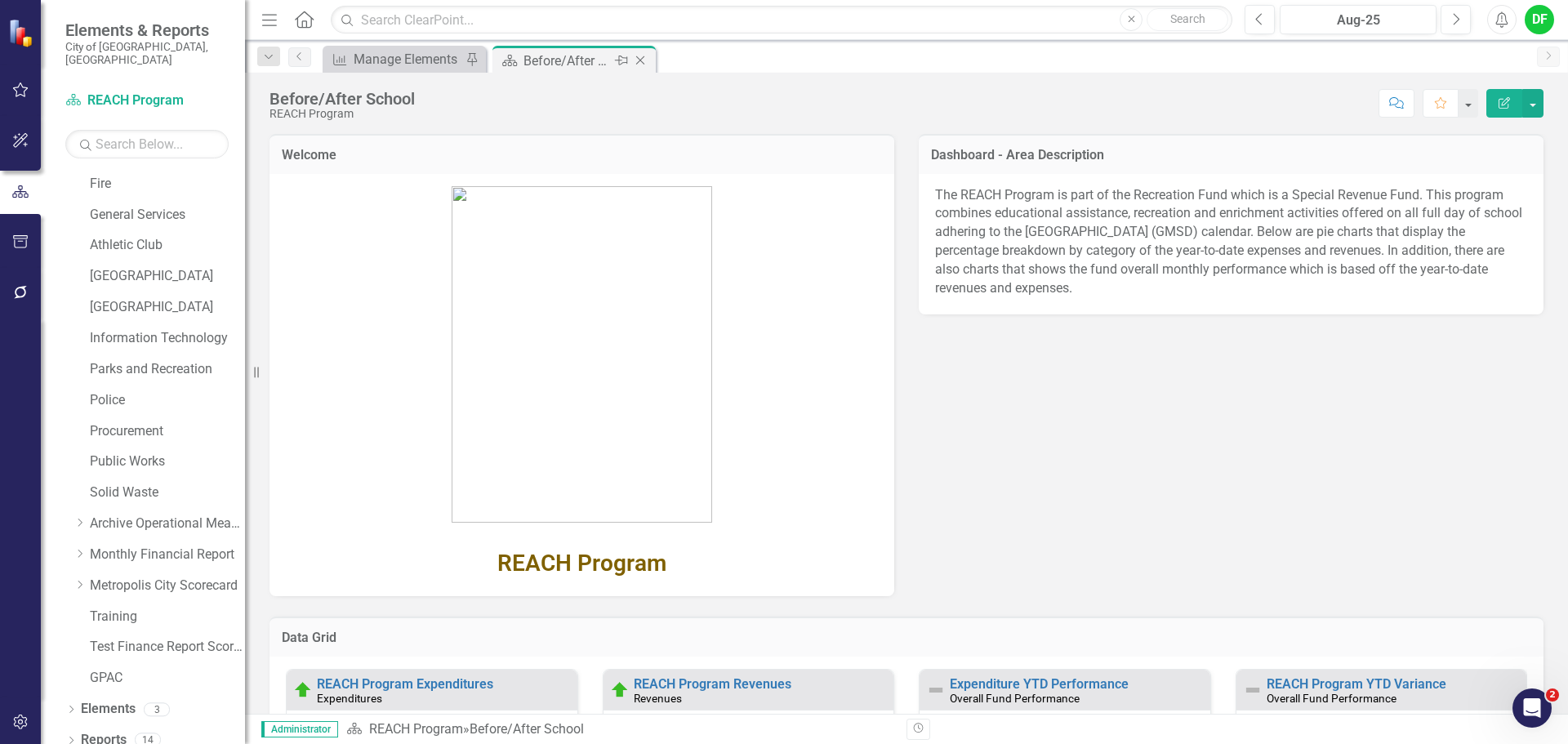
click at [643, 59] on icon "Close" at bounding box center [640, 61] width 16 height 13
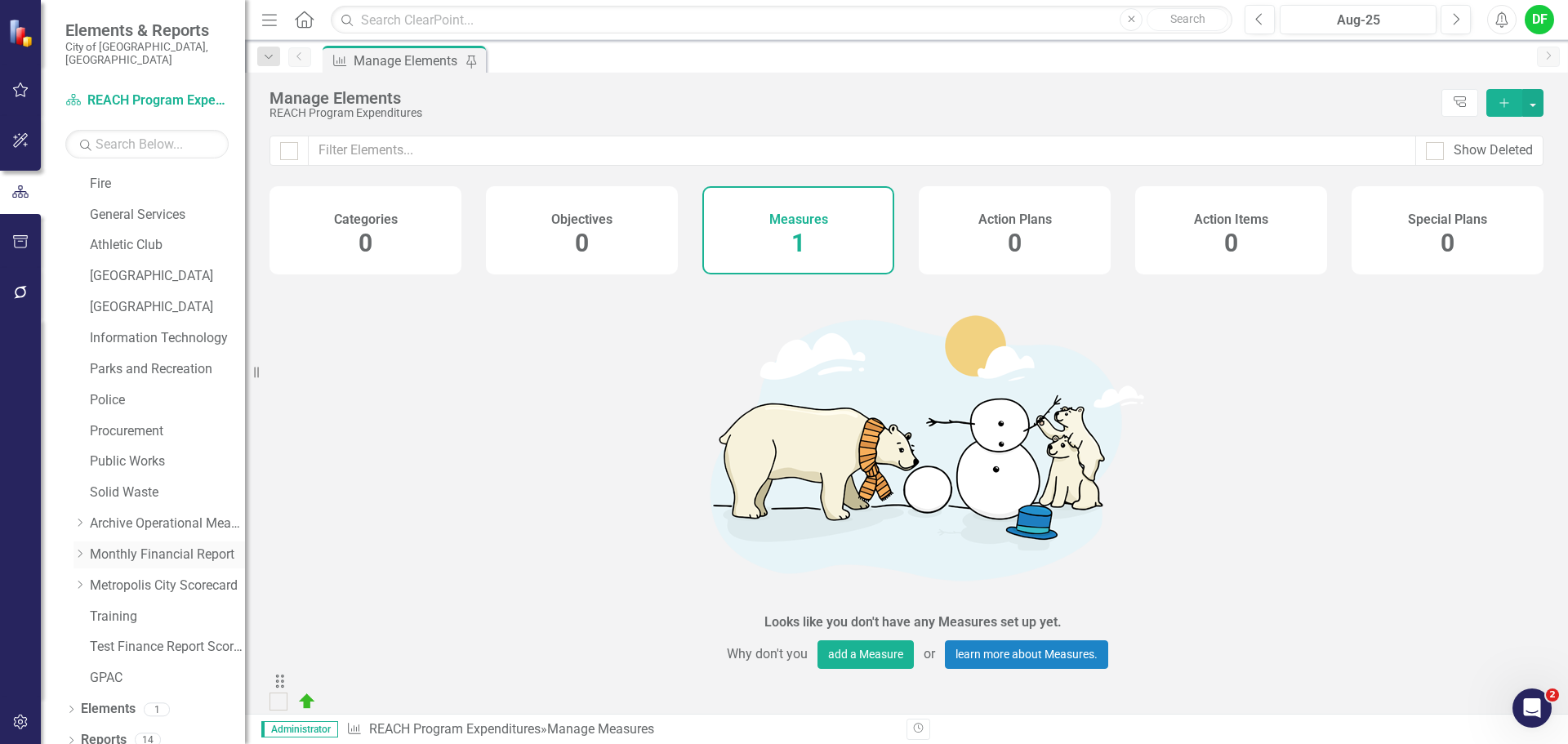
click at [79, 549] on icon "Dropdown" at bounding box center [79, 554] width 12 height 9
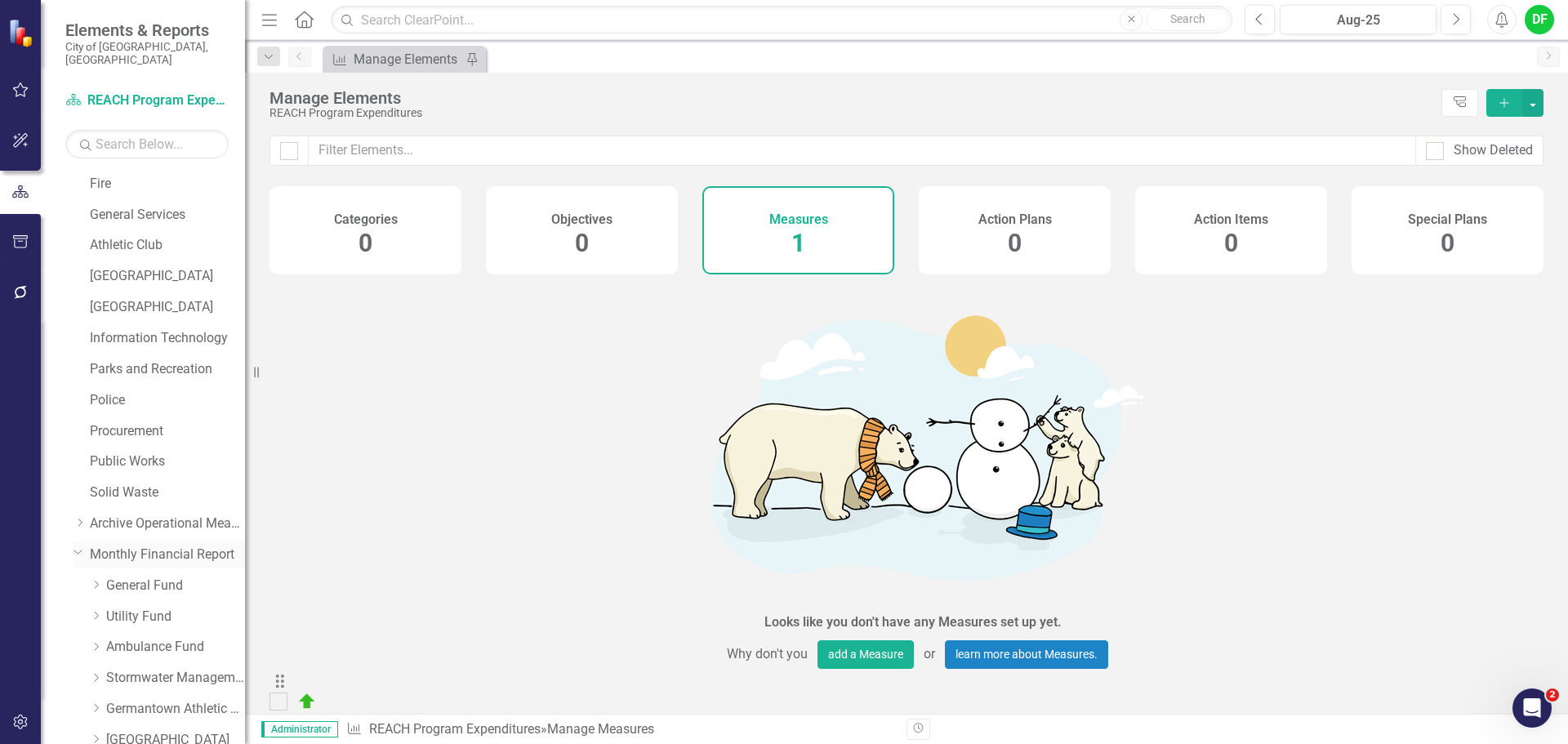
scroll to position [555, 0]
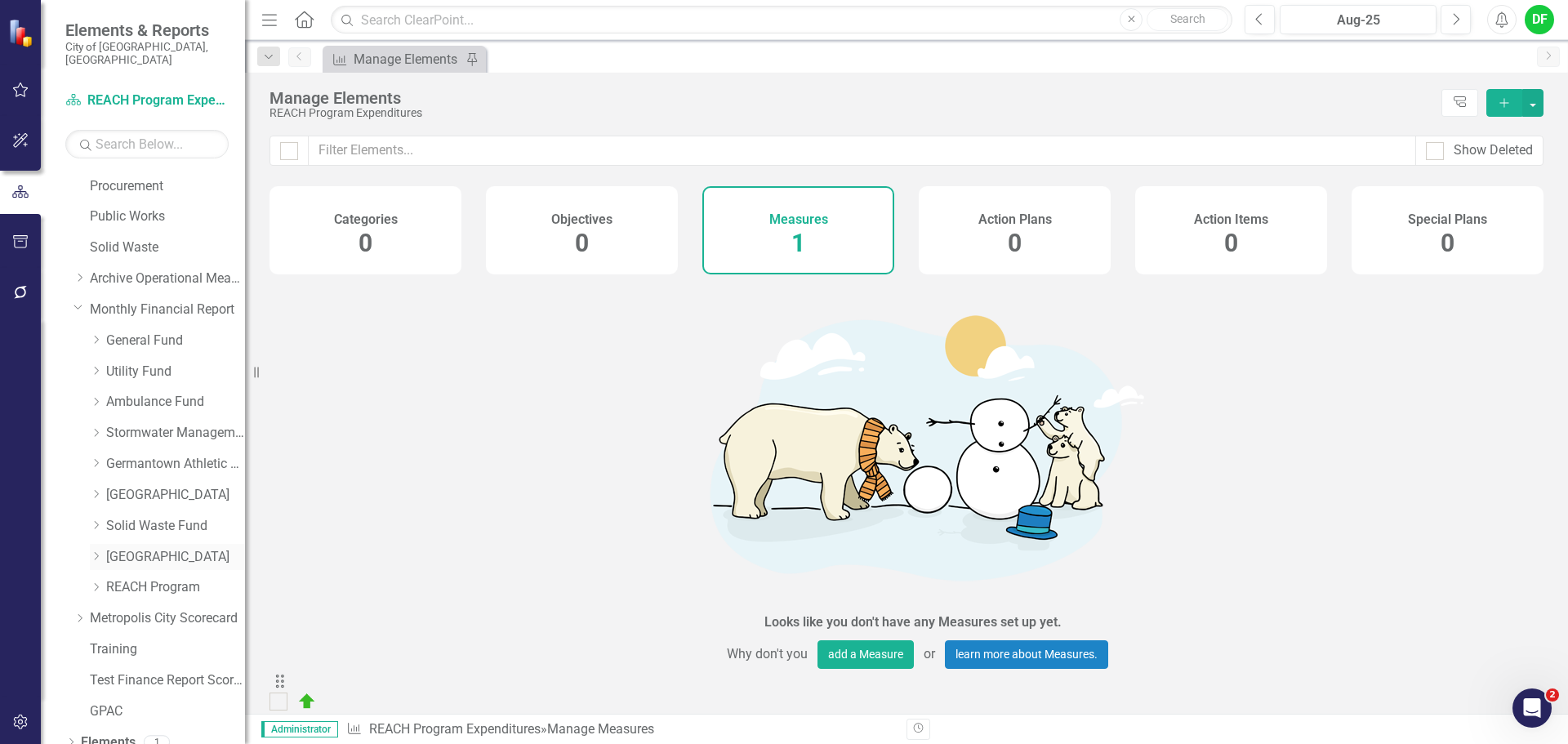
click at [116, 548] on link "[GEOGRAPHIC_DATA]" at bounding box center [175, 558] width 139 height 19
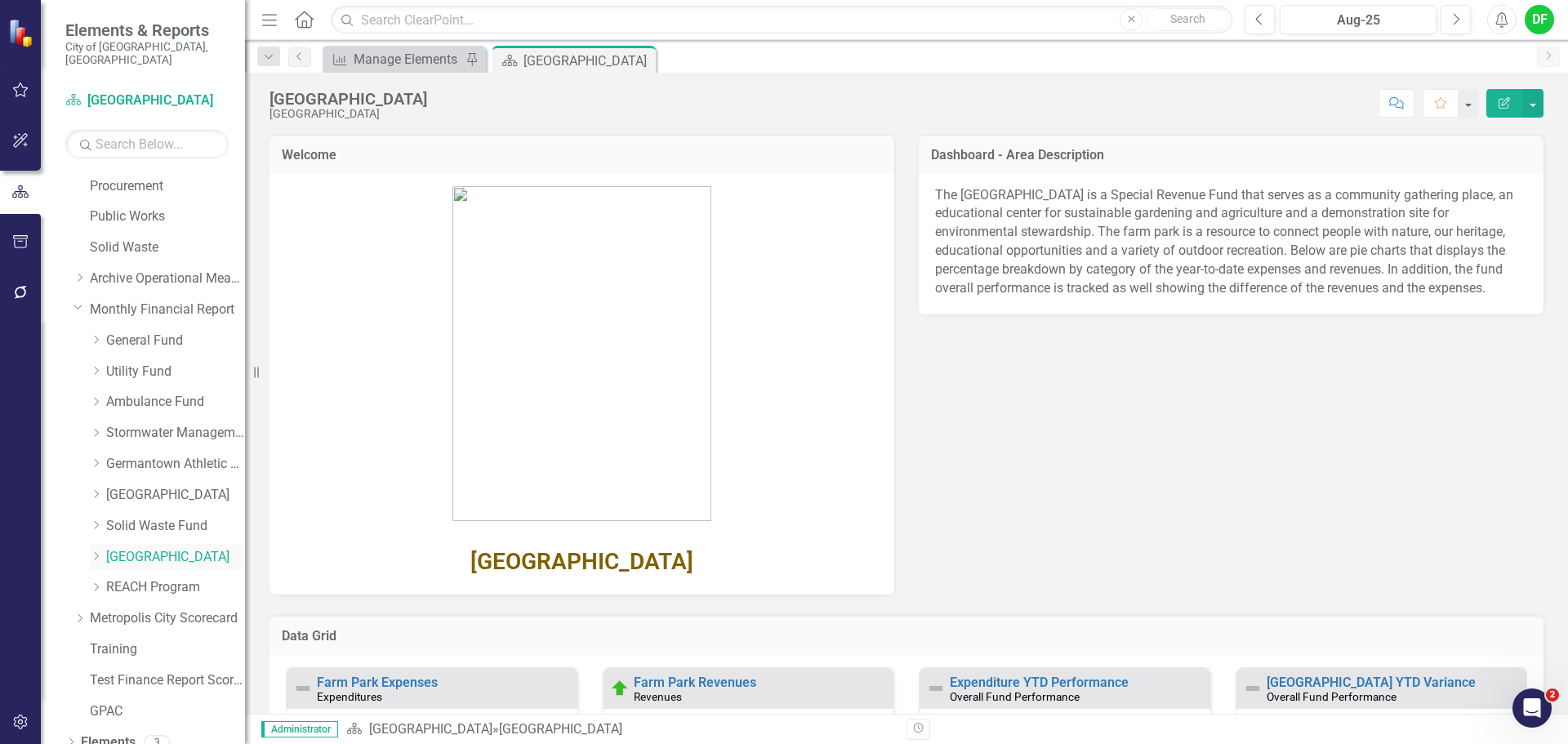
click at [93, 552] on icon "Dropdown" at bounding box center [96, 557] width 12 height 9
click at [152, 610] on link "Farm Park Expenditures" at bounding box center [184, 619] width 123 height 19
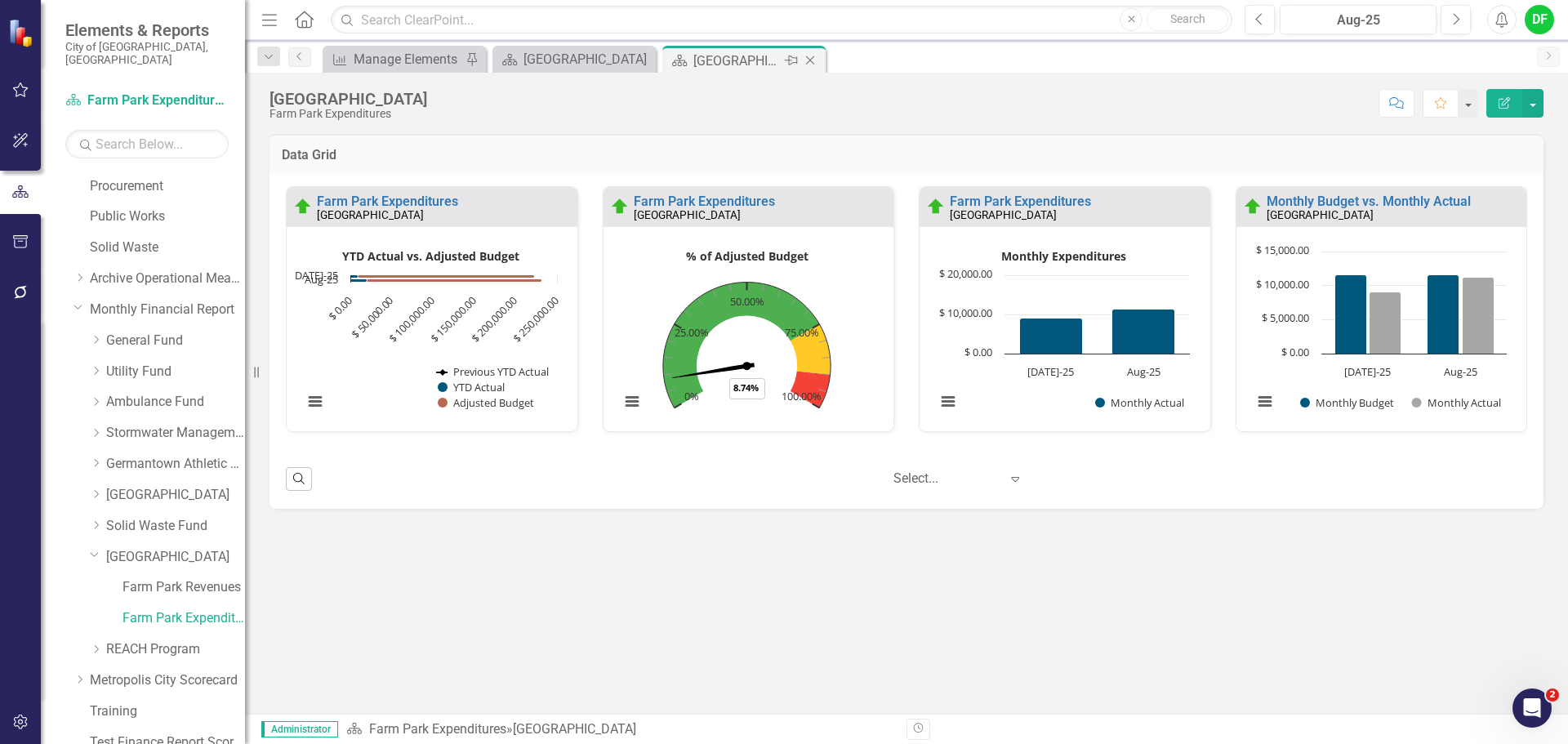
click at [814, 55] on icon "Close" at bounding box center [809, 61] width 16 height 13
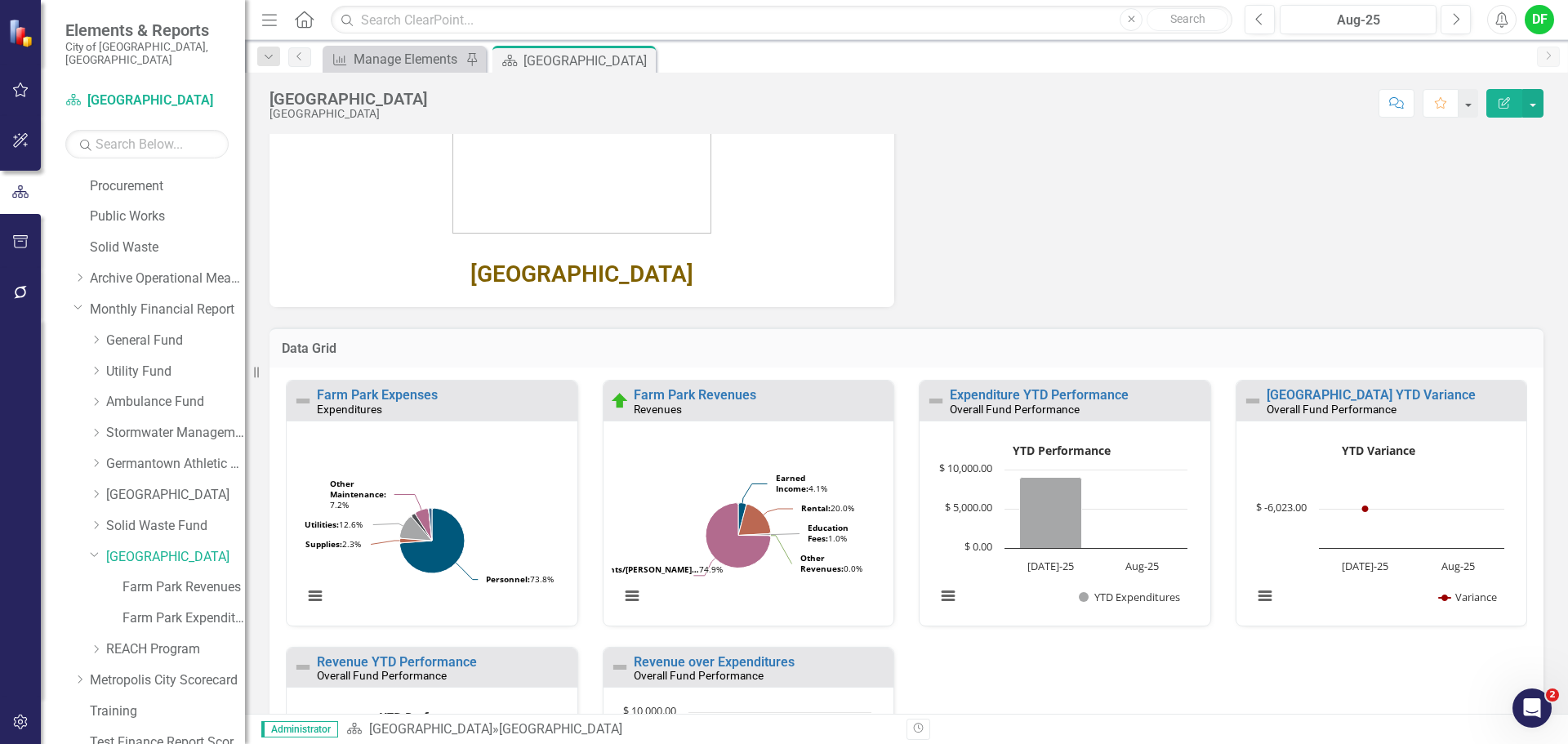
scroll to position [327, 0]
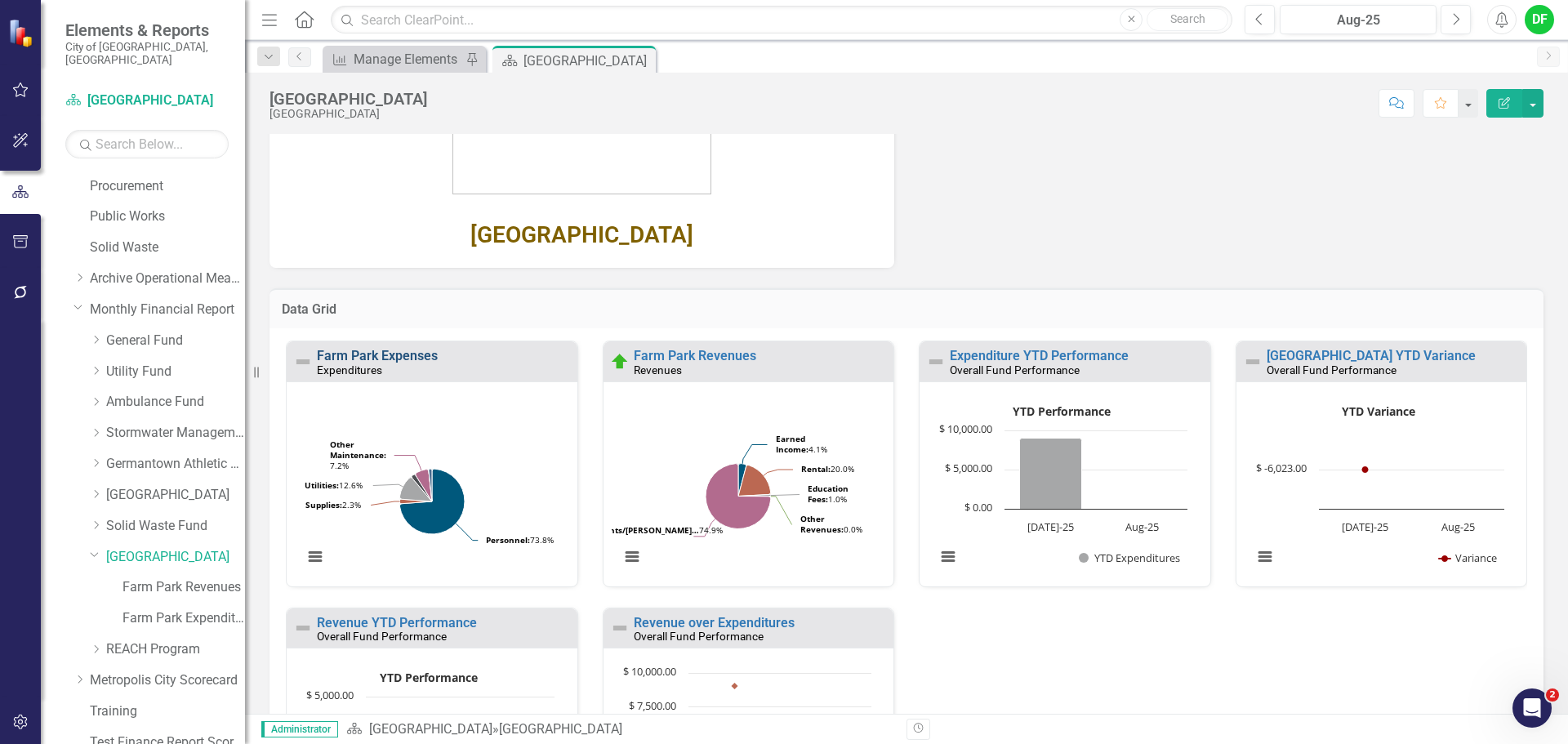
click at [404, 351] on link "Farm Park Expenses" at bounding box center [377, 355] width 121 height 16
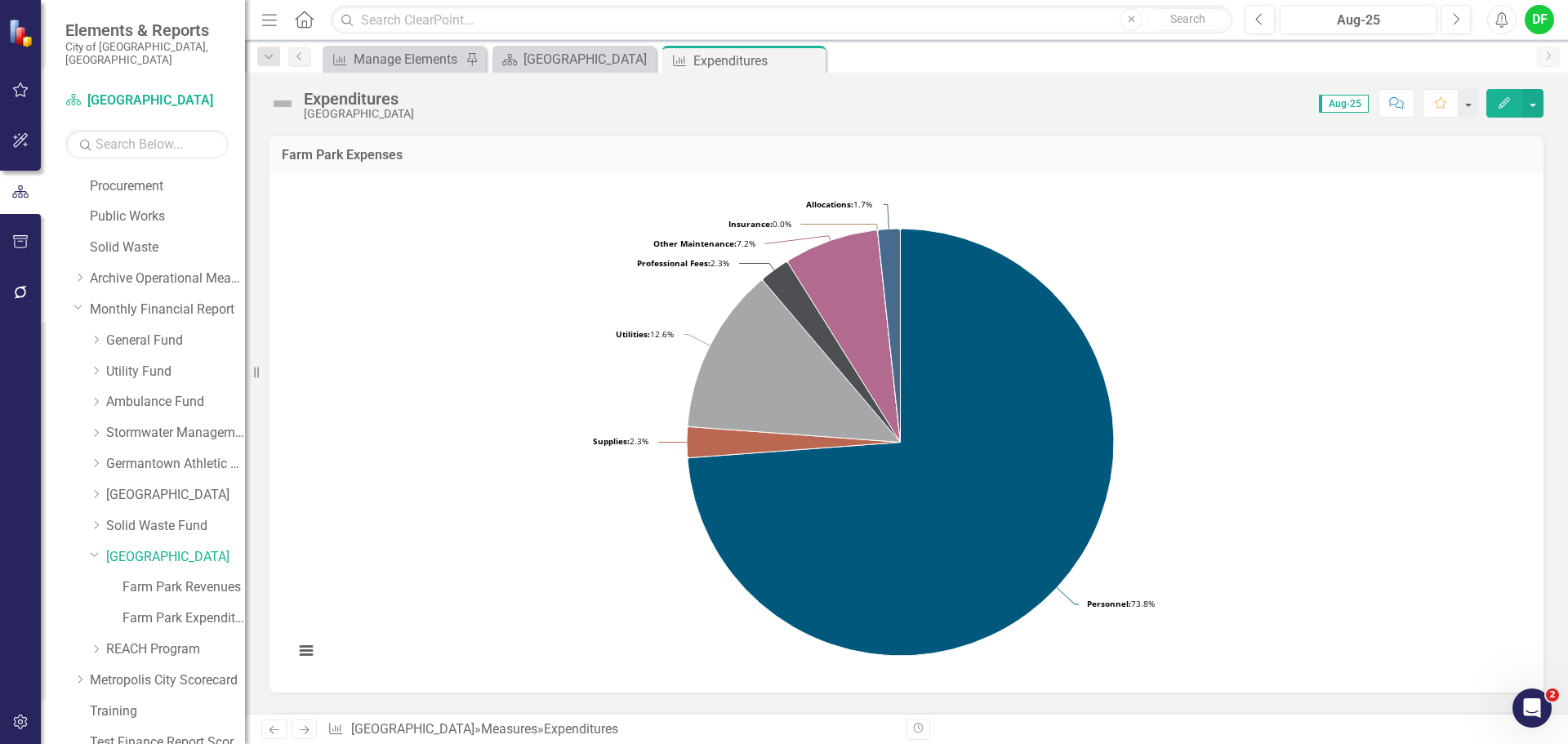
click at [284, 105] on img at bounding box center [283, 104] width 26 height 26
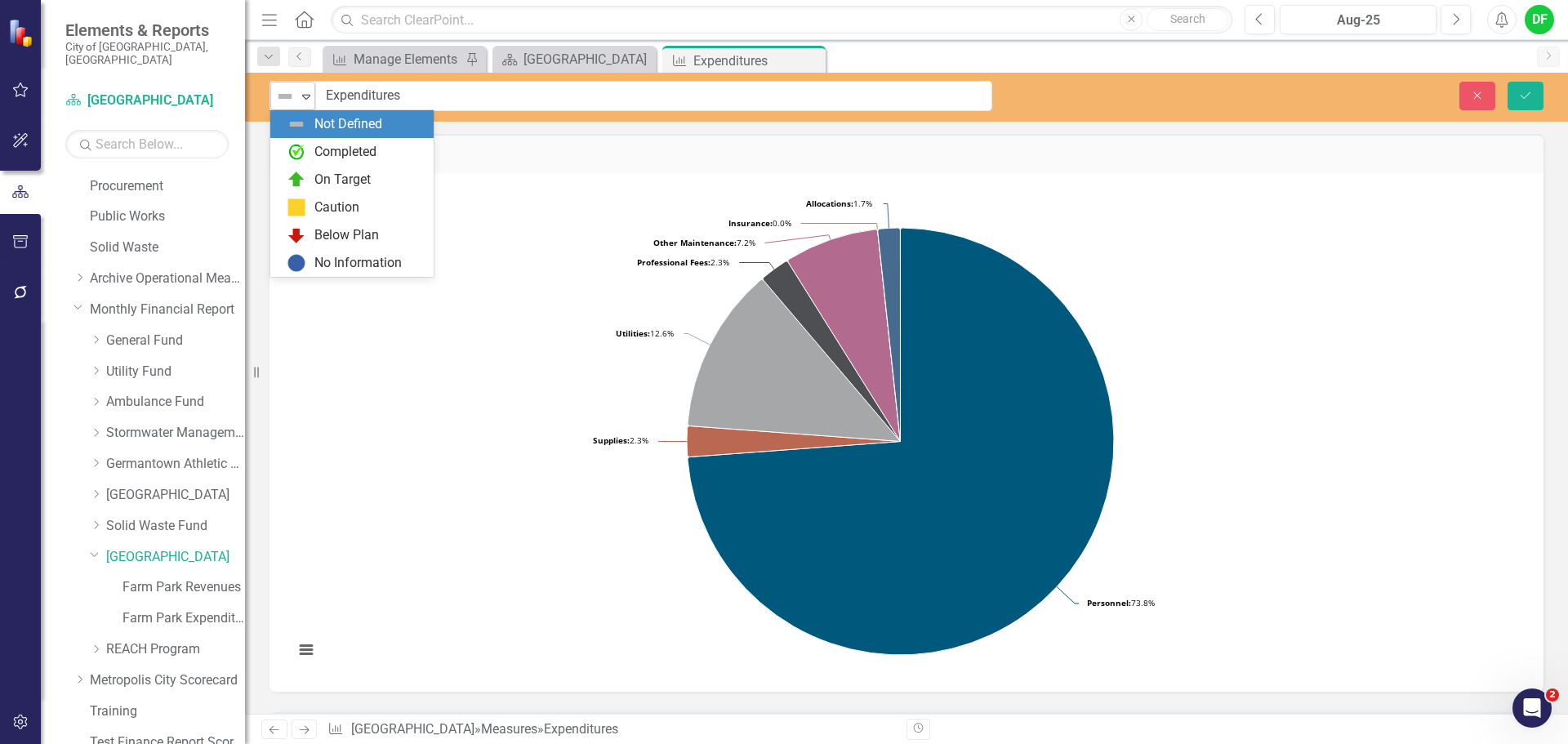
click at [306, 104] on div "Expand" at bounding box center [305, 96] width 16 height 27
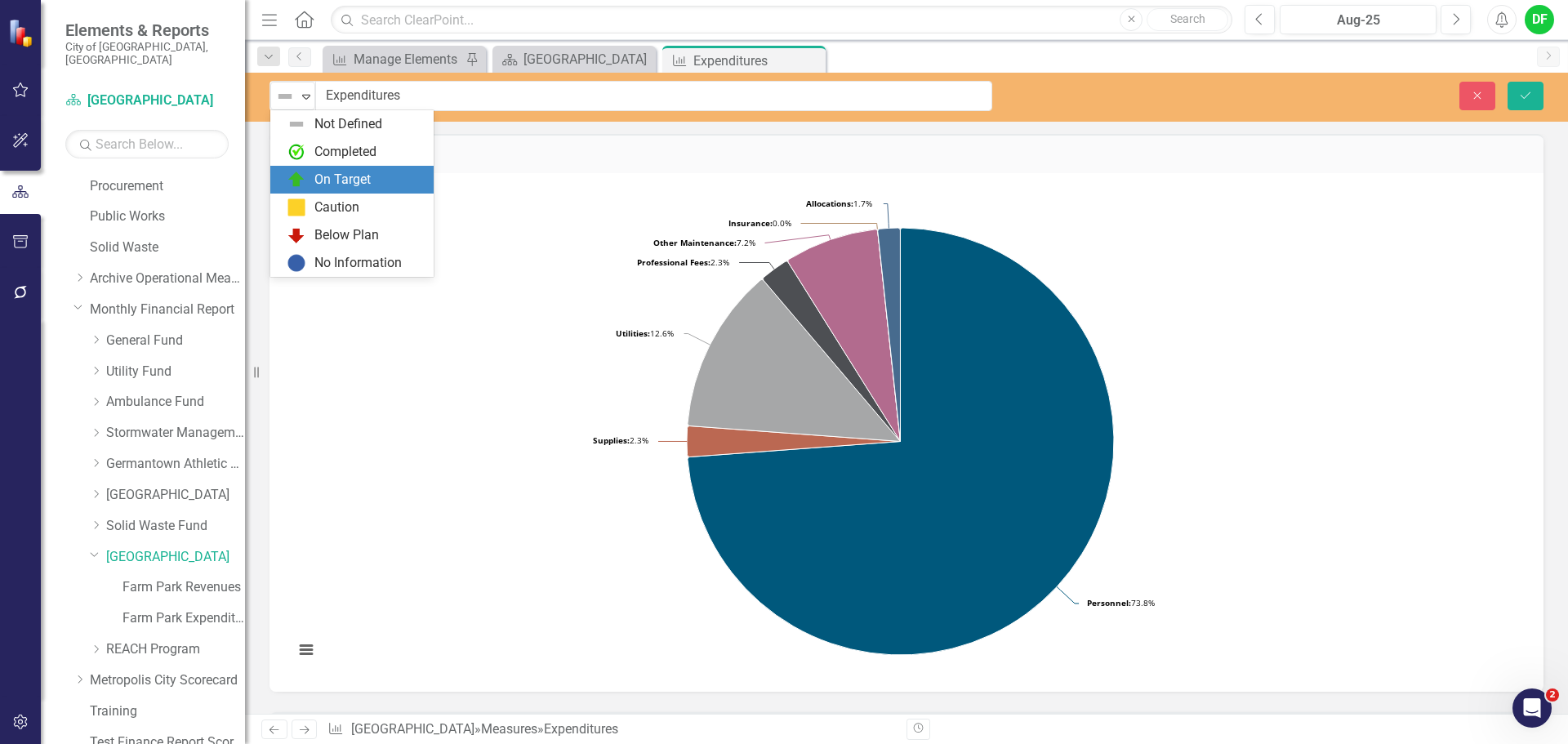
click at [313, 176] on div "On Target" at bounding box center [355, 179] width 138 height 20
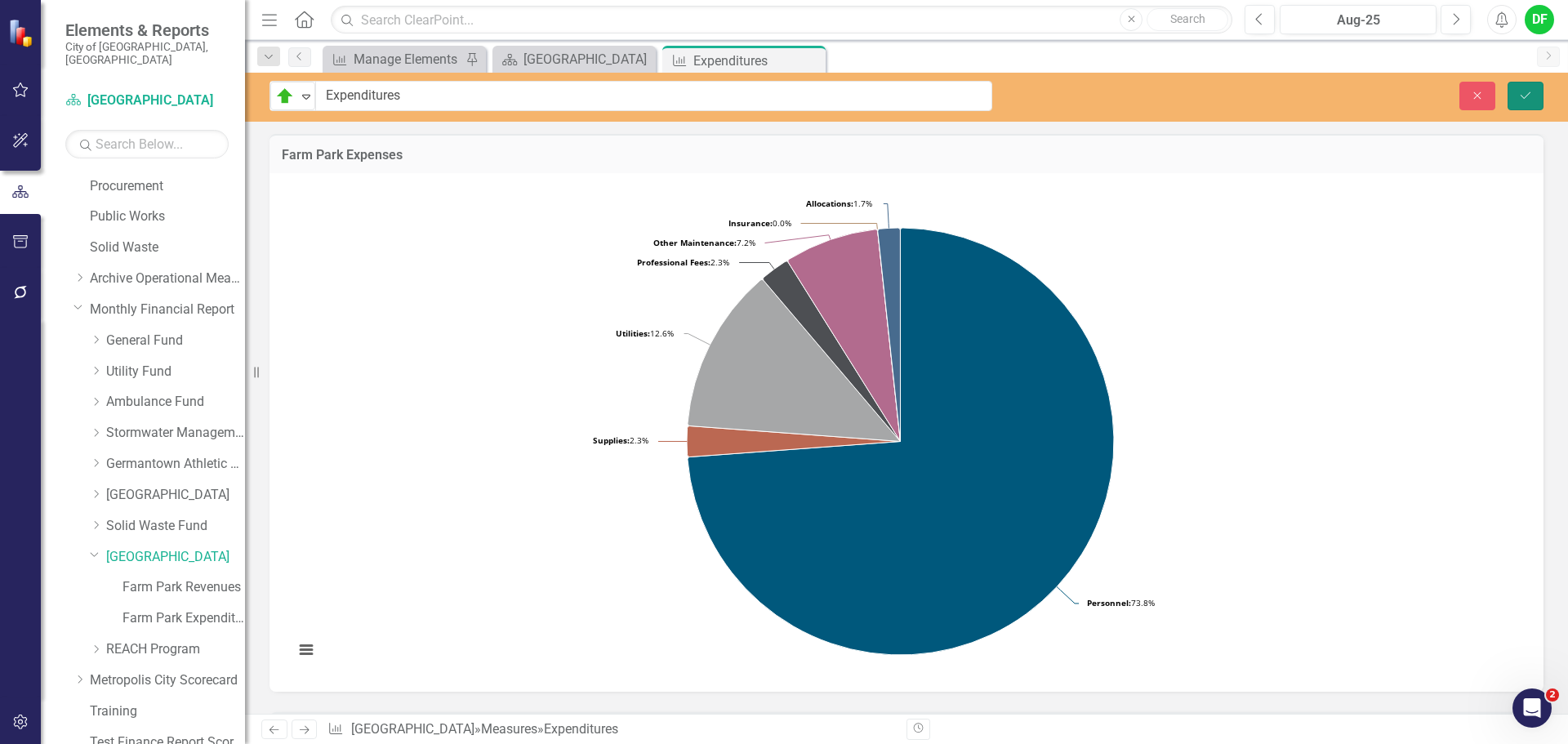
click at [1529, 93] on icon "Save" at bounding box center [1526, 96] width 15 height 11
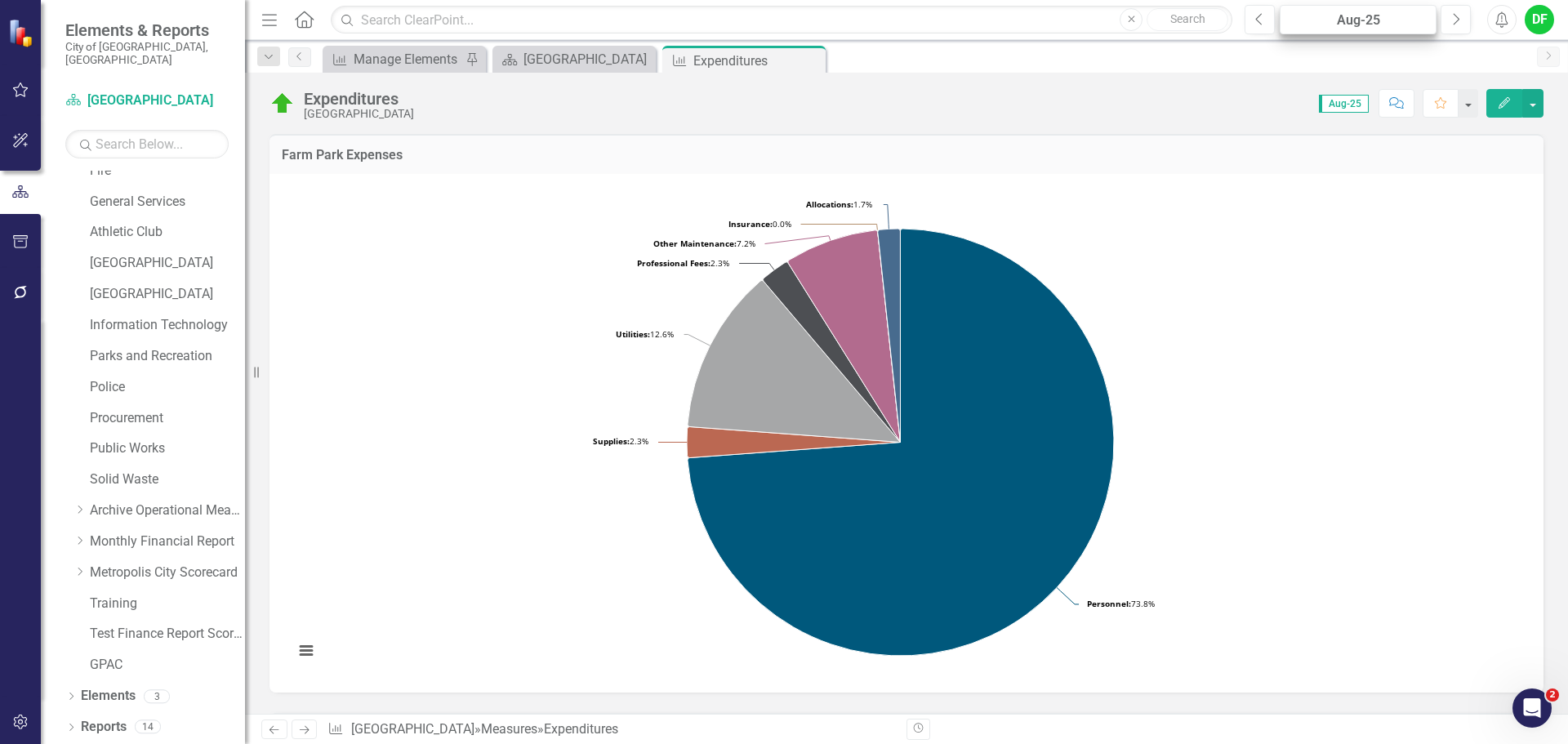
scroll to position [310, 0]
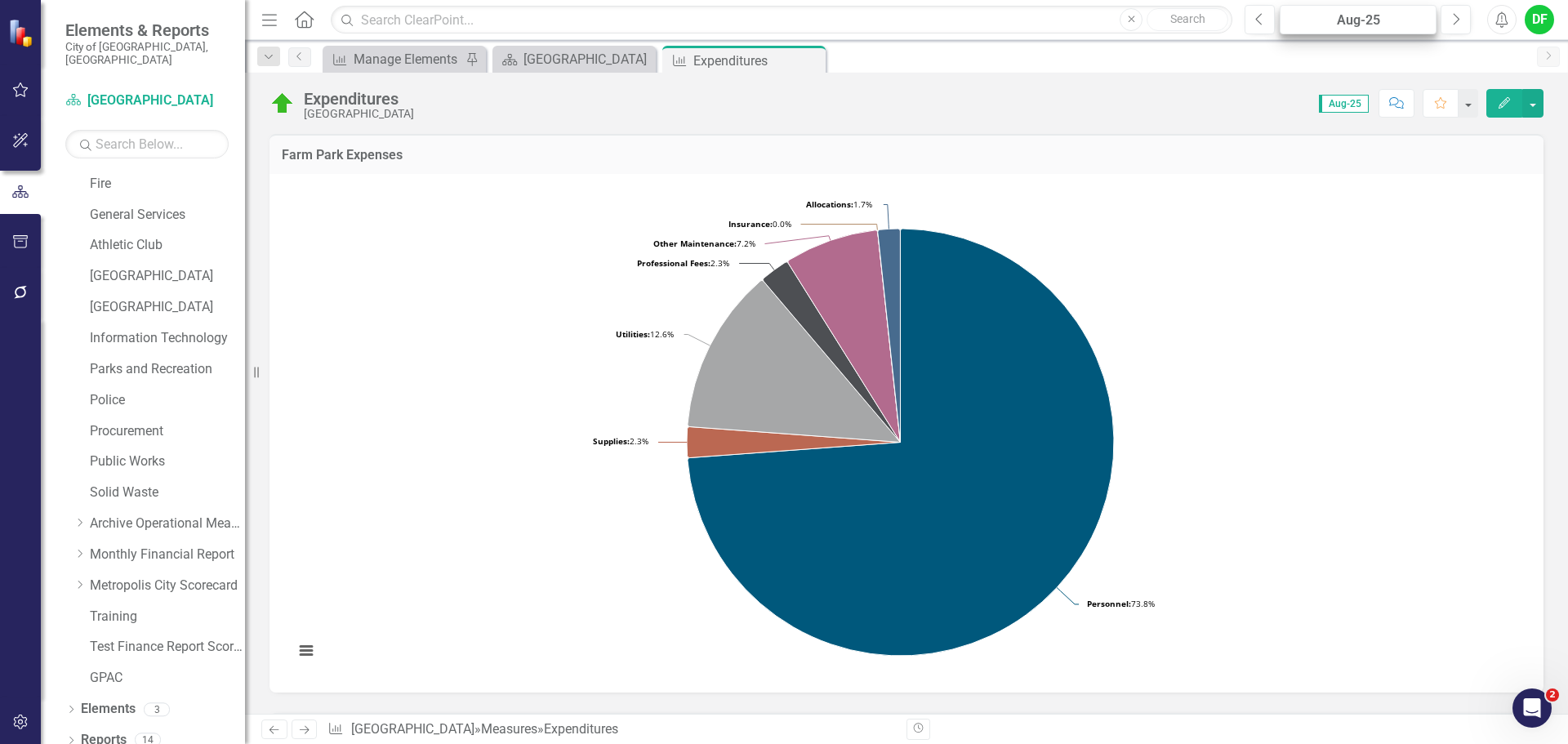
click at [1344, 21] on div "Aug-25" at bounding box center [1358, 20] width 145 height 20
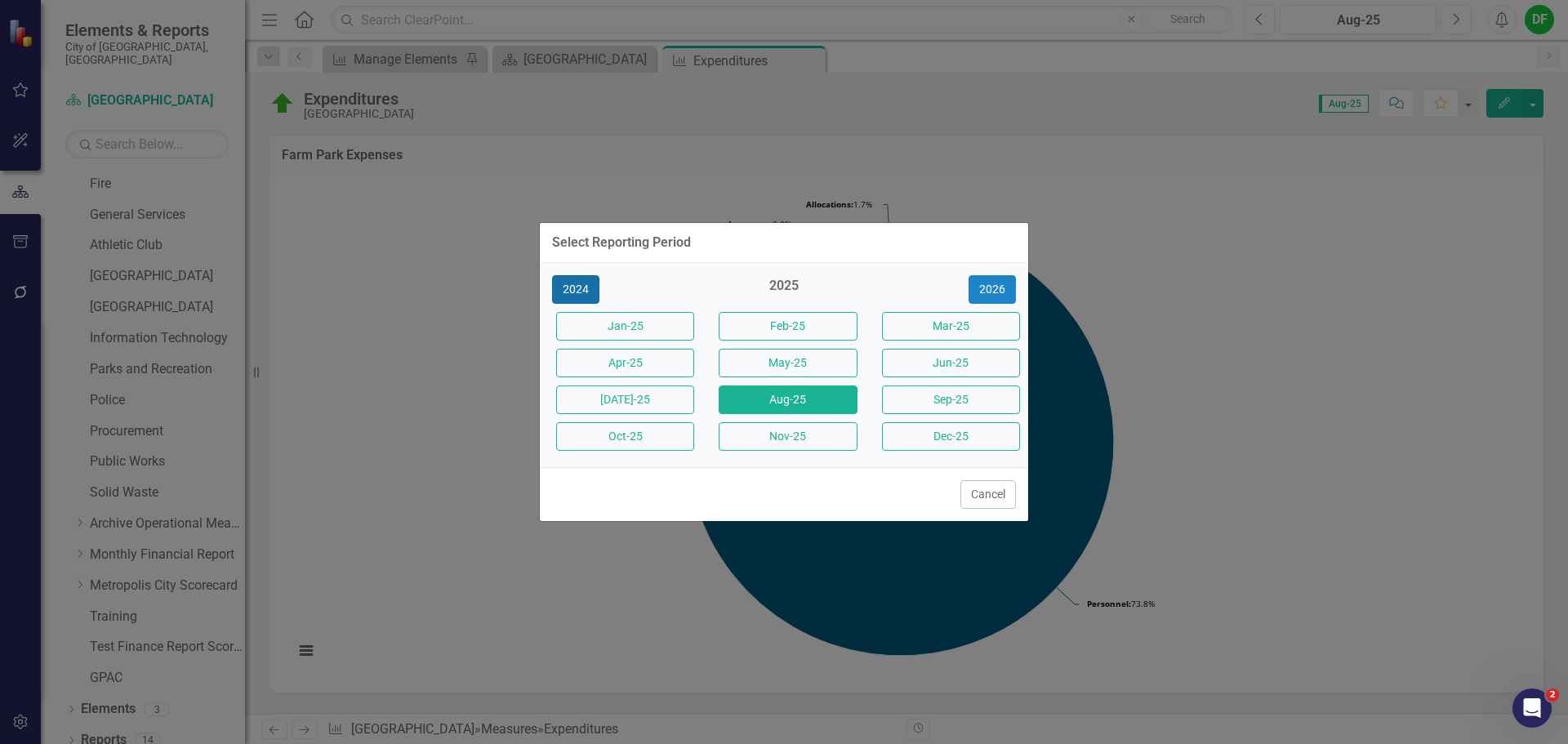
click at [584, 290] on button "2024" at bounding box center [576, 290] width 48 height 29
click at [782, 400] on button "Aug-24" at bounding box center [787, 400] width 138 height 29
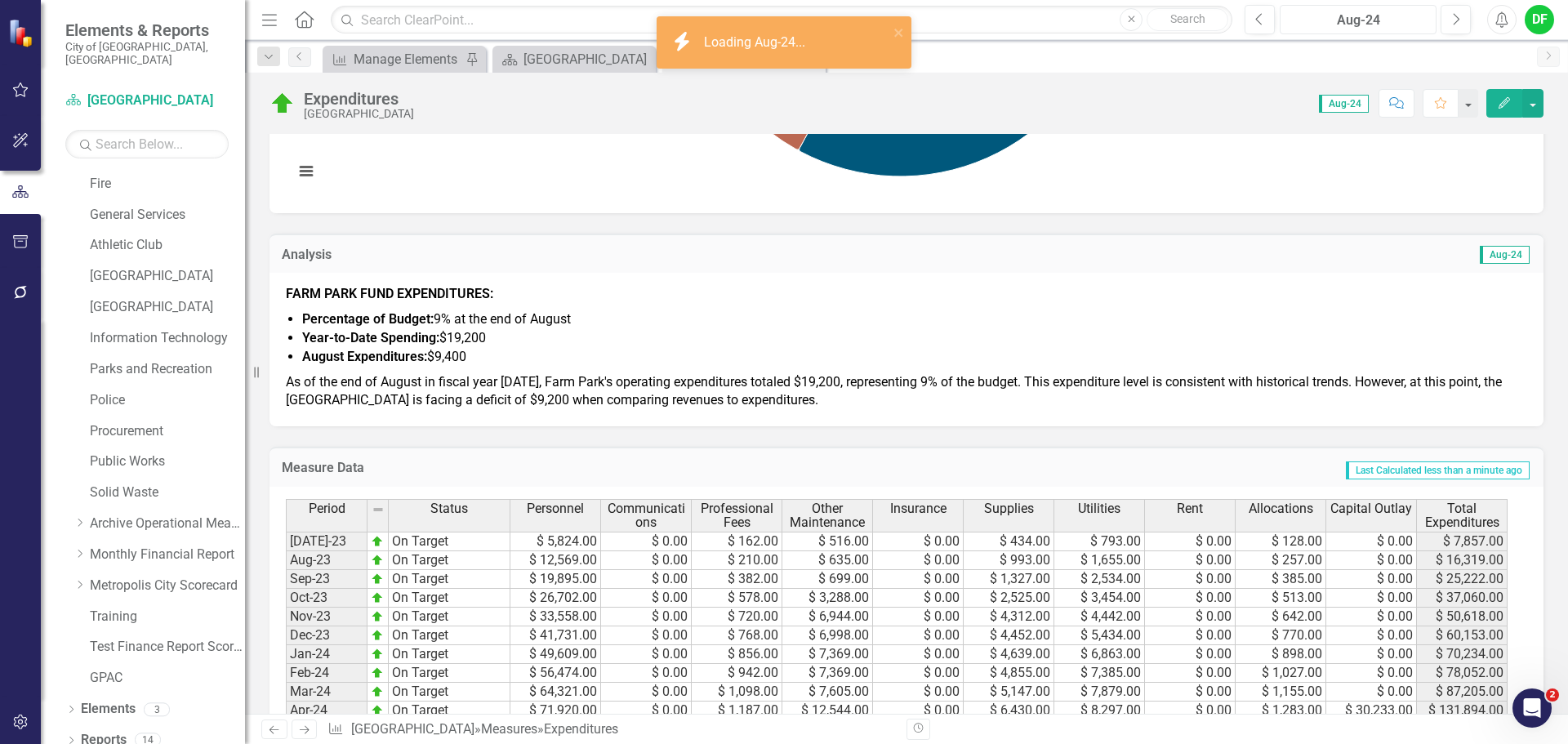
scroll to position [490, 0]
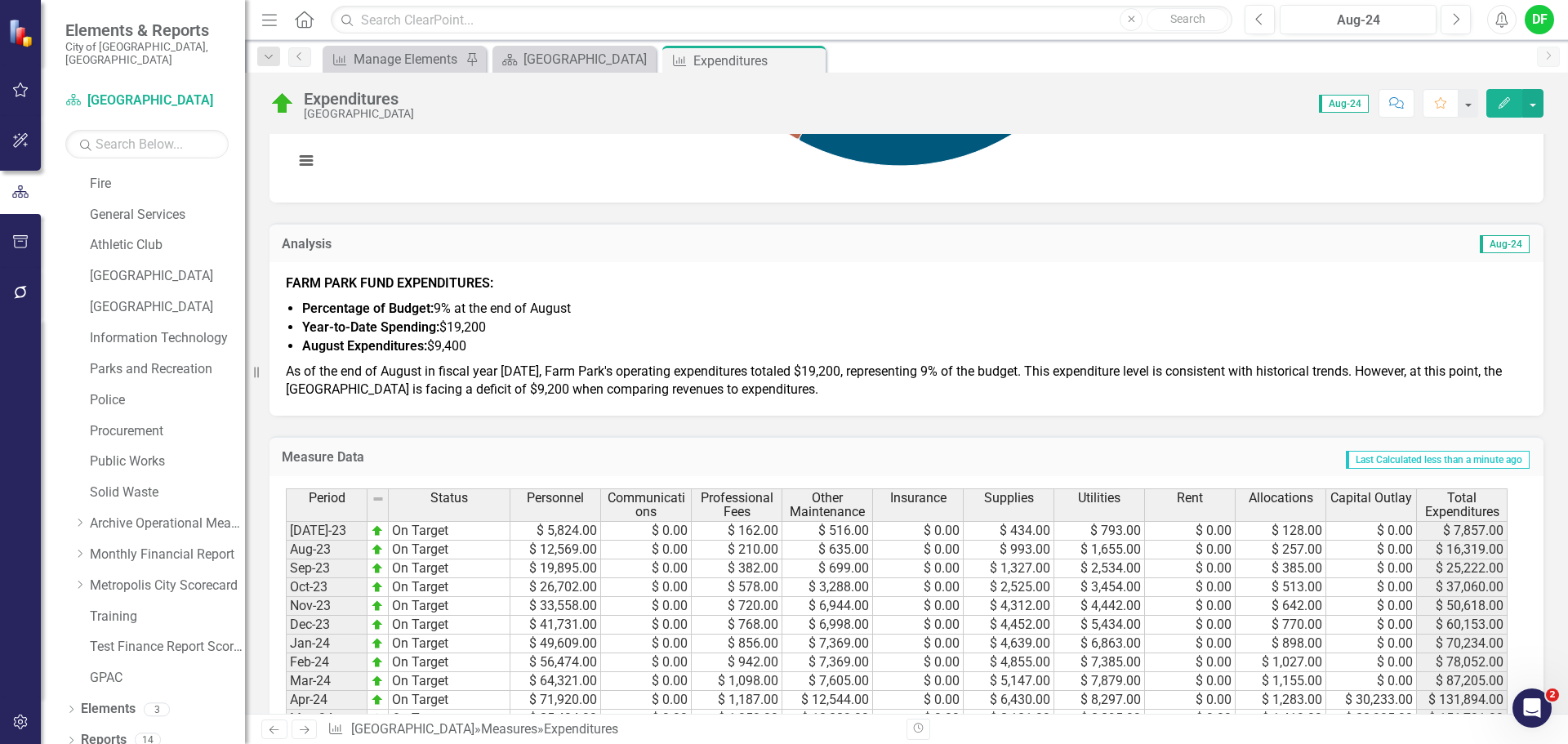
click at [537, 380] on p "As of the end of August in fiscal year [DATE], Farm Park's operating expenditur…" at bounding box center [907, 380] width 1242 height 41
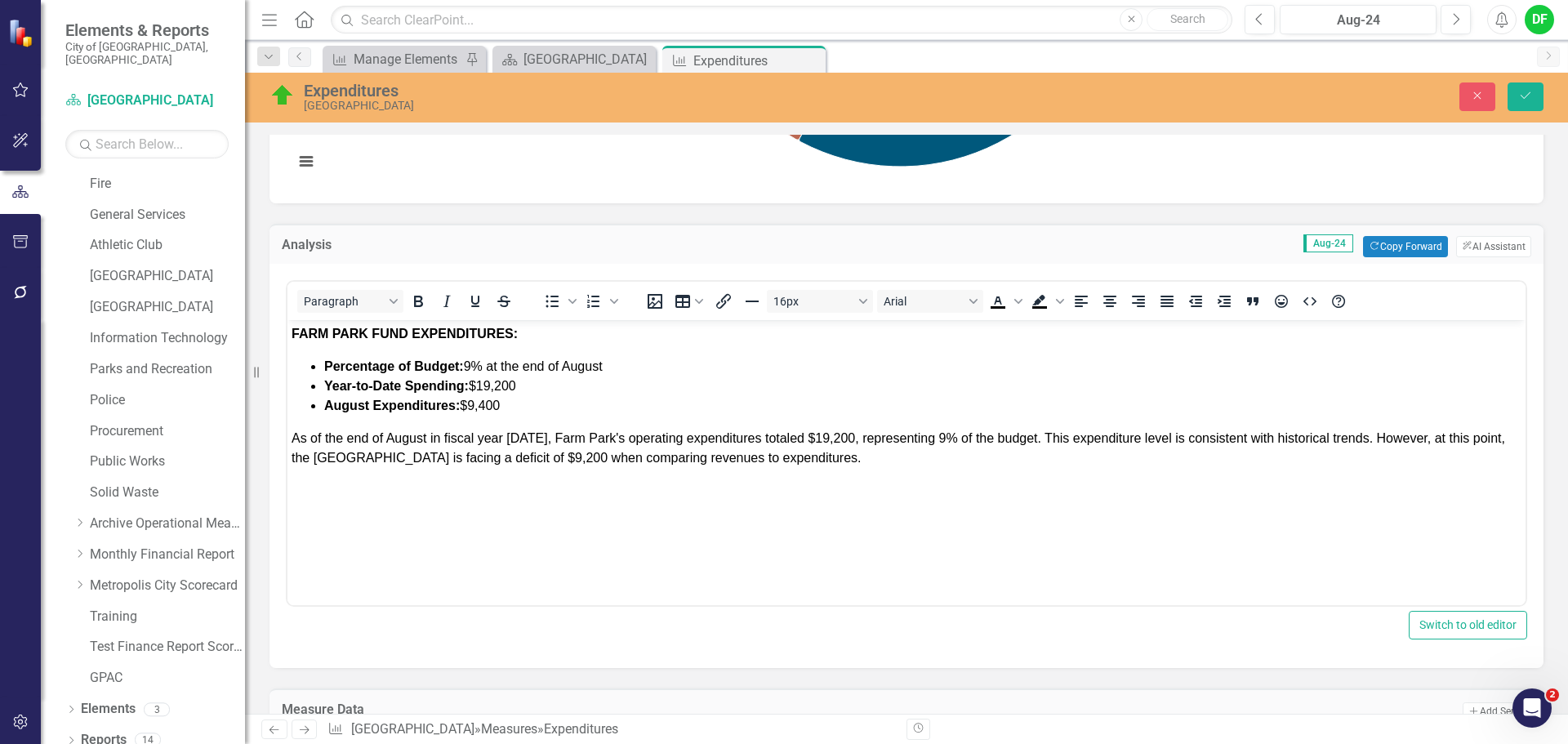
scroll to position [0, 0]
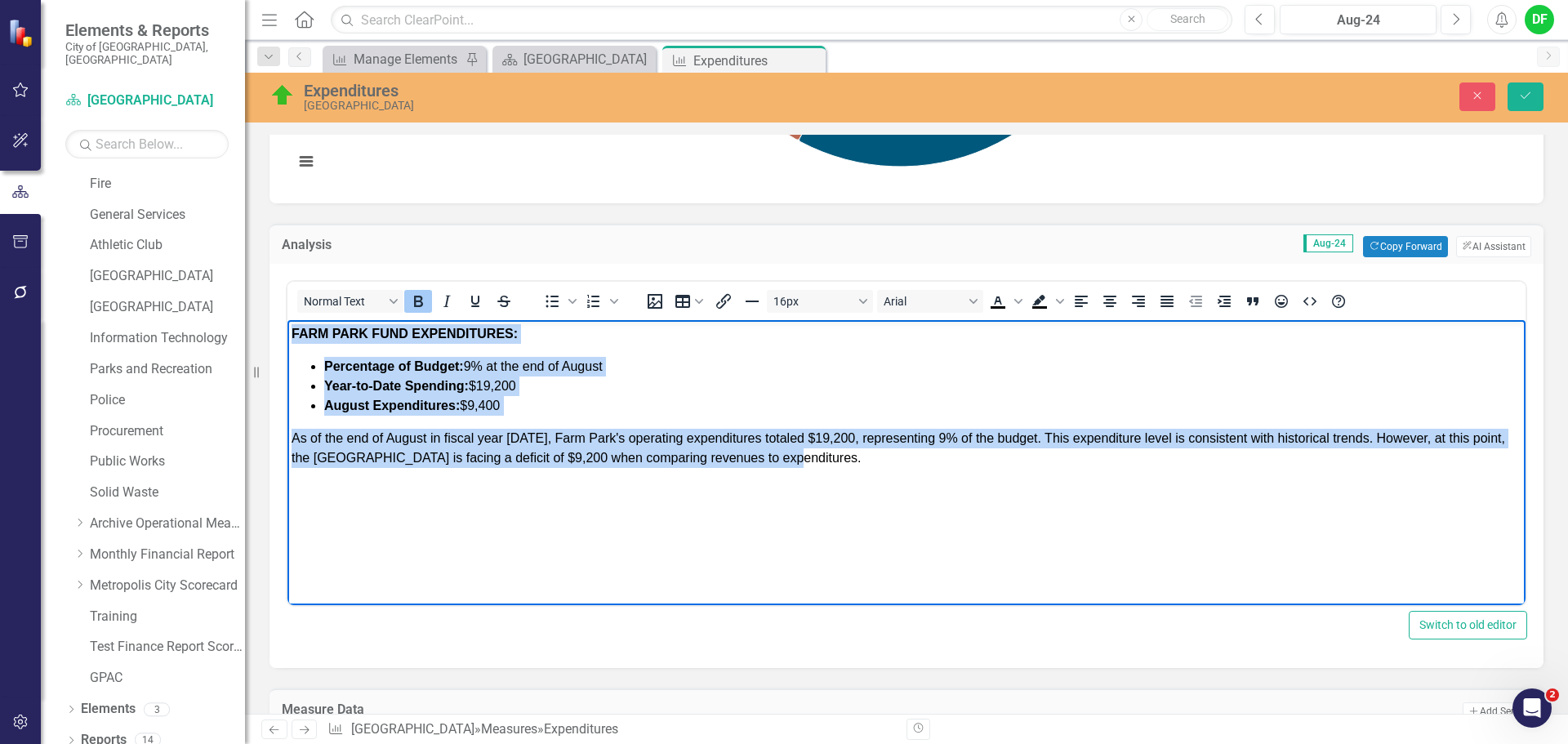
drag, startPoint x: 289, startPoint y: 335, endPoint x: 836, endPoint y: 459, distance: 560.9
click at [836, 459] on body "FARM PARK FUND EXPENDITURES: Percentage of Budget: 9% at the end of August Year…" at bounding box center [907, 443] width 1238 height 246
copy body "FARM PARK FUND EXPENDITURES: Percentage of Budget: 9% at the end of August Year…"
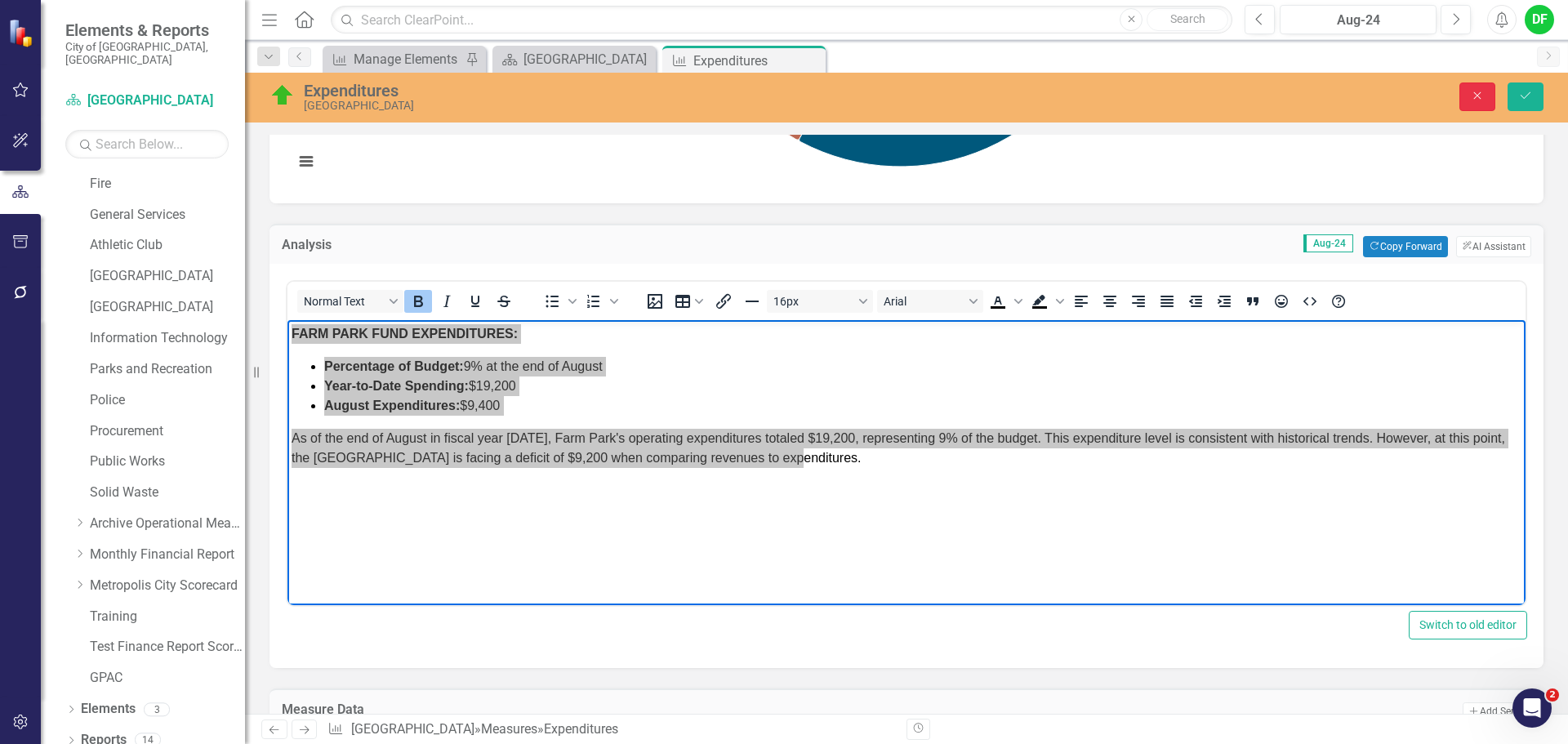
click at [1478, 99] on icon "Close" at bounding box center [1478, 96] width 15 height 11
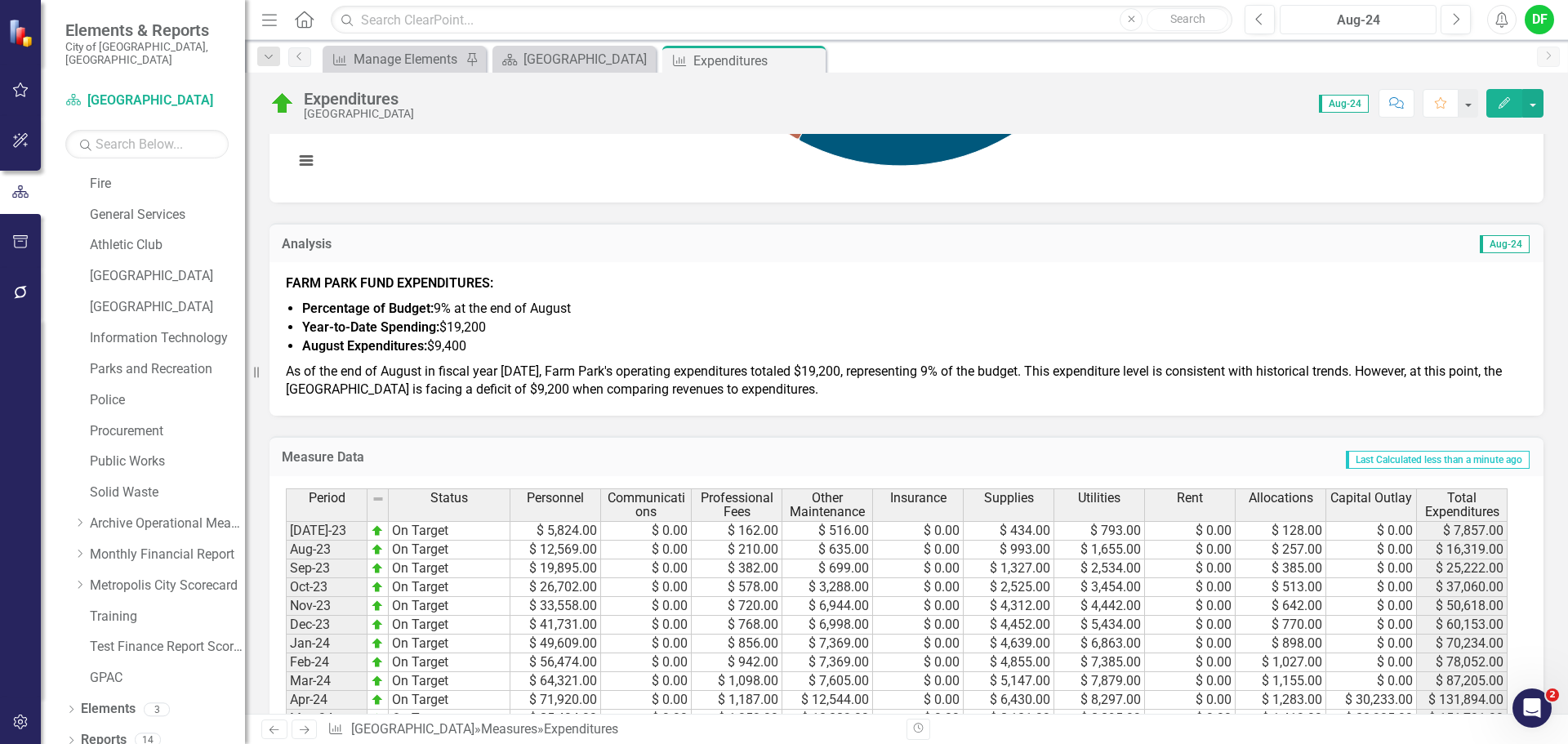
click at [1372, 22] on div "Aug-24" at bounding box center [1358, 20] width 145 height 20
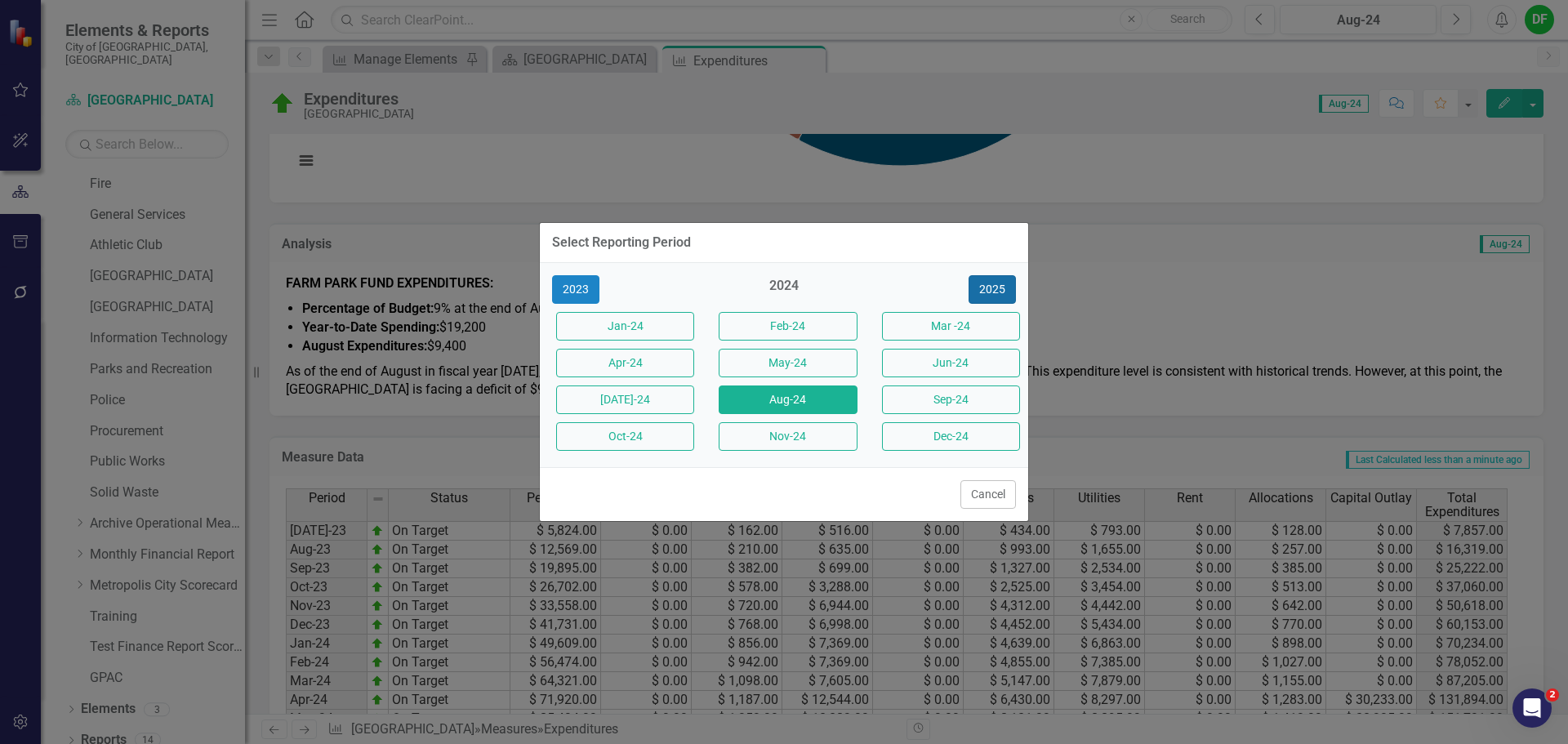
click at [998, 283] on button "2025" at bounding box center [992, 290] width 48 height 29
click at [786, 402] on button "Aug-25" at bounding box center [787, 400] width 138 height 29
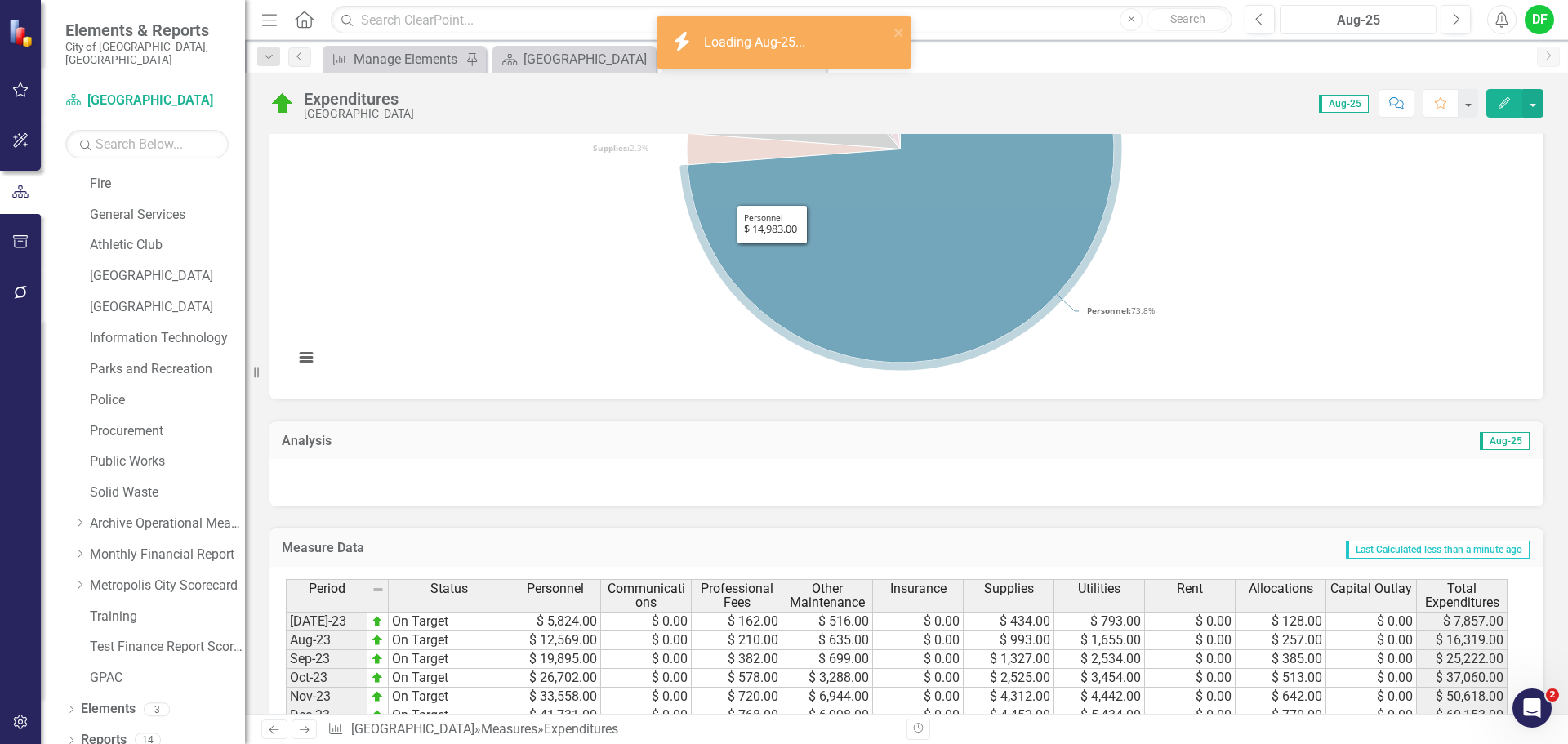
scroll to position [327, 0]
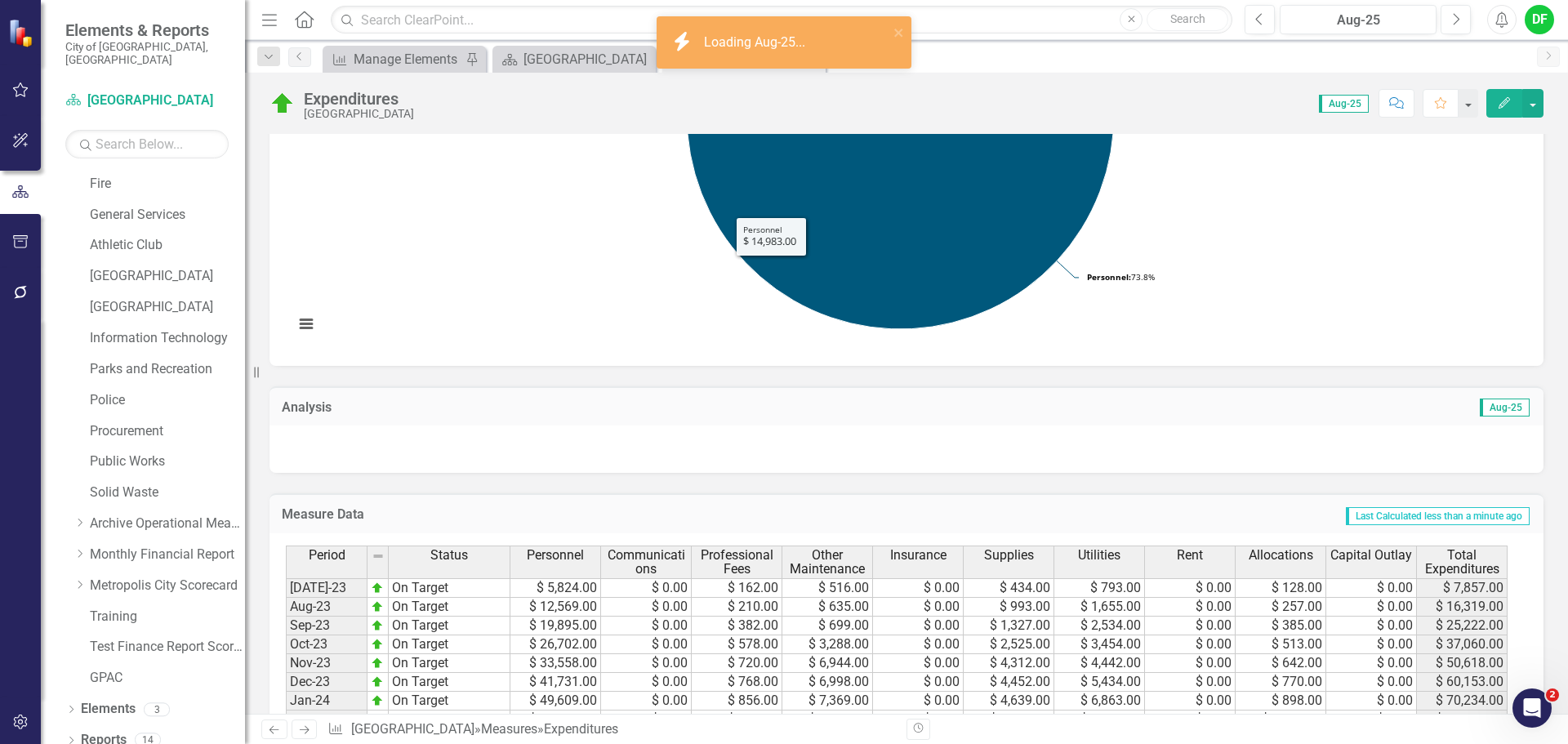
click at [565, 446] on div at bounding box center [907, 449] width 1274 height 48
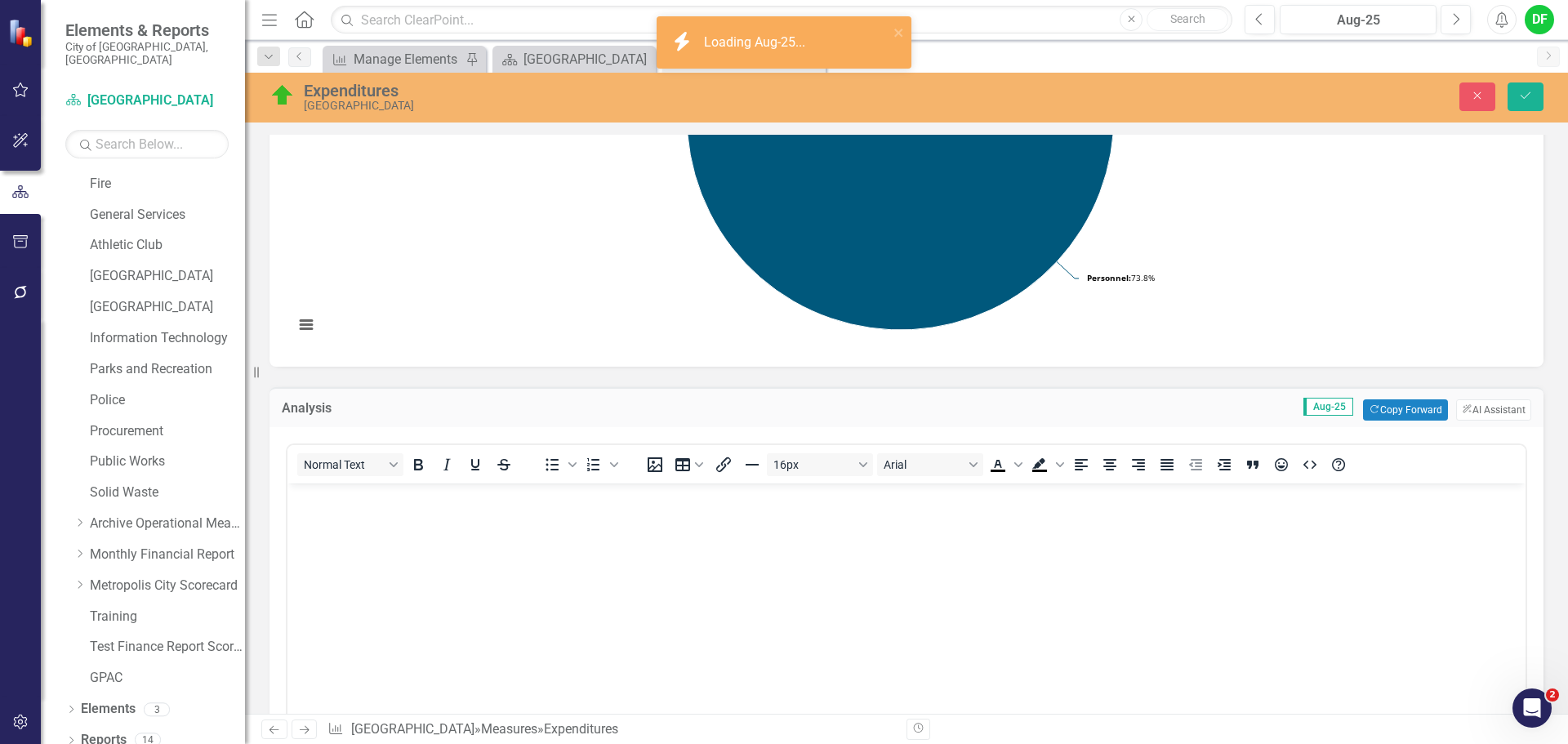
scroll to position [0, 0]
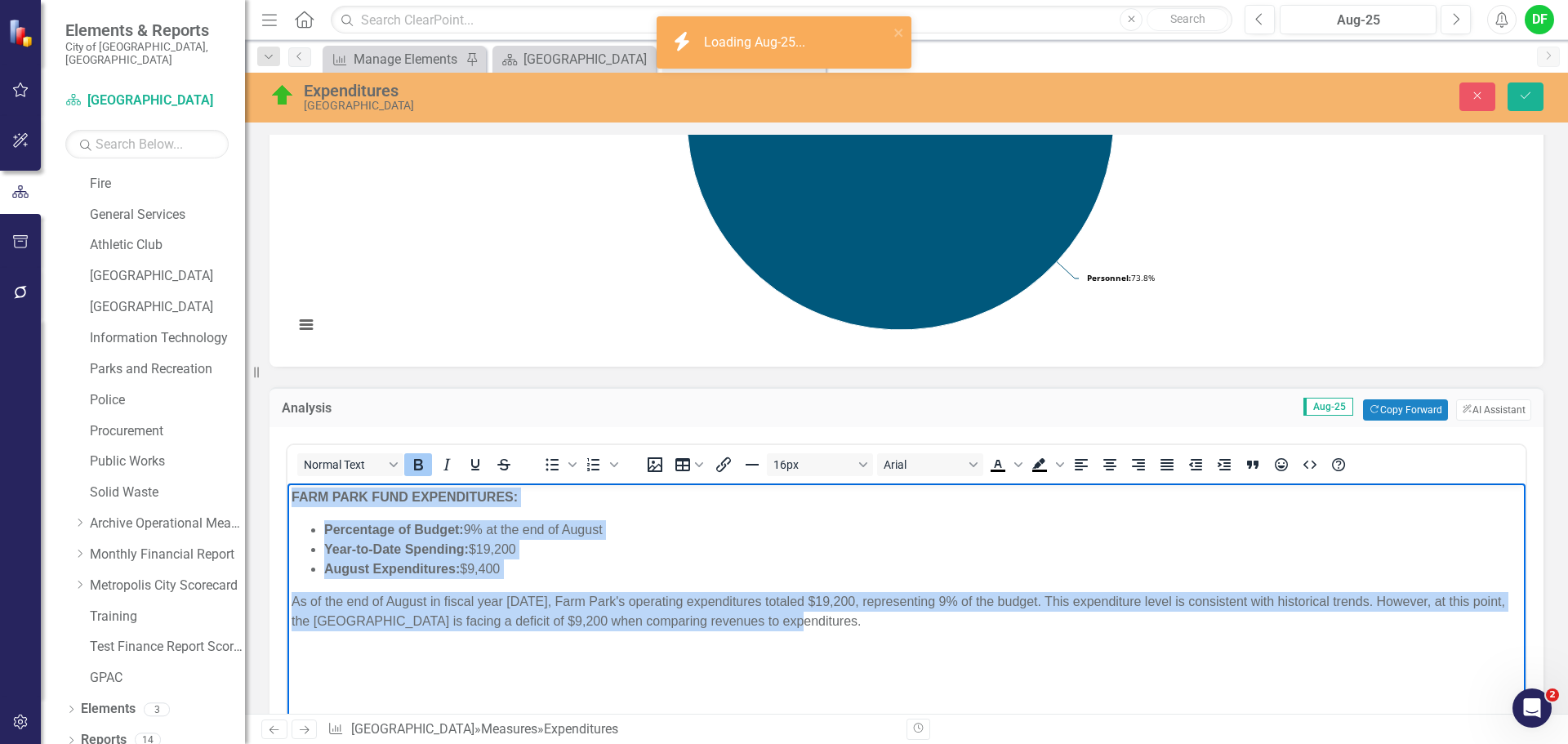
drag, startPoint x: 840, startPoint y: 629, endPoint x: 279, endPoint y: 495, distance: 576.8
click at [288, 495] on html "FARM PARK FUND EXPENDITURES: Percentage of Budget: 9% at the end of August Year…" at bounding box center [907, 606] width 1238 height 246
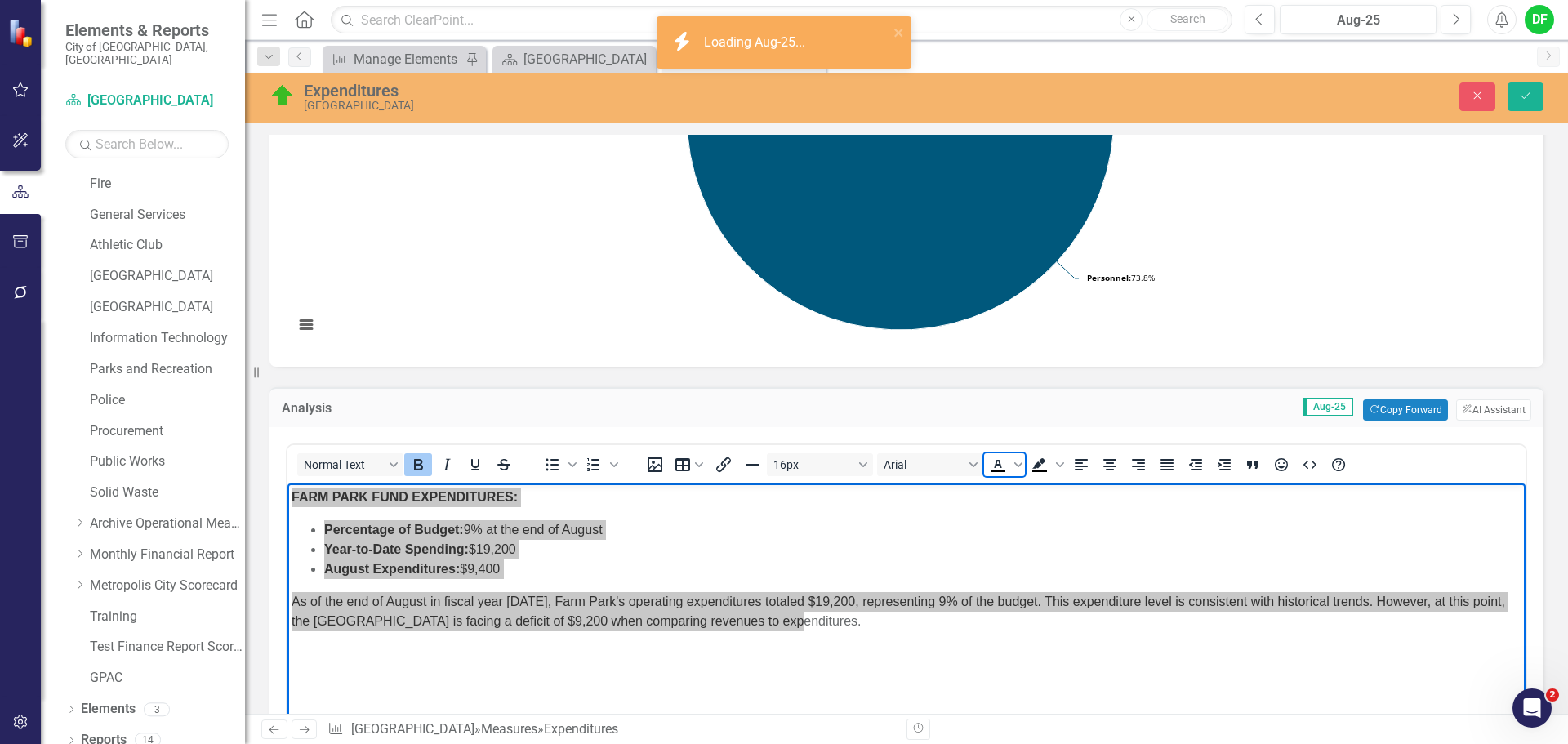
click at [1001, 466] on icon "Text color Black" at bounding box center [998, 465] width 20 height 20
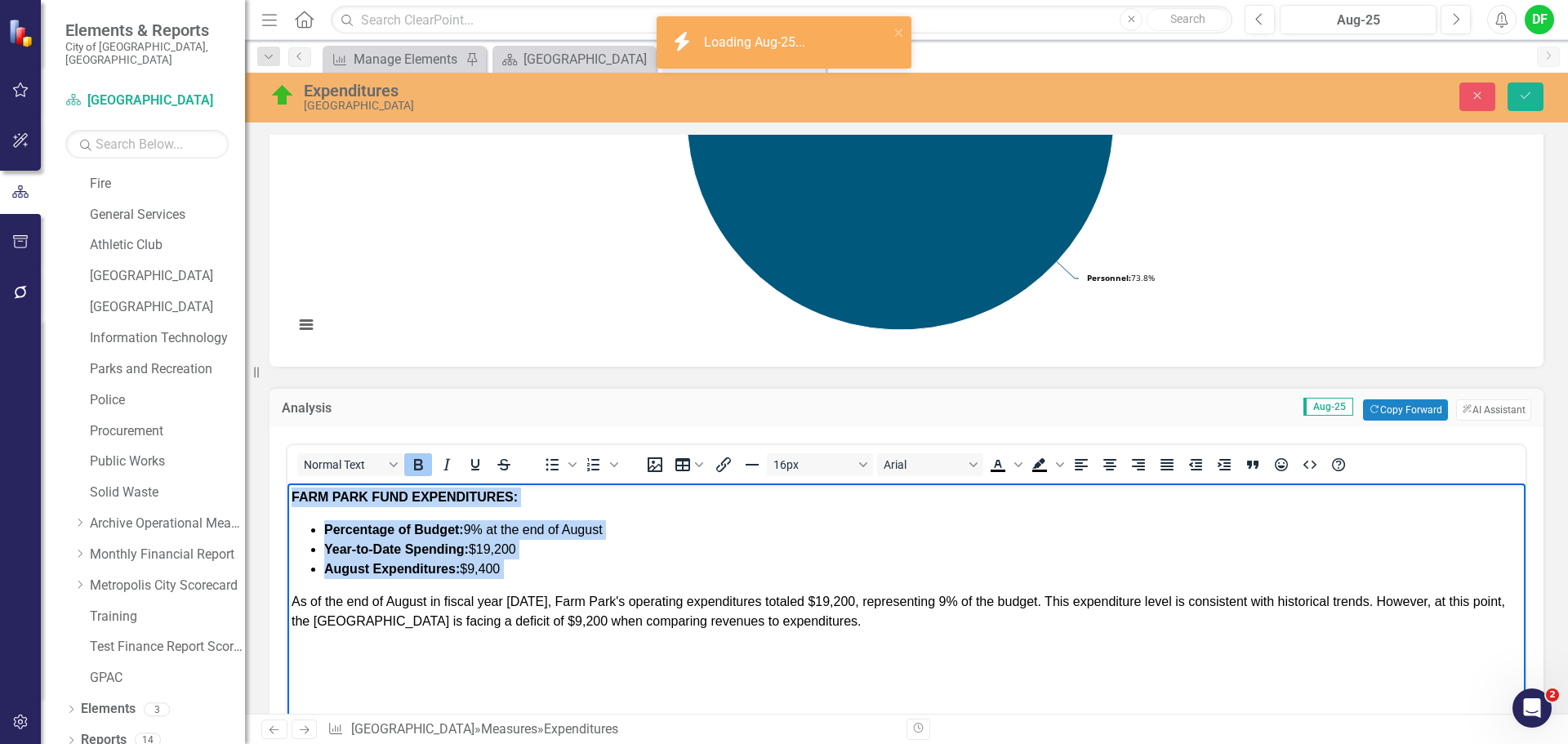
click at [814, 629] on p "As of the end of August in fiscal year [DATE], Farm Park's operating expenditur…" at bounding box center [906, 612] width 1230 height 39
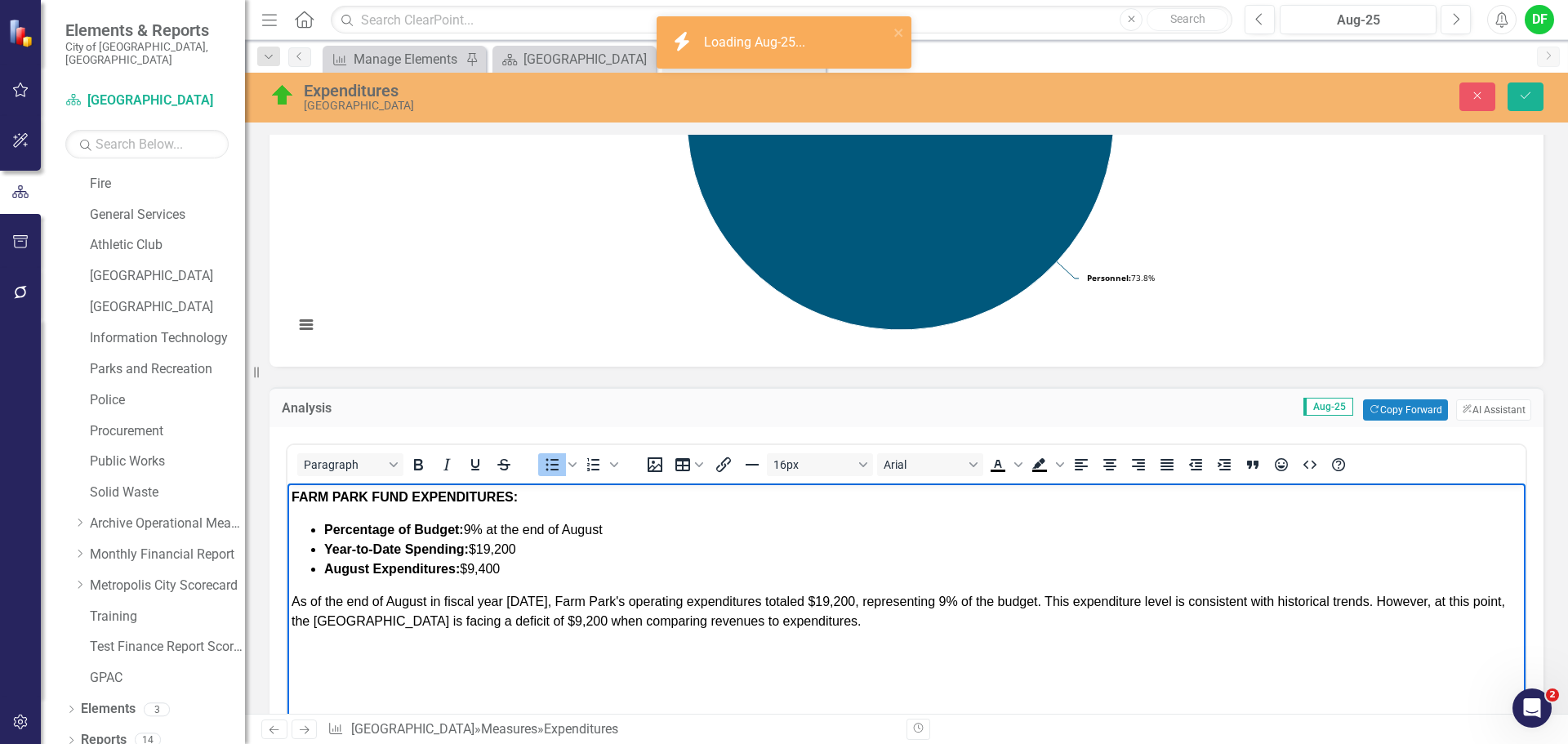
drag, startPoint x: 529, startPoint y: 549, endPoint x: 482, endPoint y: 549, distance: 47.0
click at [482, 549] on li "Year-to-Date Spending: $19,200" at bounding box center [923, 549] width 1197 height 20
drag, startPoint x: 522, startPoint y: 575, endPoint x: 473, endPoint y: 572, distance: 49.1
click at [473, 572] on li "August Expenditures: $9,400" at bounding box center [923, 569] width 1197 height 20
click at [533, 598] on span "As of the end of August in fiscal year [DATE], Farm Park's operating expenditur…" at bounding box center [898, 612] width 1214 height 34
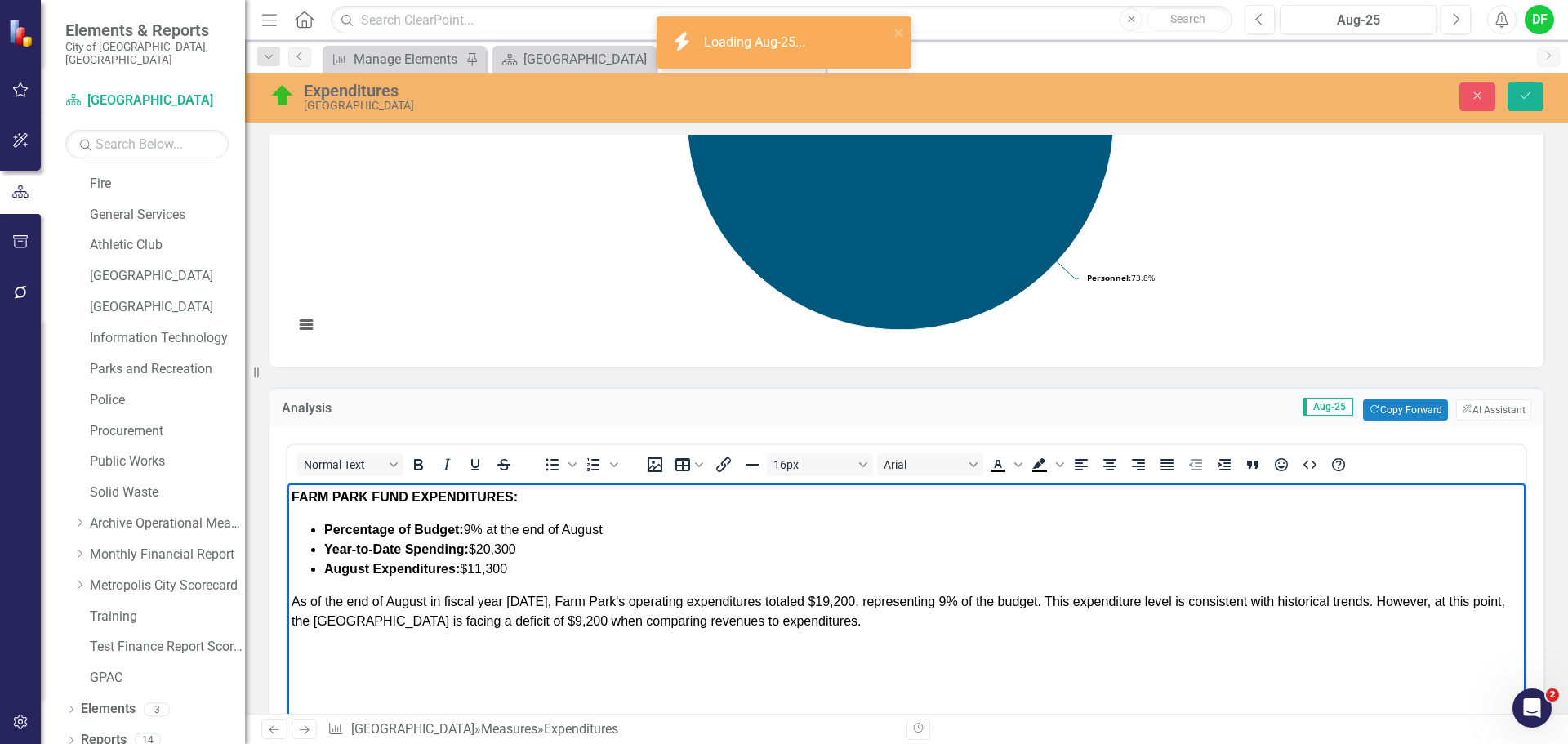
click at [839, 601] on span "As of the end of August in fiscal year [DATE], Farm Park's operating expenditur…" at bounding box center [898, 612] width 1214 height 34
drag, startPoint x: 533, startPoint y: 619, endPoint x: 502, endPoint y: 617, distance: 31.1
click at [502, 617] on span "As of the end of August in fiscal year [DATE], Farm Park's operating expenditur…" at bounding box center [898, 612] width 1214 height 34
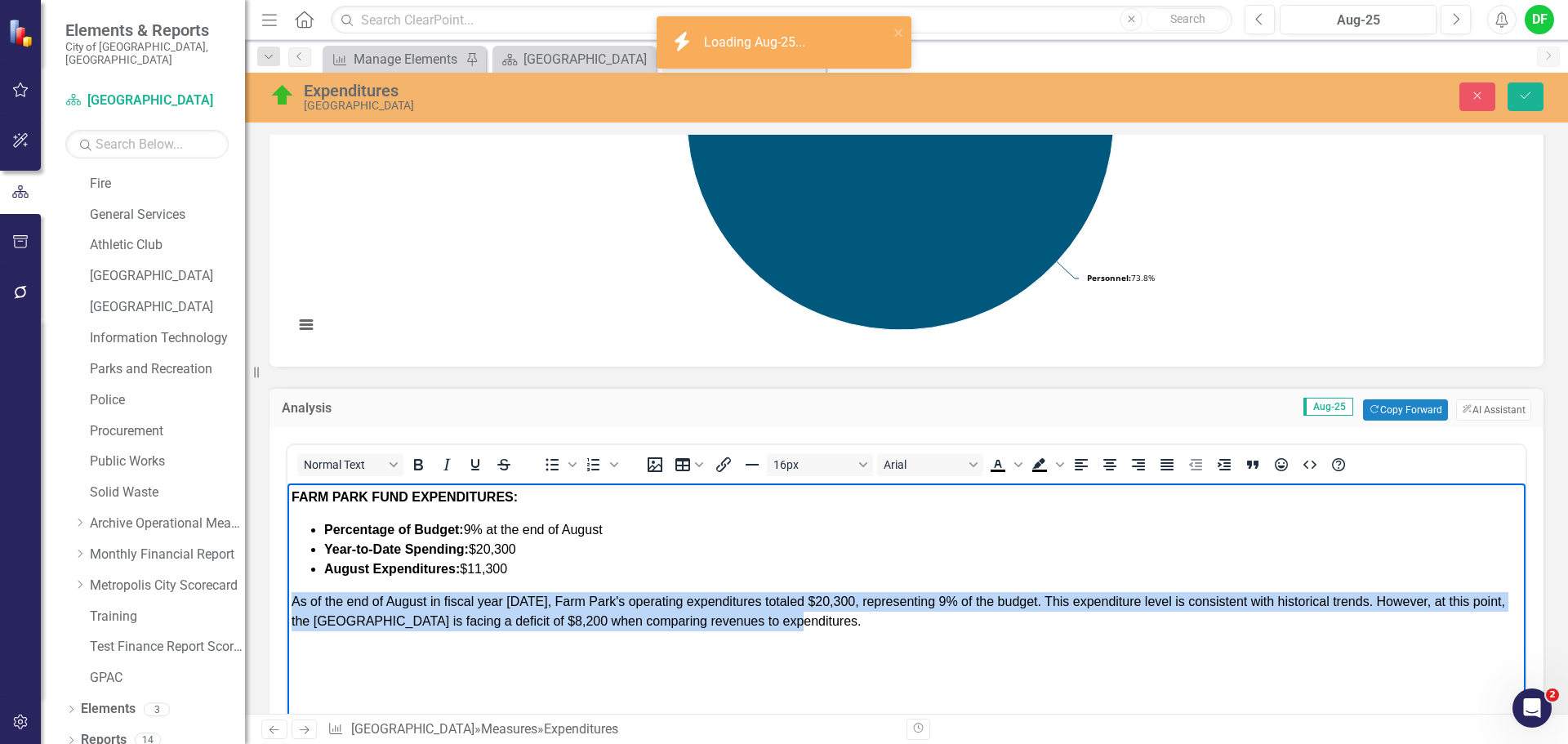
drag, startPoint x: 813, startPoint y: 623, endPoint x: 283, endPoint y: 603, distance: 530.4
click at [288, 603] on html "FARM PARK FUND EXPENDITURES: Percentage of Budget: 9% at the end of August Year…" at bounding box center [907, 606] width 1238 height 246
copy span "As of the end of August in fiscal year [DATE], Farm Park's operating expenditur…"
click at [833, 618] on p "As of the end of August in fiscal year [DATE], Farm Park's operating expenditur…" at bounding box center [906, 612] width 1230 height 39
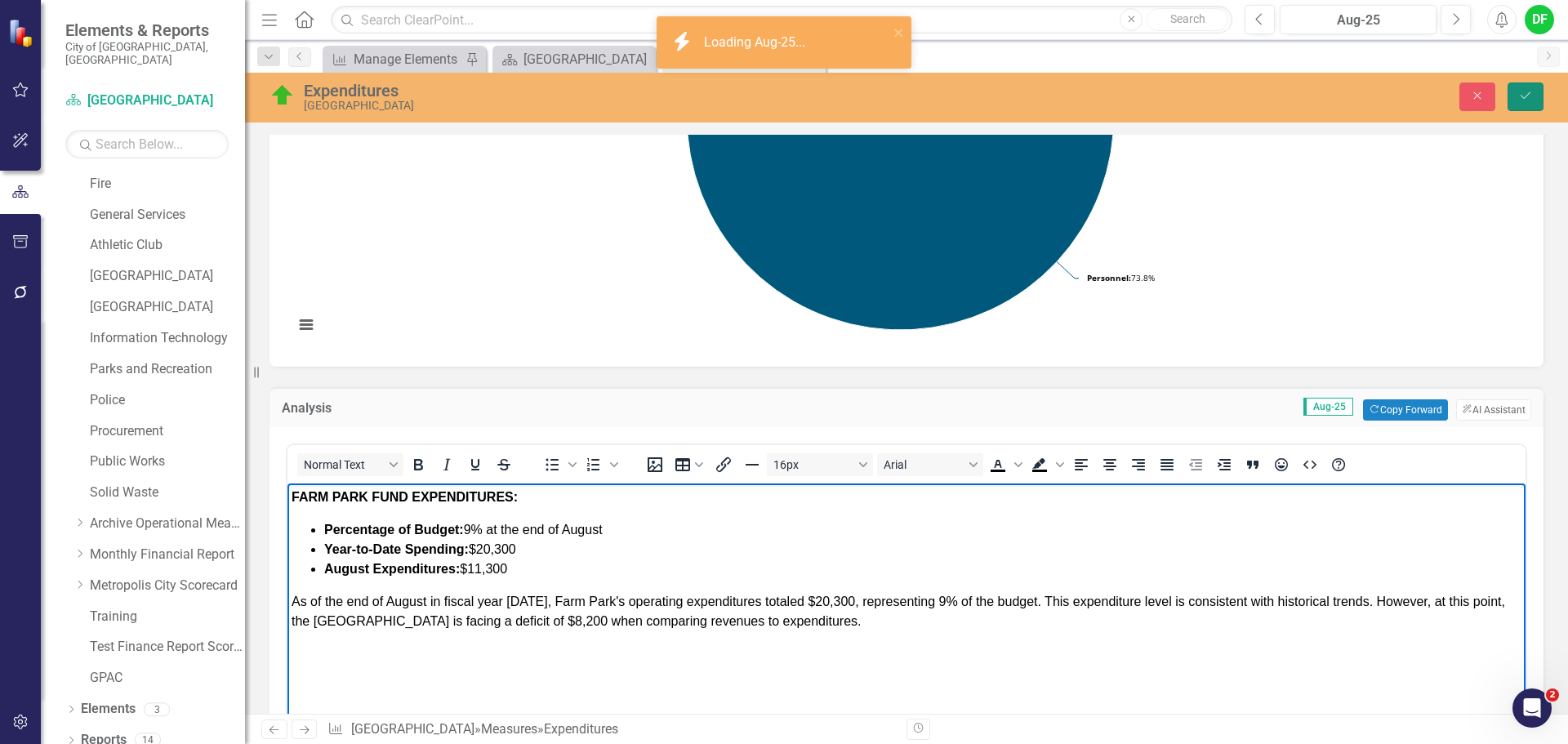
click at [1529, 93] on icon "Save" at bounding box center [1526, 96] width 15 height 11
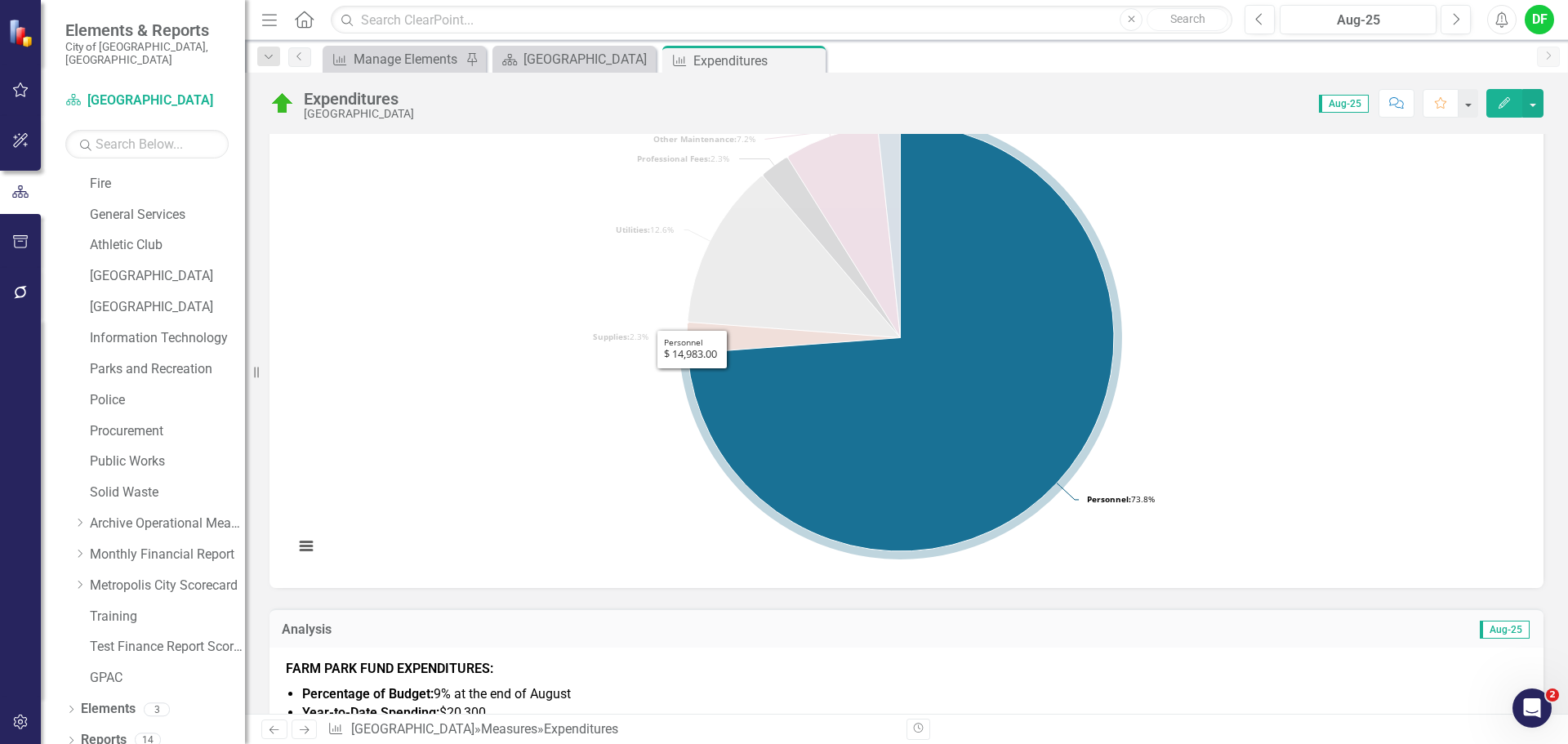
scroll to position [327, 0]
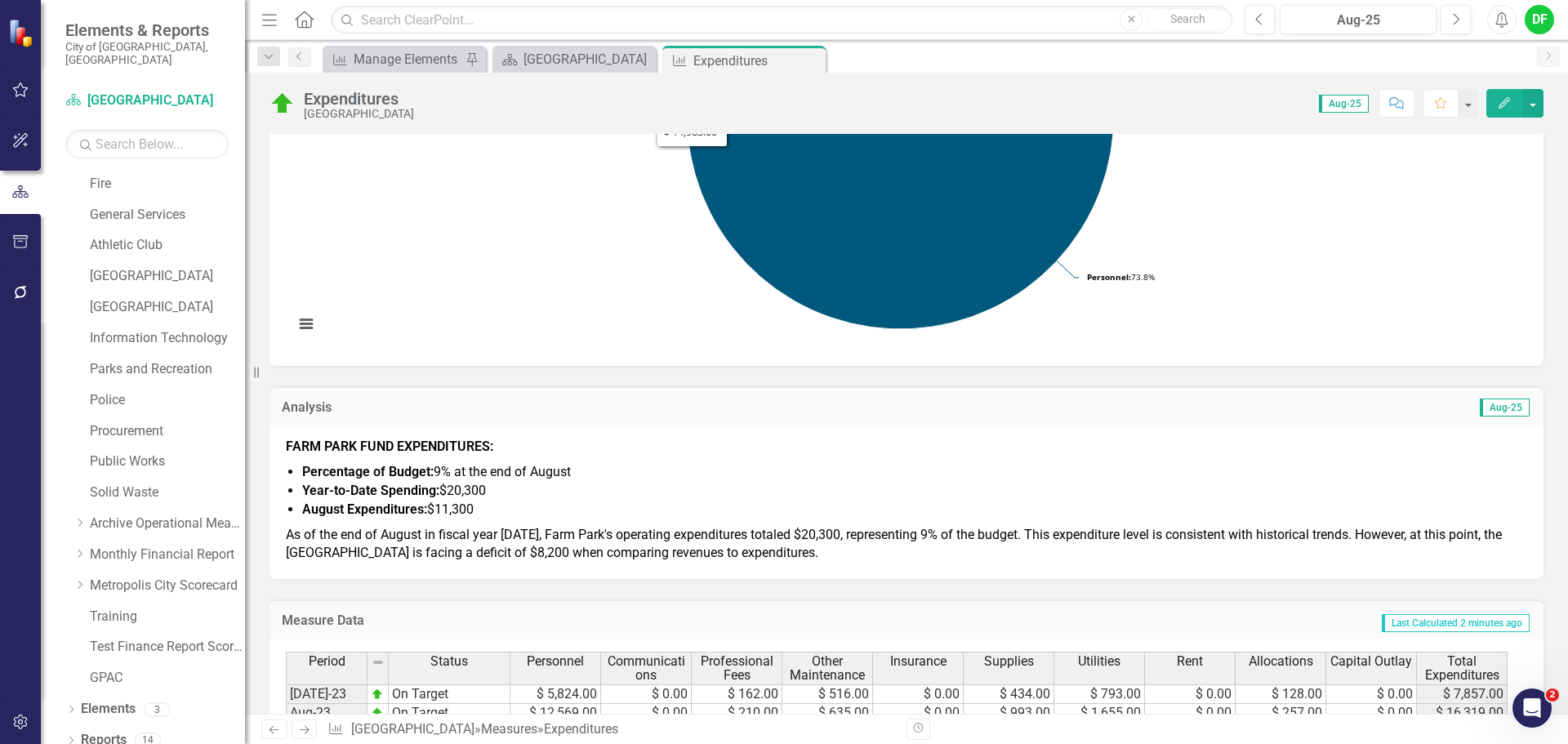
click at [633, 567] on div "FARM PARK FUND EXPENDITURES: Percentage of Budget: 9% at the end of August Year…" at bounding box center [907, 502] width 1274 height 154
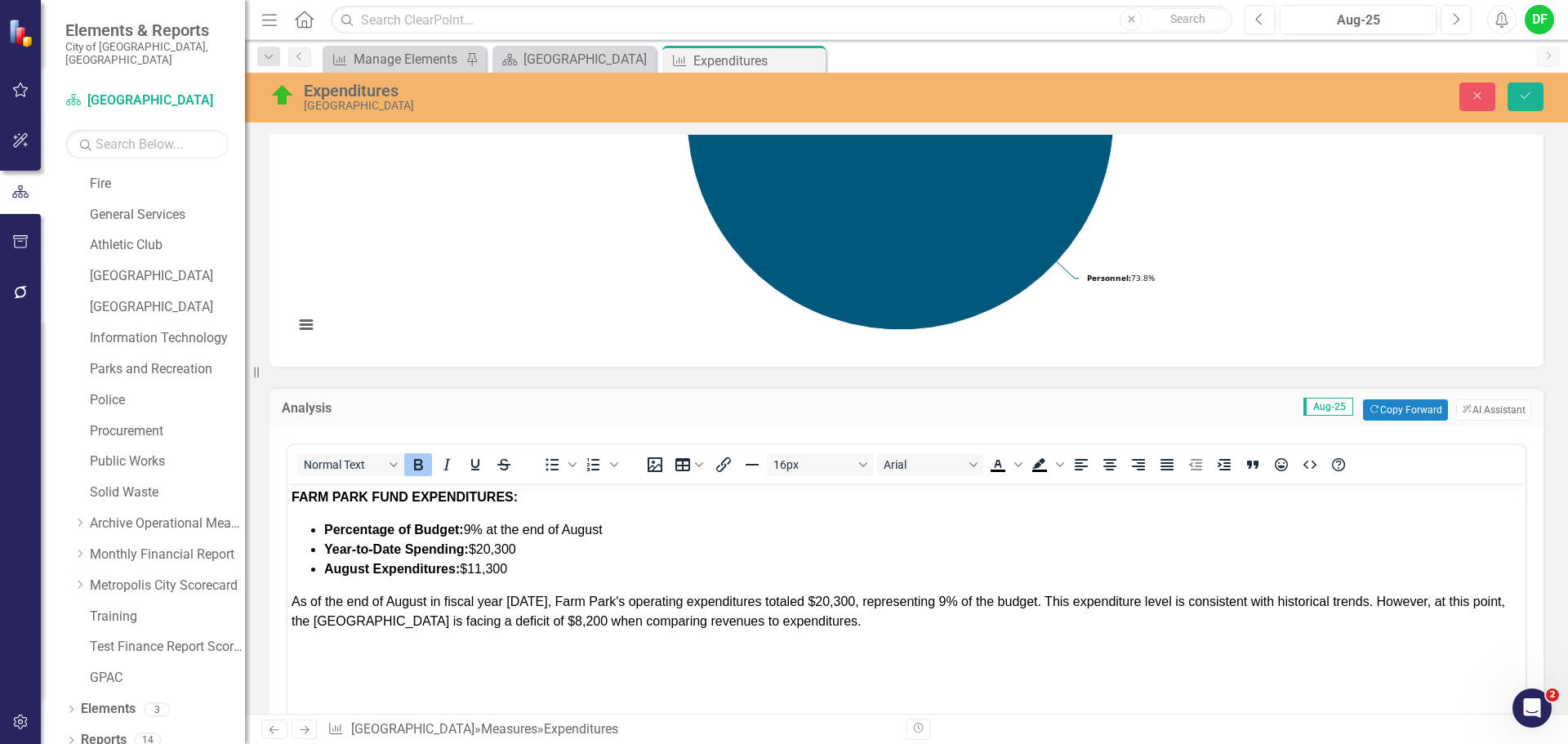
scroll to position [0, 0]
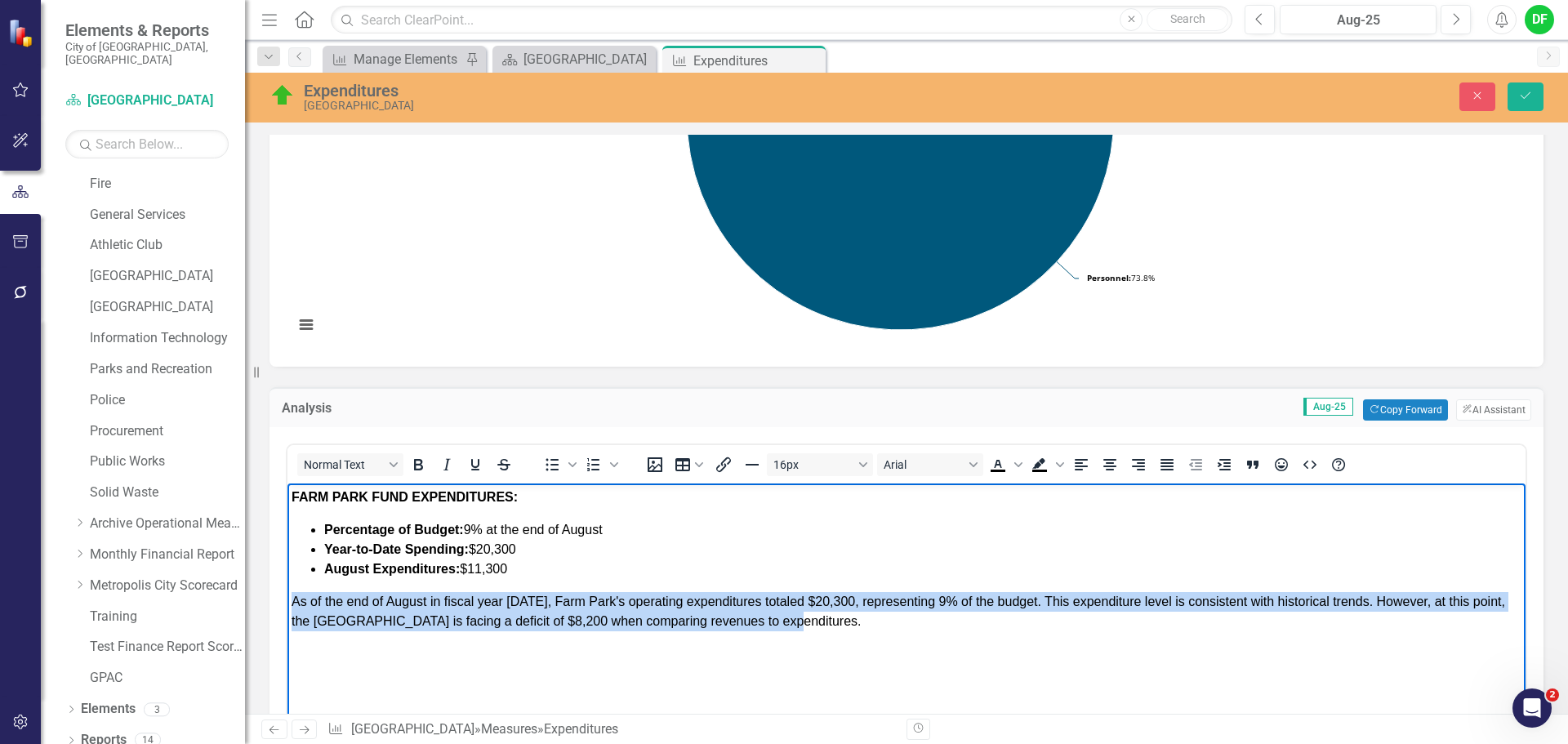
drag, startPoint x: 732, startPoint y: 620, endPoint x: 285, endPoint y: 604, distance: 447.3
click at [288, 604] on html "FARM PARK FUND EXPENDITURES: Percentage of Budget: 9% at the end of August Year…" at bounding box center [907, 606] width 1238 height 246
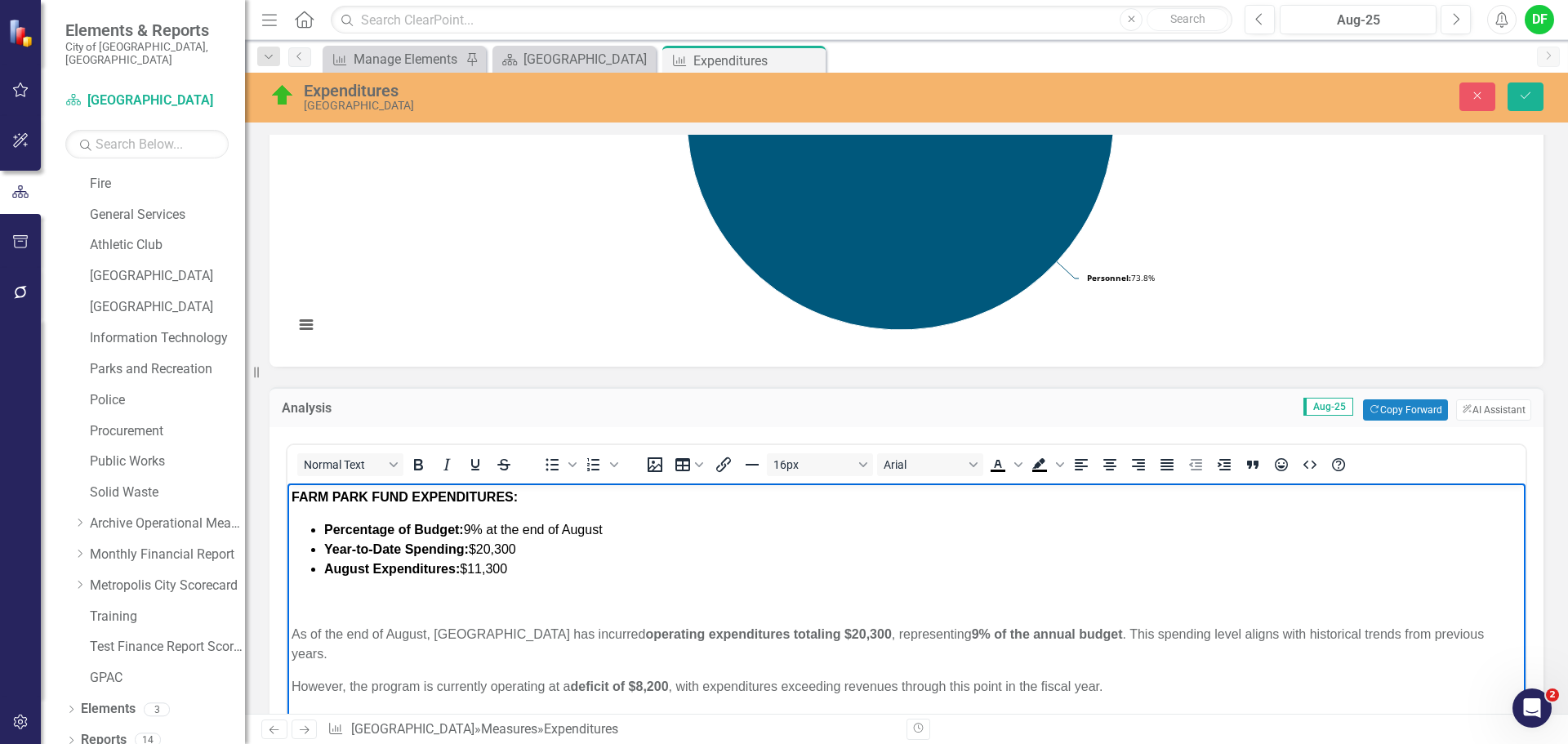
click at [290, 666] on body "FARM PARK FUND EXPENDITURES: Percentage of Budget: 9% at the end of August Year…" at bounding box center [907, 606] width 1238 height 246
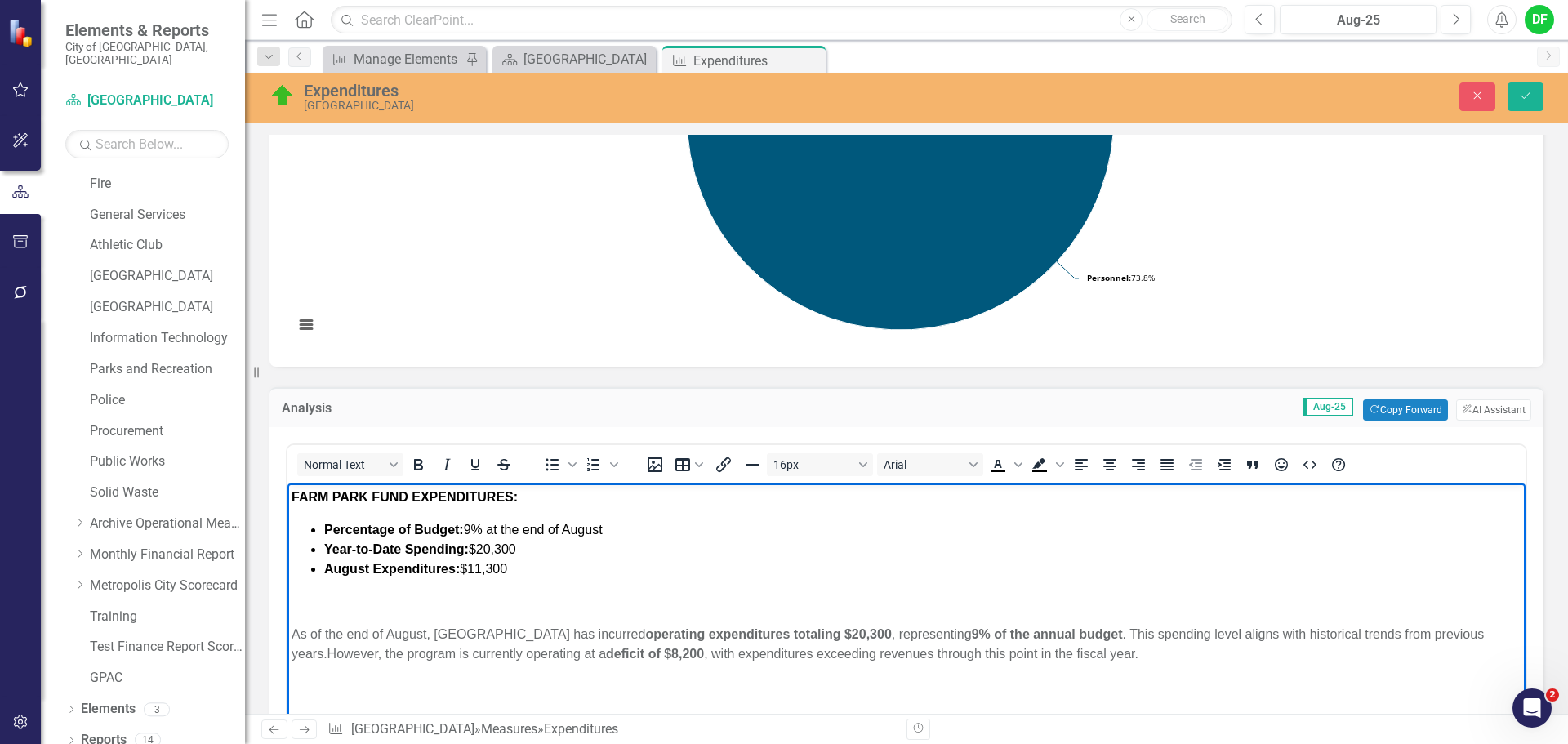
click at [304, 603] on p "﻿" at bounding box center [906, 602] width 1230 height 20
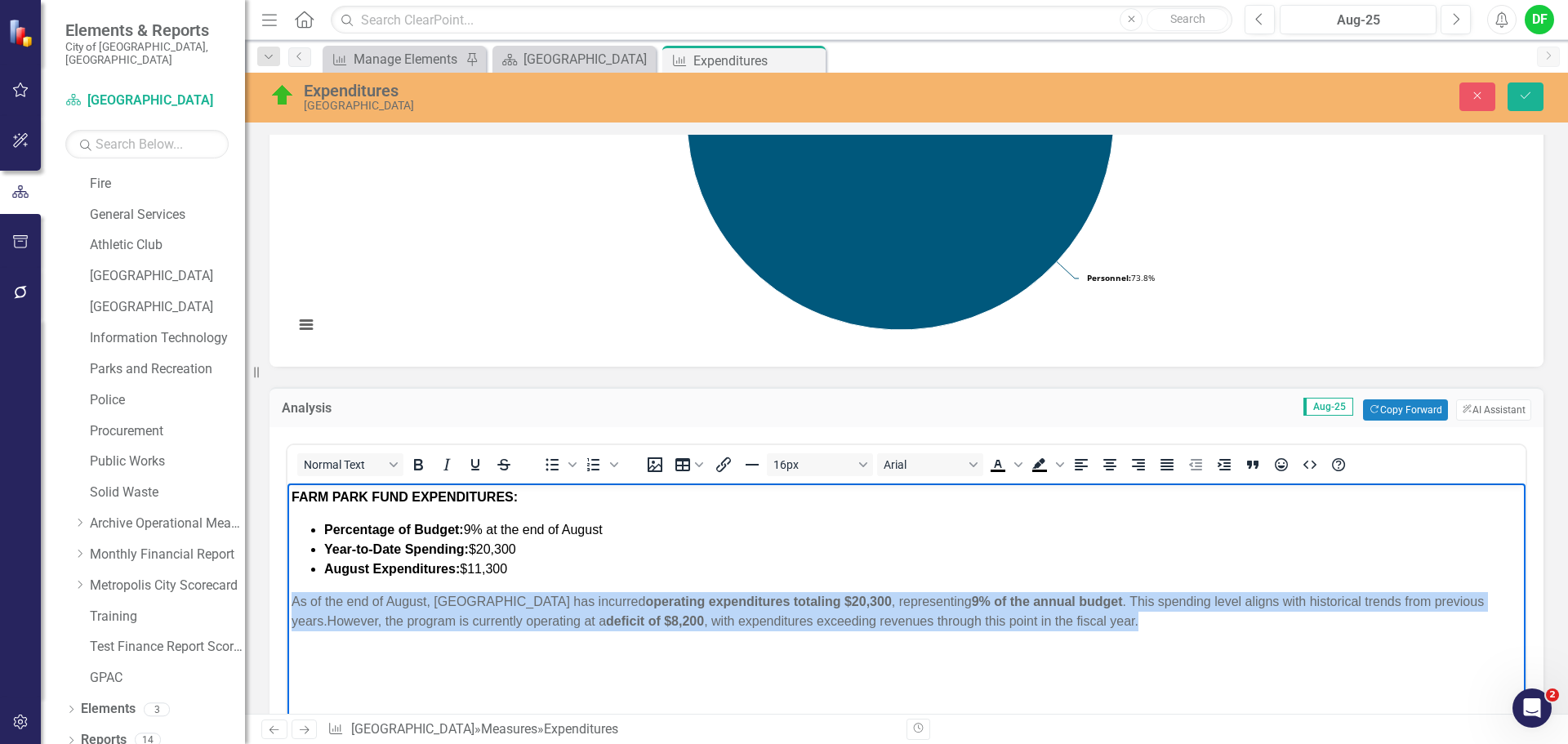
drag, startPoint x: 1159, startPoint y: 624, endPoint x: 535, endPoint y: 1082, distance: 774.0
click at [288, 598] on html "FARM PARK FUND EXPENDITURES: Percentage of Budget: 9% at the end of August Year…" at bounding box center [907, 606] width 1238 height 246
click at [419, 466] on icon "Bold" at bounding box center [419, 465] width 9 height 11
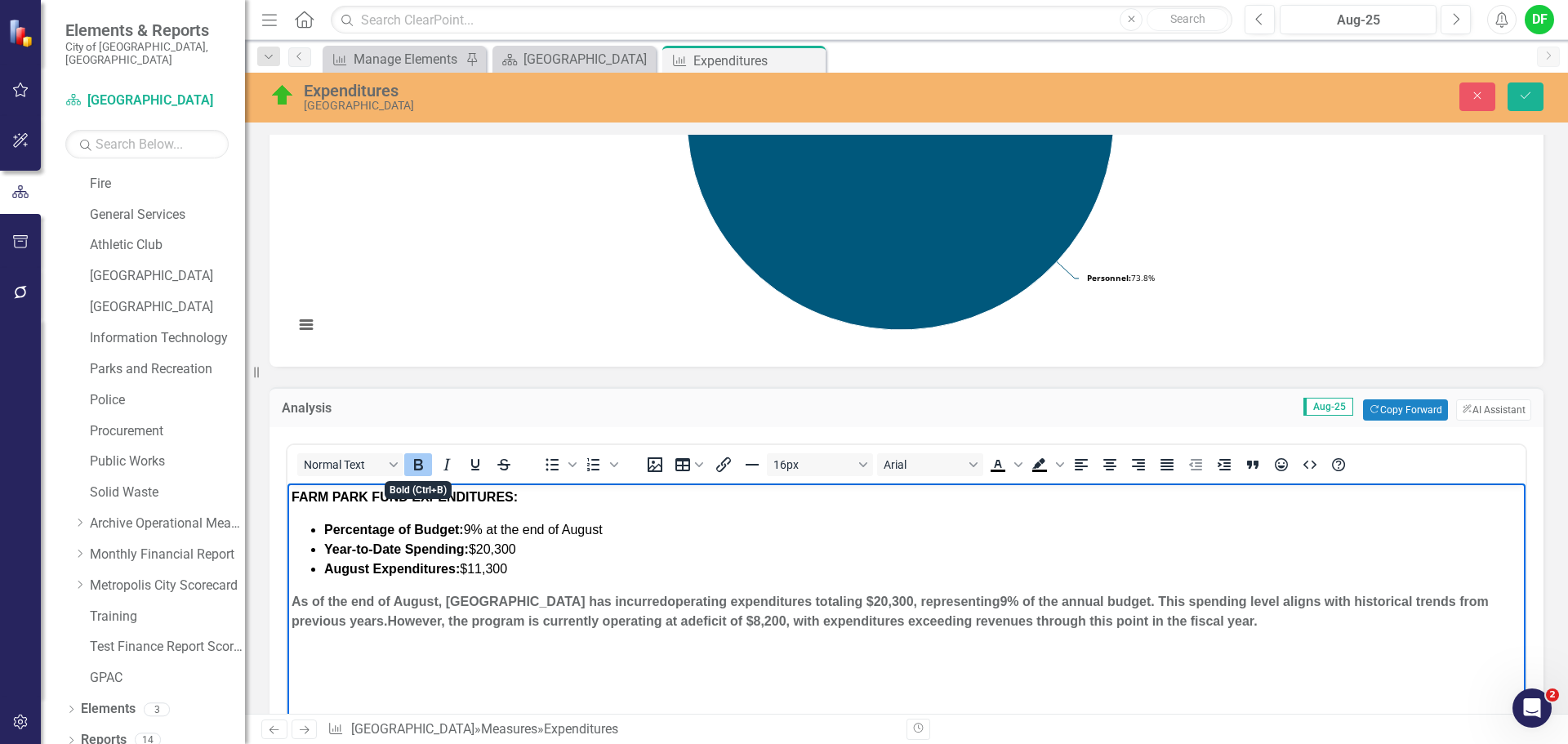
click at [419, 466] on icon "Bold" at bounding box center [419, 465] width 9 height 11
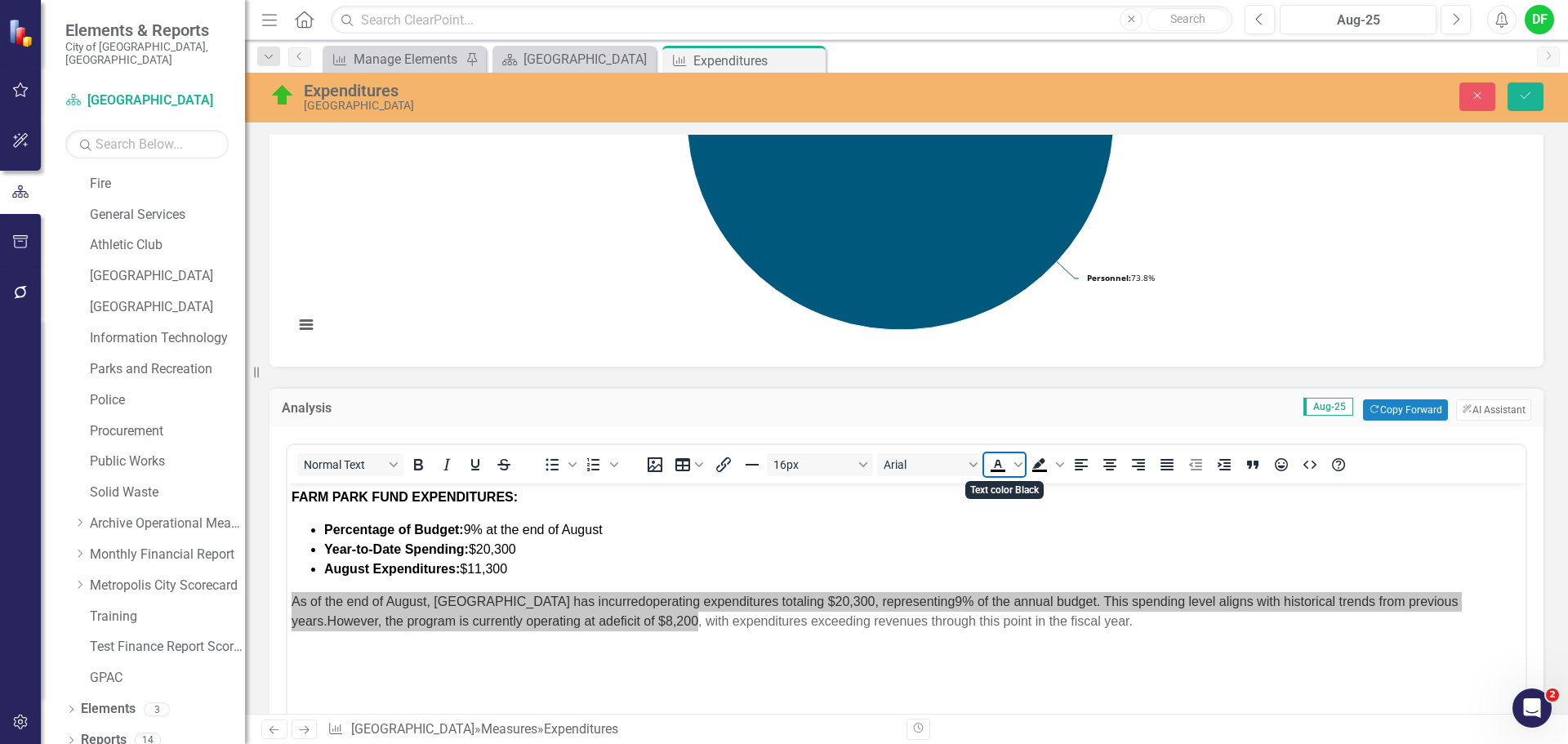
click at [1003, 463] on icon "Text color Black" at bounding box center [998, 465] width 20 height 20
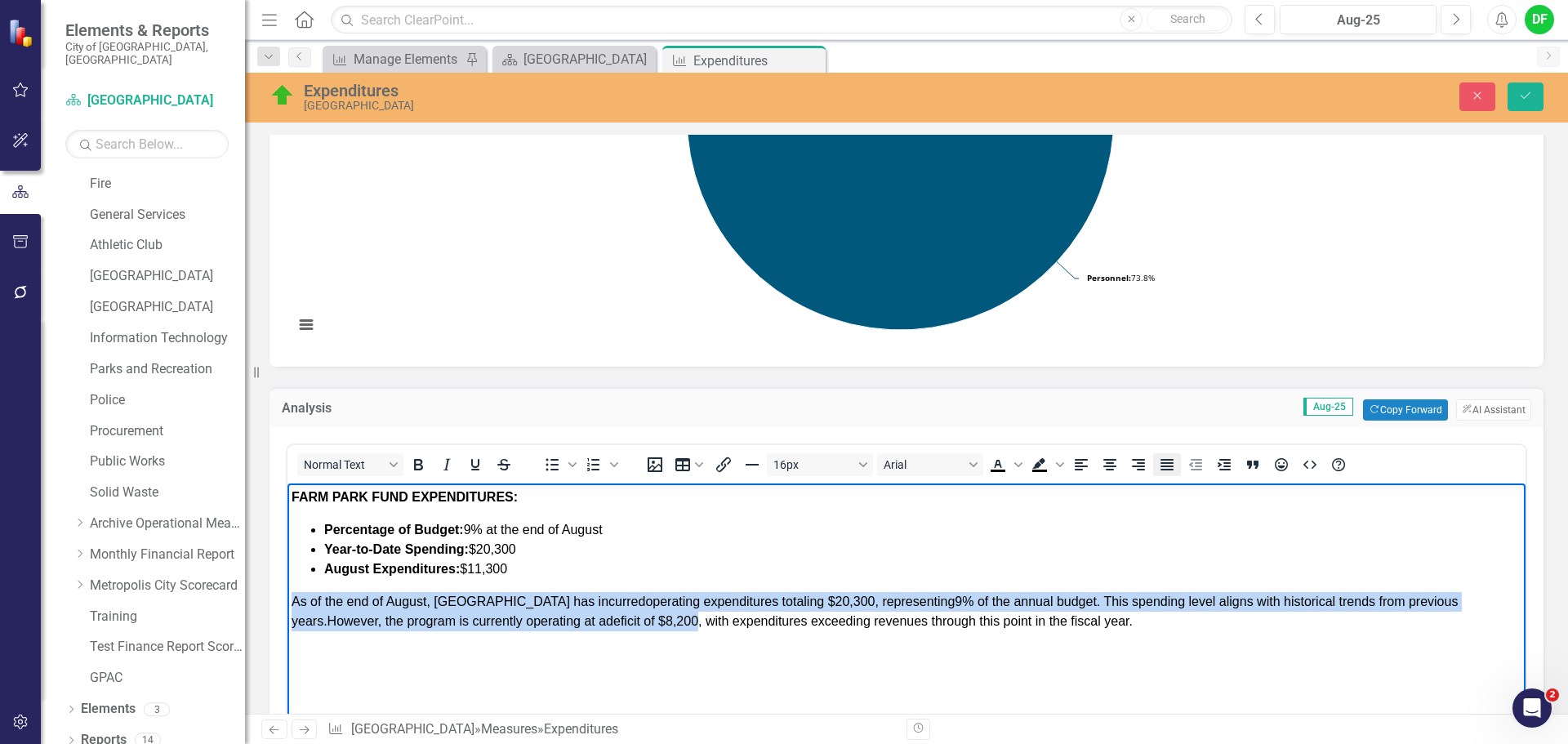
click at [1163, 467] on icon "Justify" at bounding box center [1167, 465] width 13 height 11
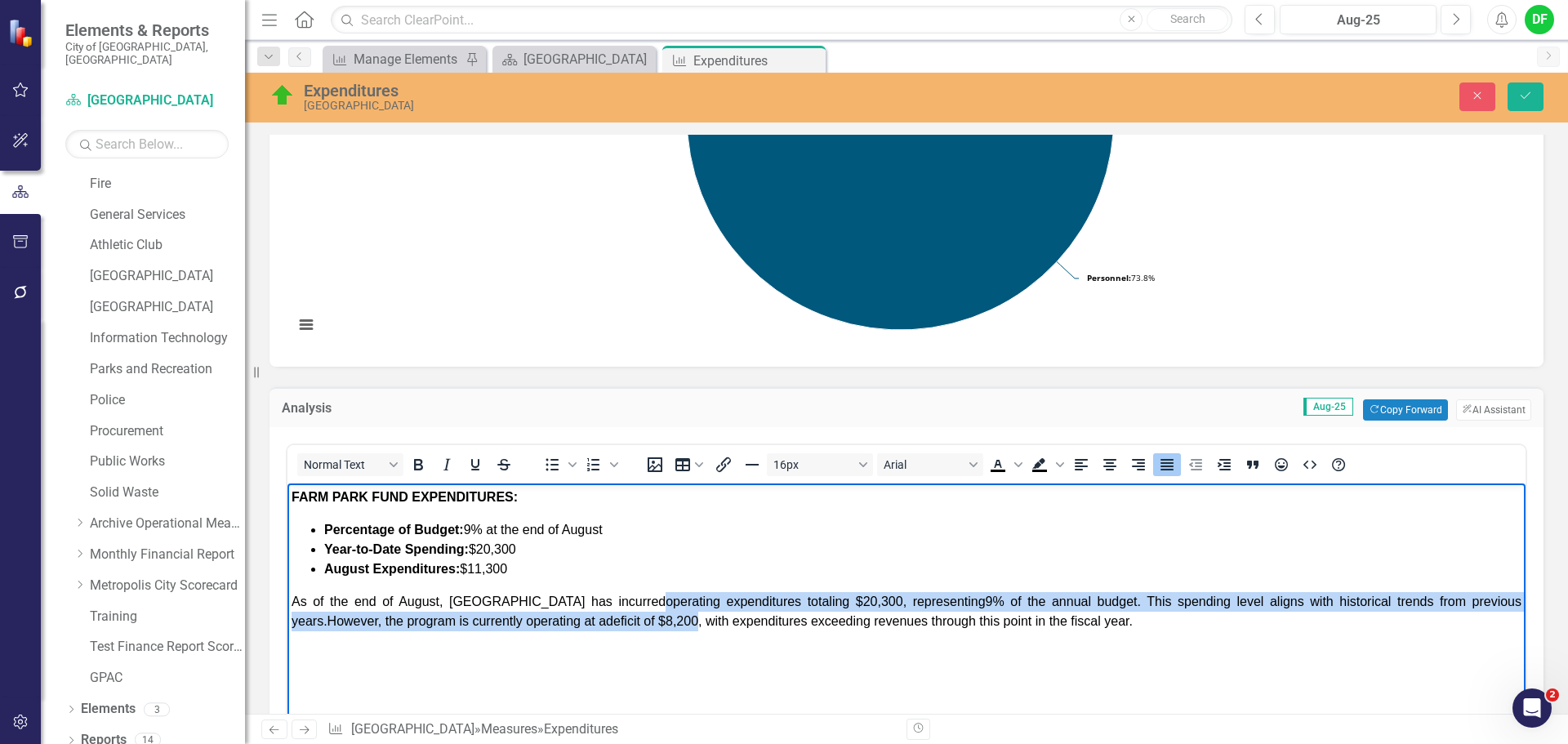
click at [1099, 636] on body "FARM PARK FUND EXPENDITURES: Percentage of Budget: 9% at the end of August Year…" at bounding box center [907, 606] width 1238 height 246
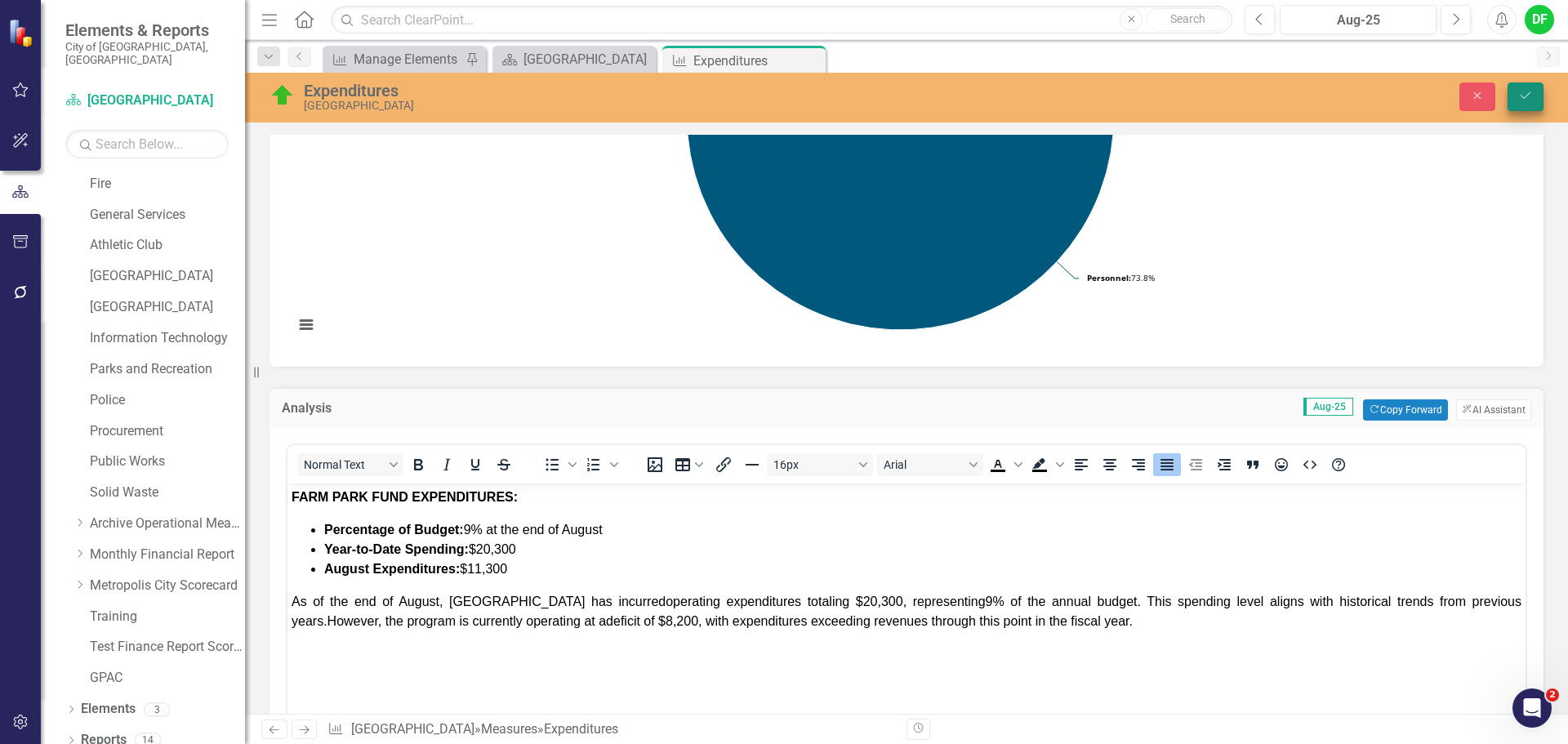
click at [1528, 107] on button "Save" at bounding box center [1526, 97] width 36 height 29
